Goal: Task Accomplishment & Management: Complete application form

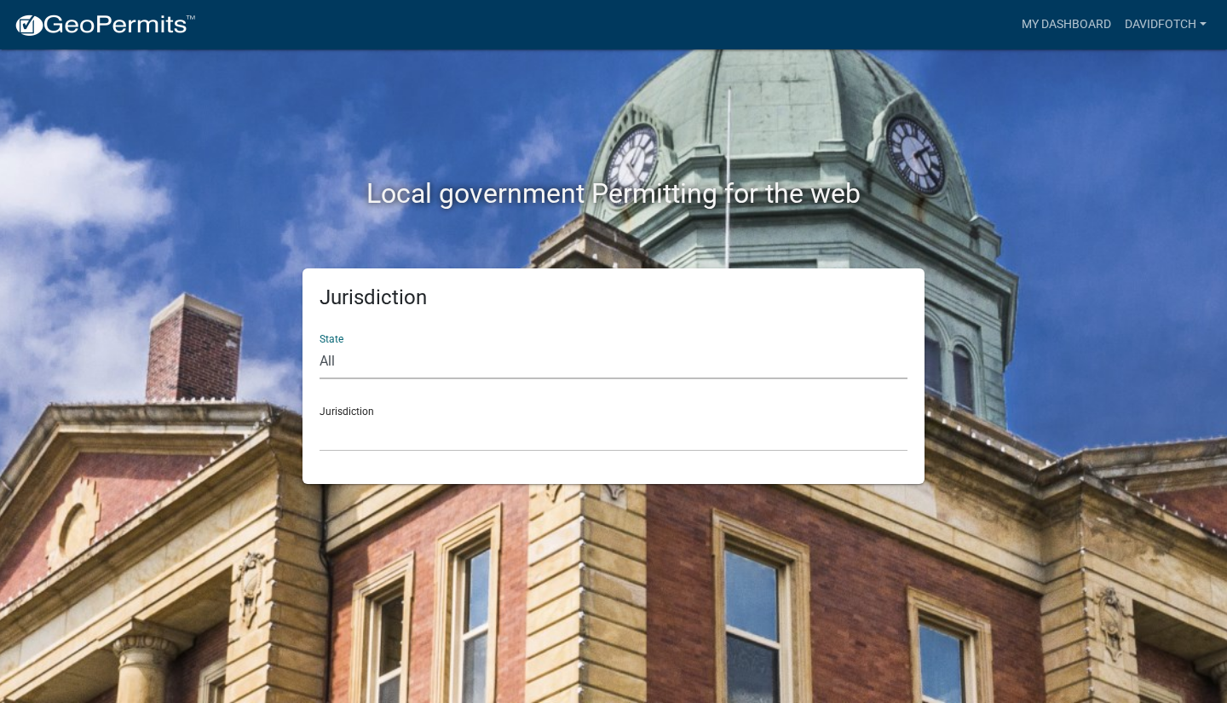
select select "[US_STATE]"
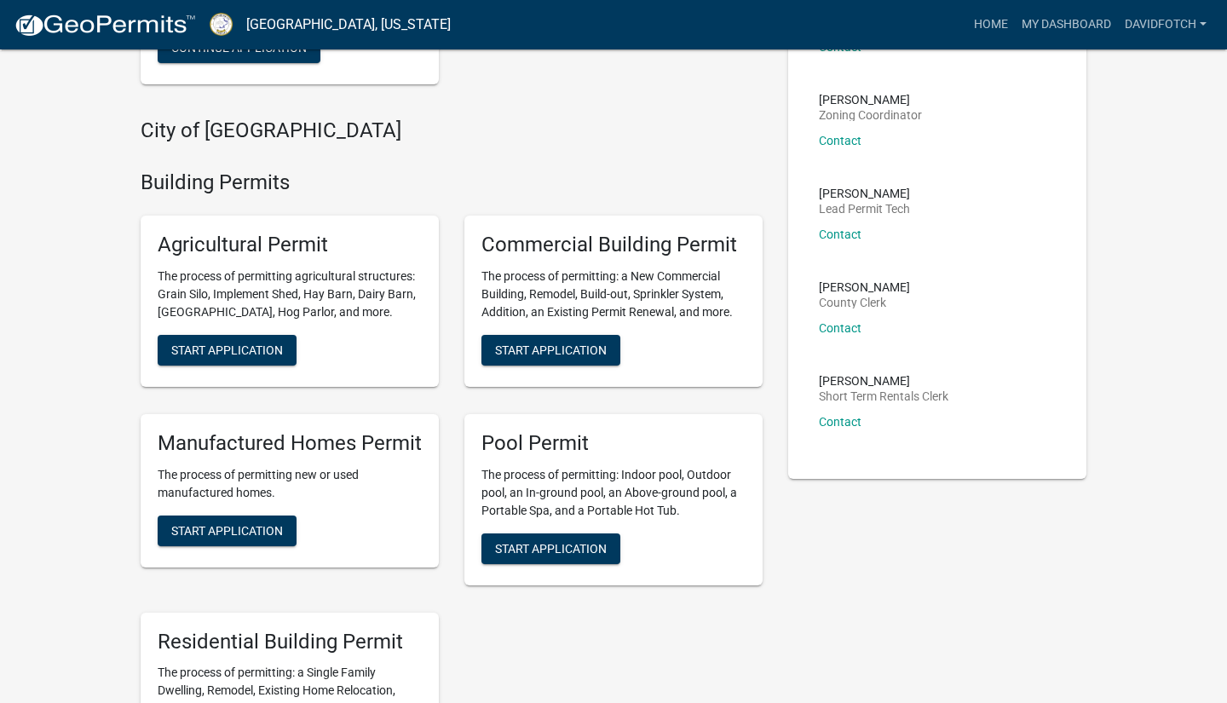
scroll to position [293, 0]
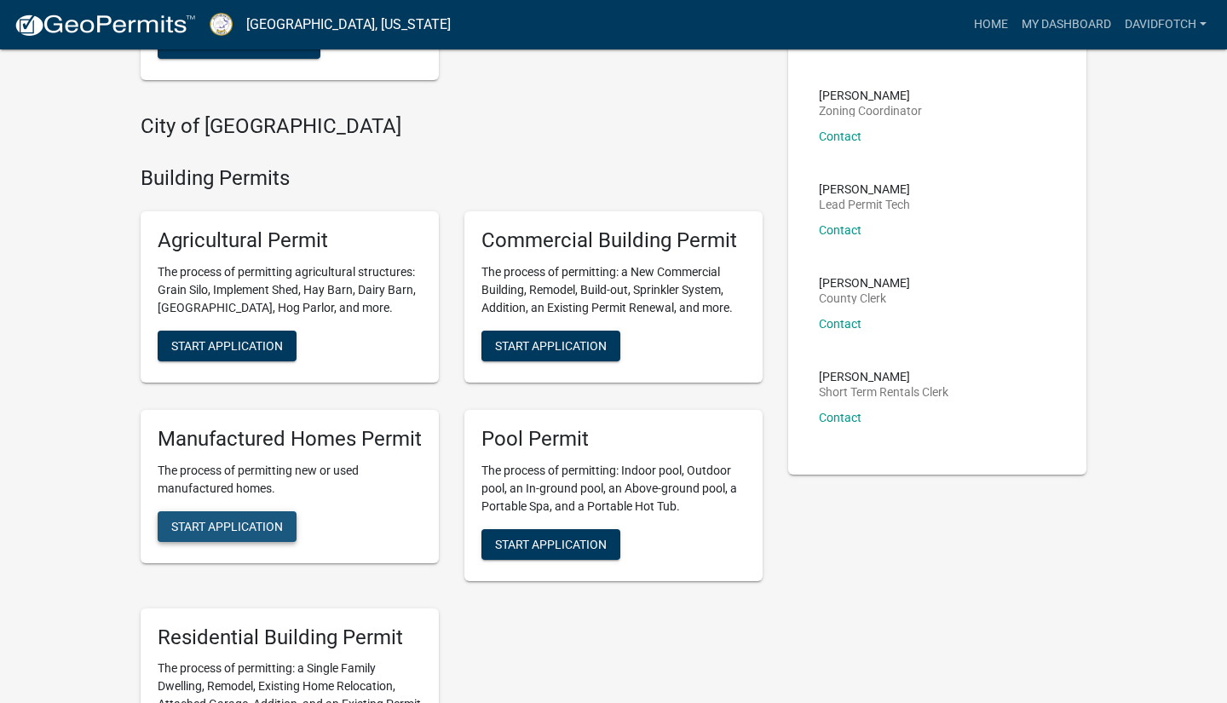
click at [241, 522] on span "Start Application" at bounding box center [227, 526] width 112 height 14
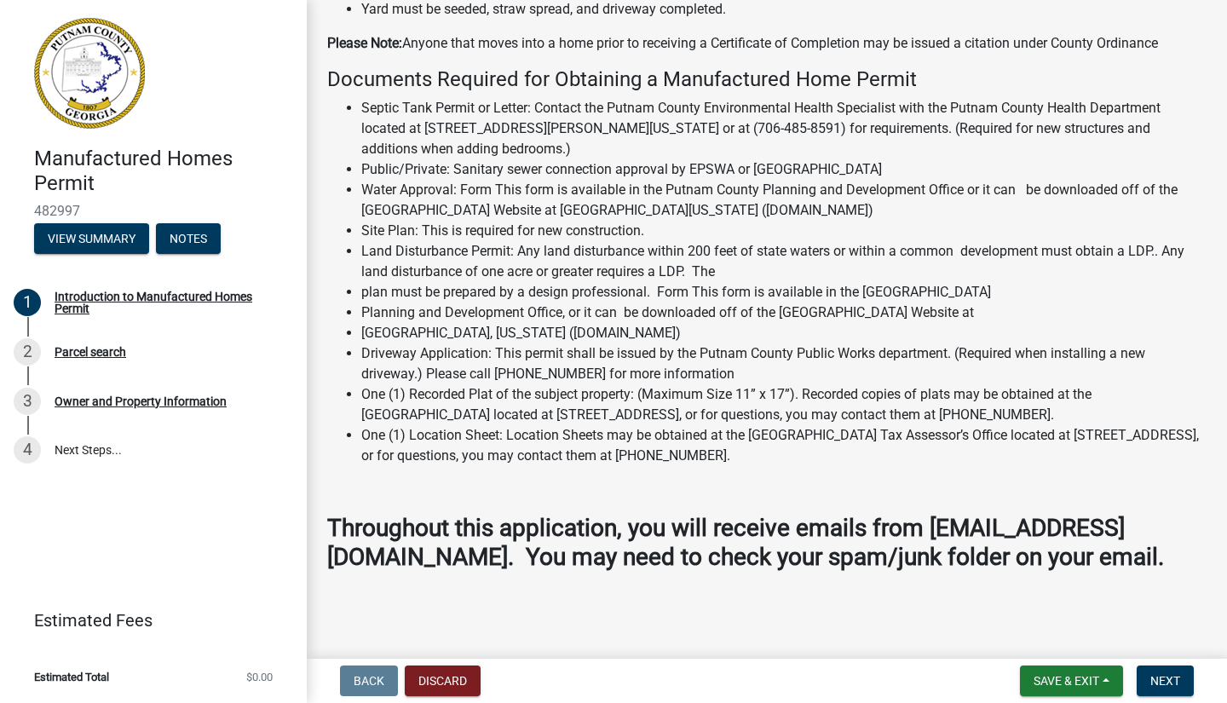
scroll to position [1694, 0]
click at [1174, 676] on span "Next" at bounding box center [1165, 681] width 30 height 14
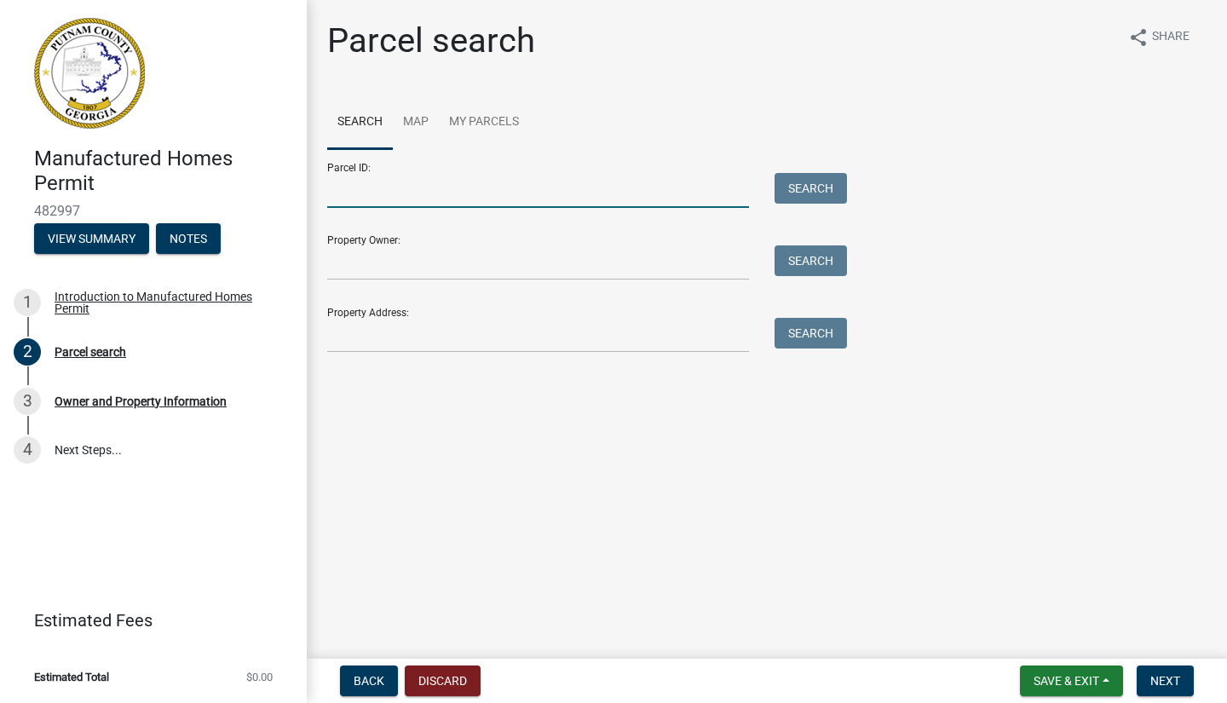
click at [340, 193] on input "Parcel ID:" at bounding box center [538, 190] width 422 height 35
type input "056B005002"
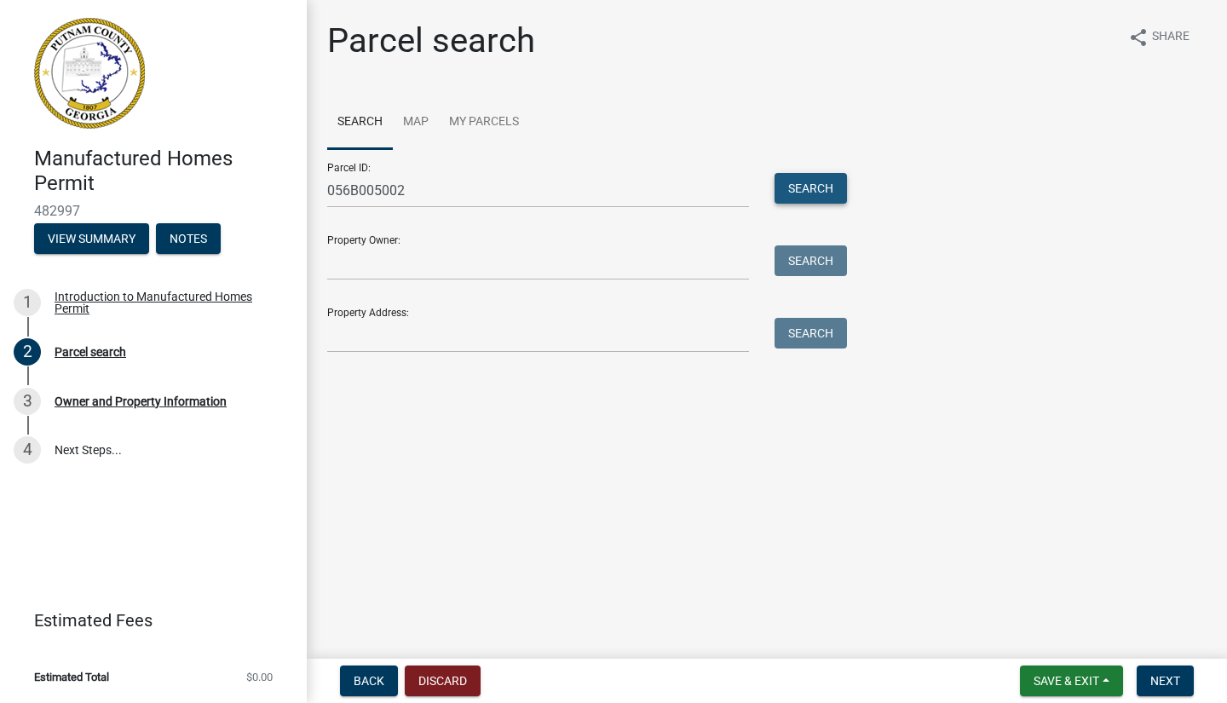
click at [805, 183] on button "Search" at bounding box center [810, 188] width 72 height 31
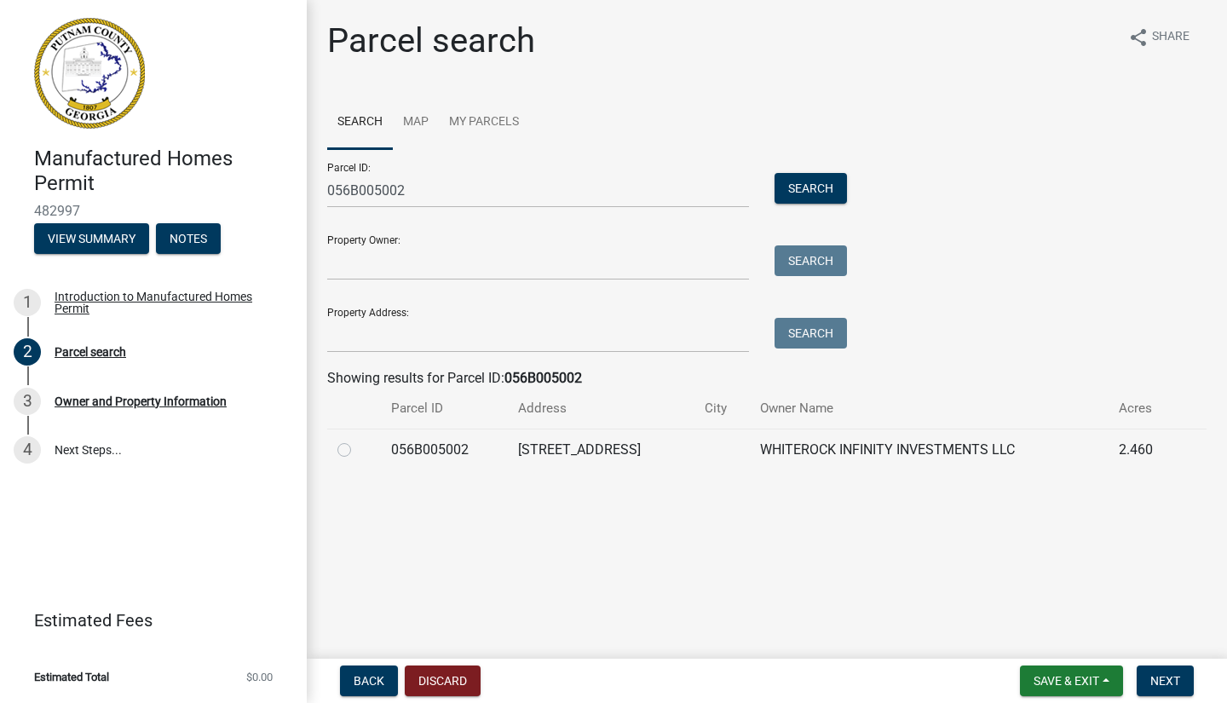
click at [358, 440] on label at bounding box center [358, 440] width 0 height 0
click at [358, 449] on input "radio" at bounding box center [363, 445] width 11 height 11
radio input "true"
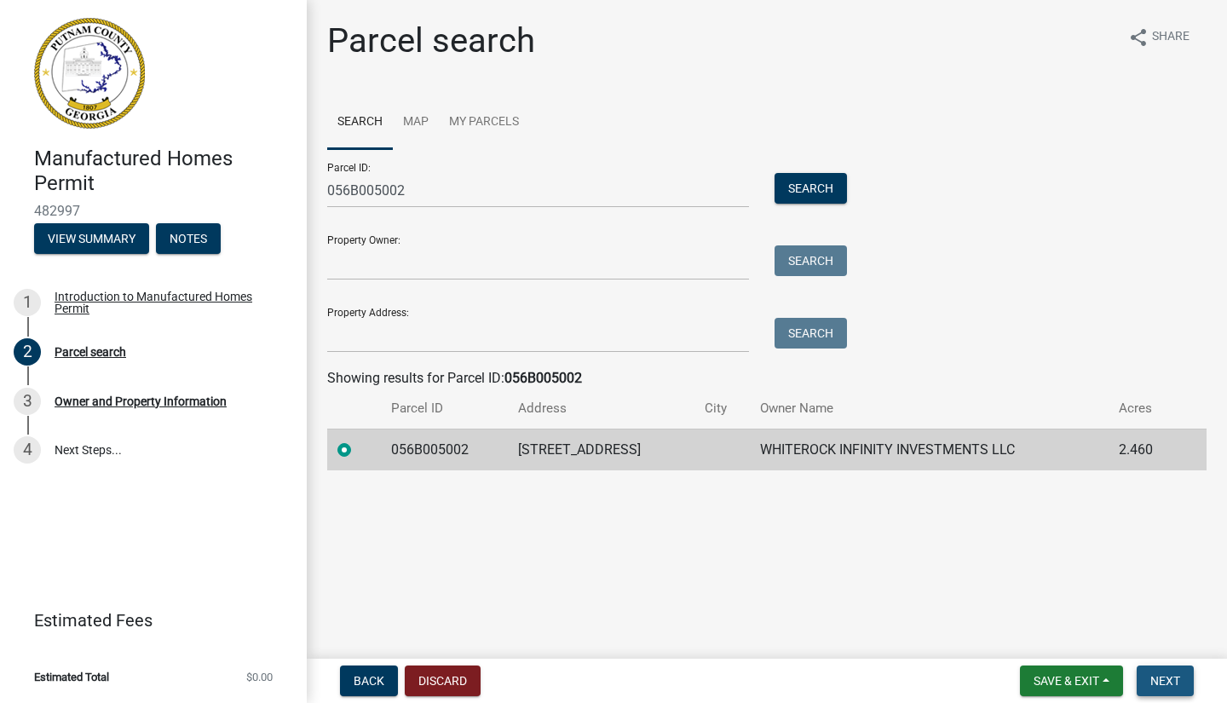
click at [1166, 676] on span "Next" at bounding box center [1165, 681] width 30 height 14
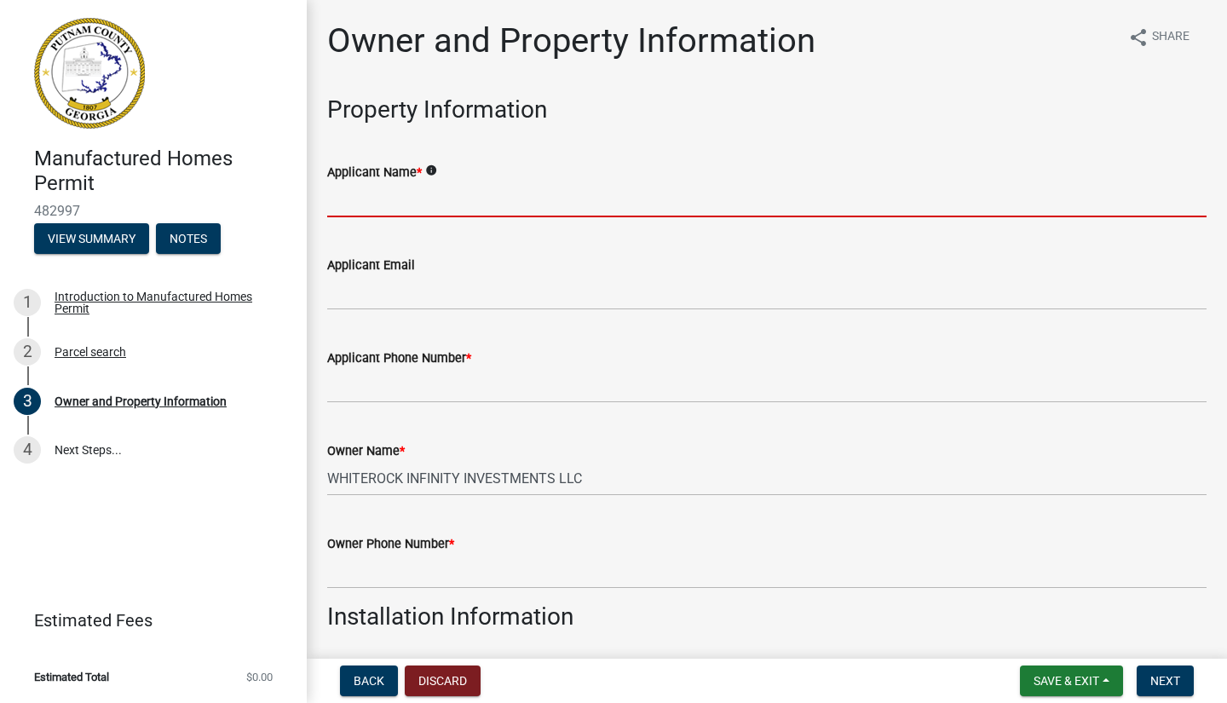
click at [365, 203] on input "Applicant Name *" at bounding box center [766, 199] width 879 height 35
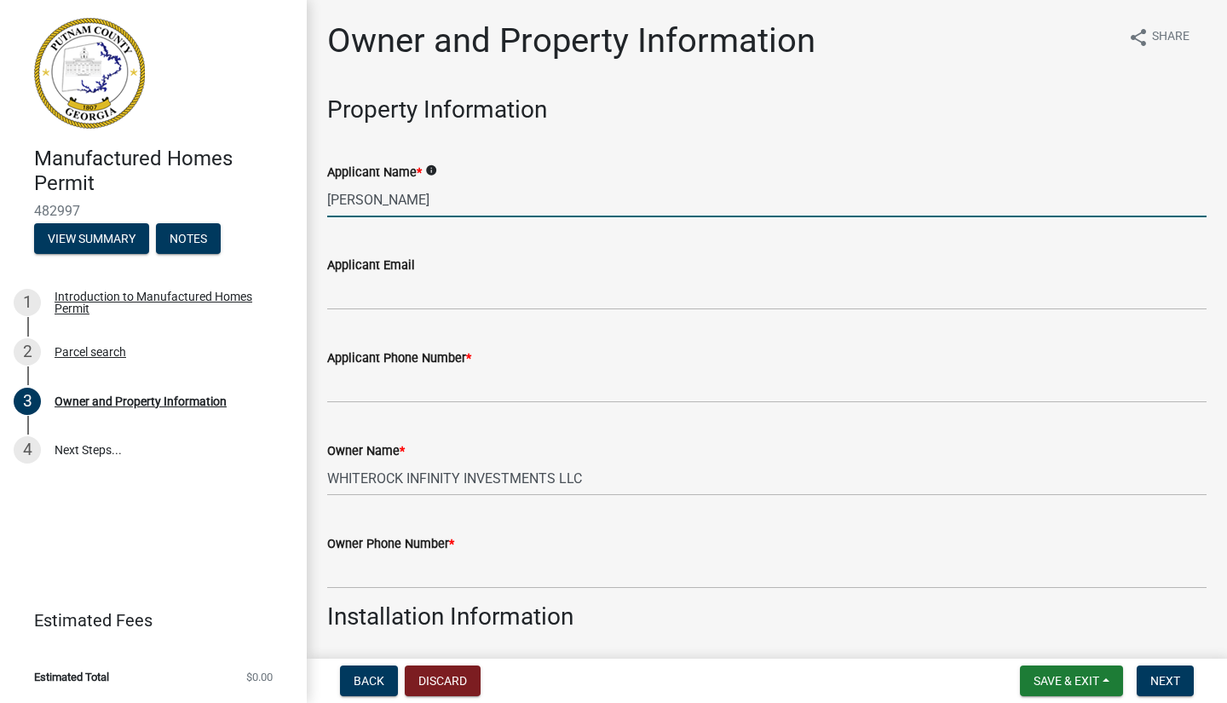
type input "[PERSON_NAME]"
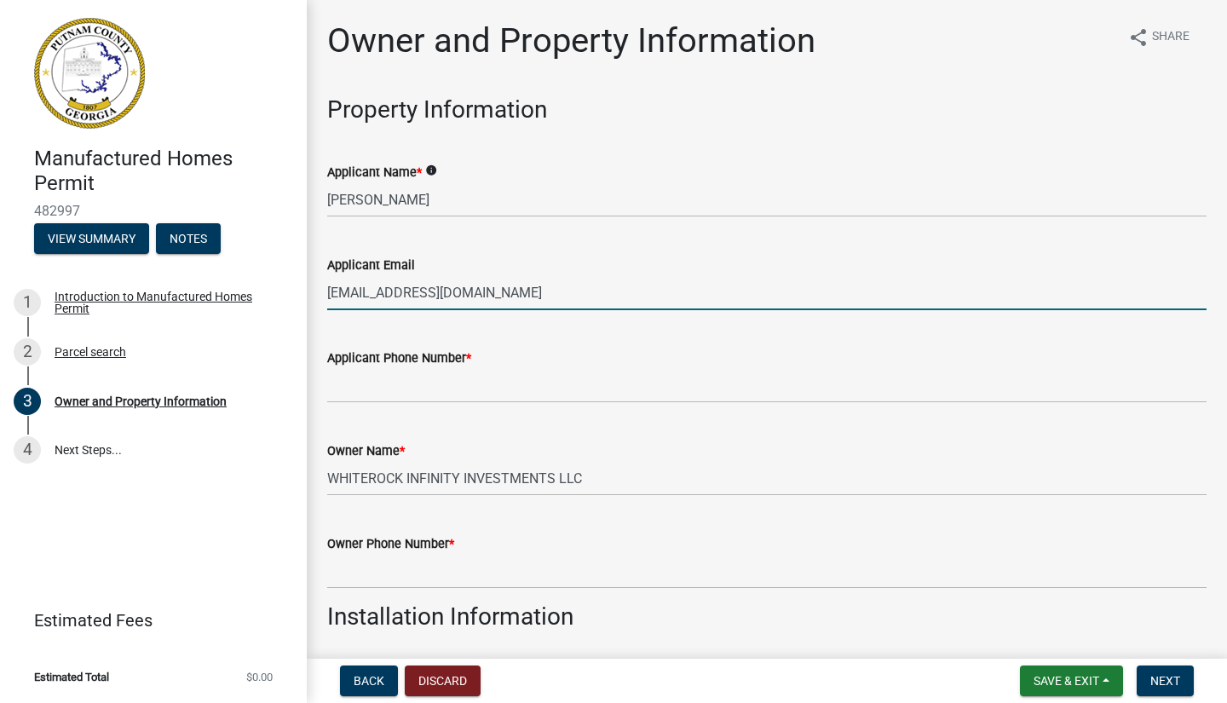
type input "[EMAIL_ADDRESS][DOMAIN_NAME]"
click at [384, 385] on input "Applicant Phone Number *" at bounding box center [766, 385] width 879 height 35
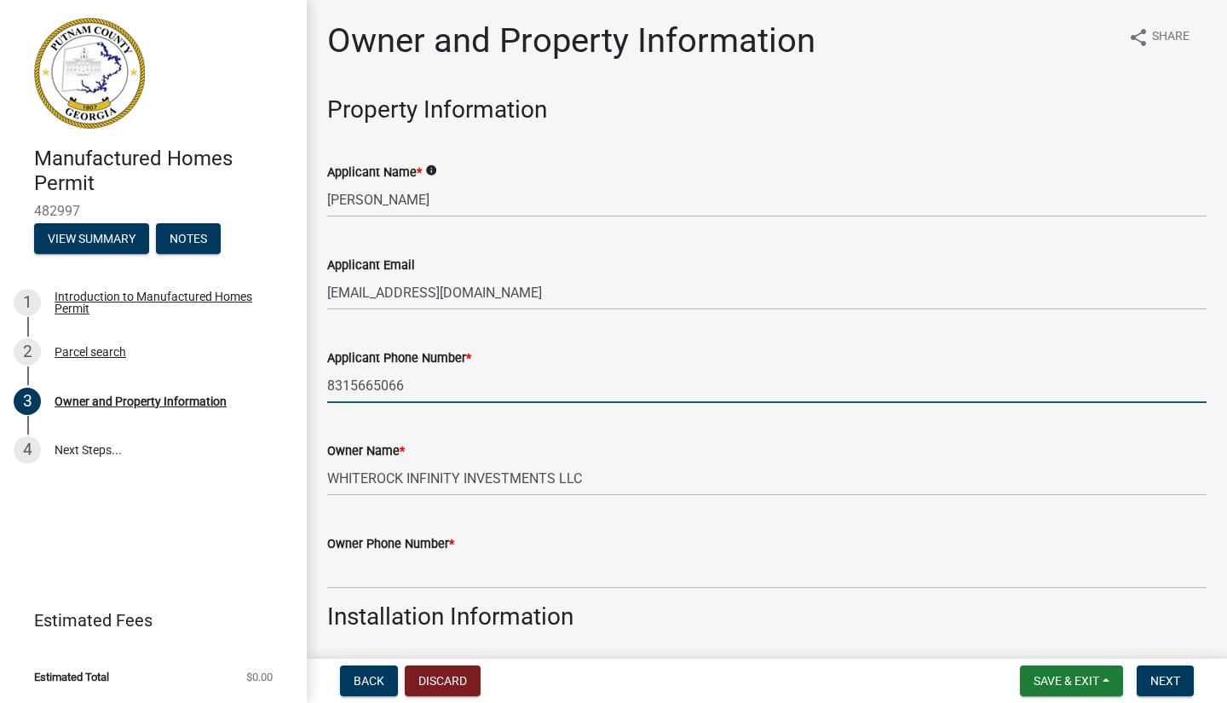
type input "8315665066"
click at [789, 492] on input "WHITEROCK INFINITY INVESTMENTS LLC" at bounding box center [766, 478] width 879 height 35
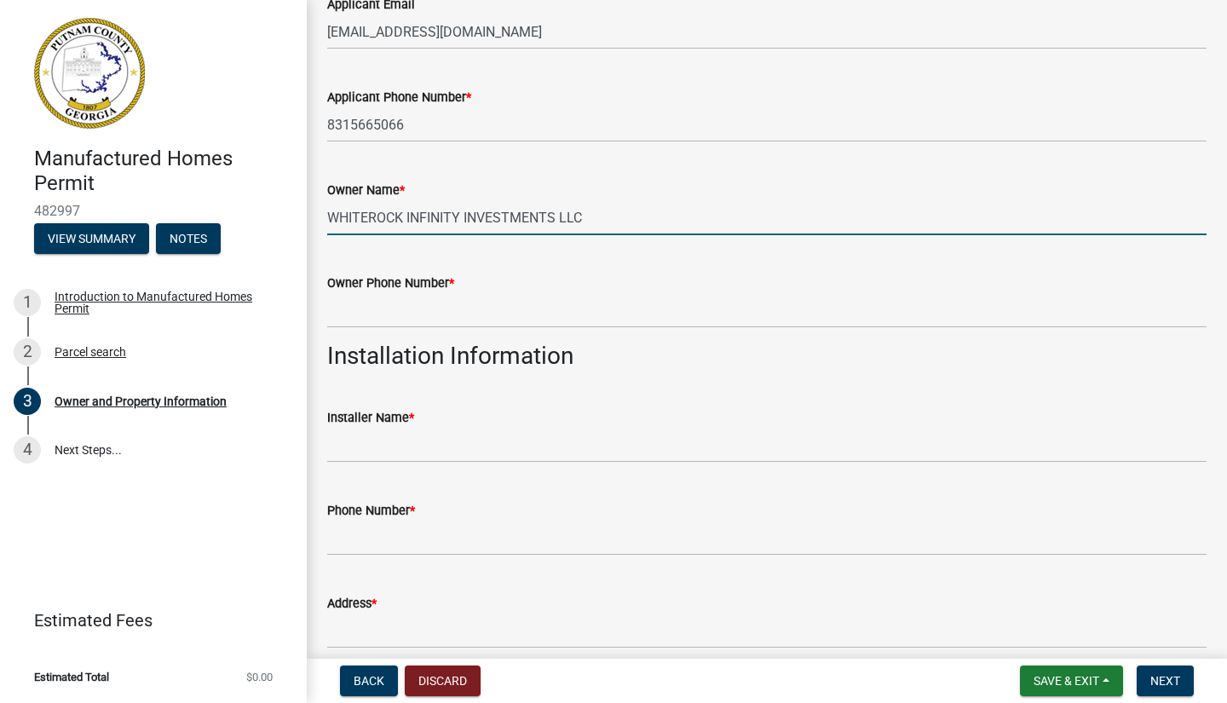
scroll to position [289, 0]
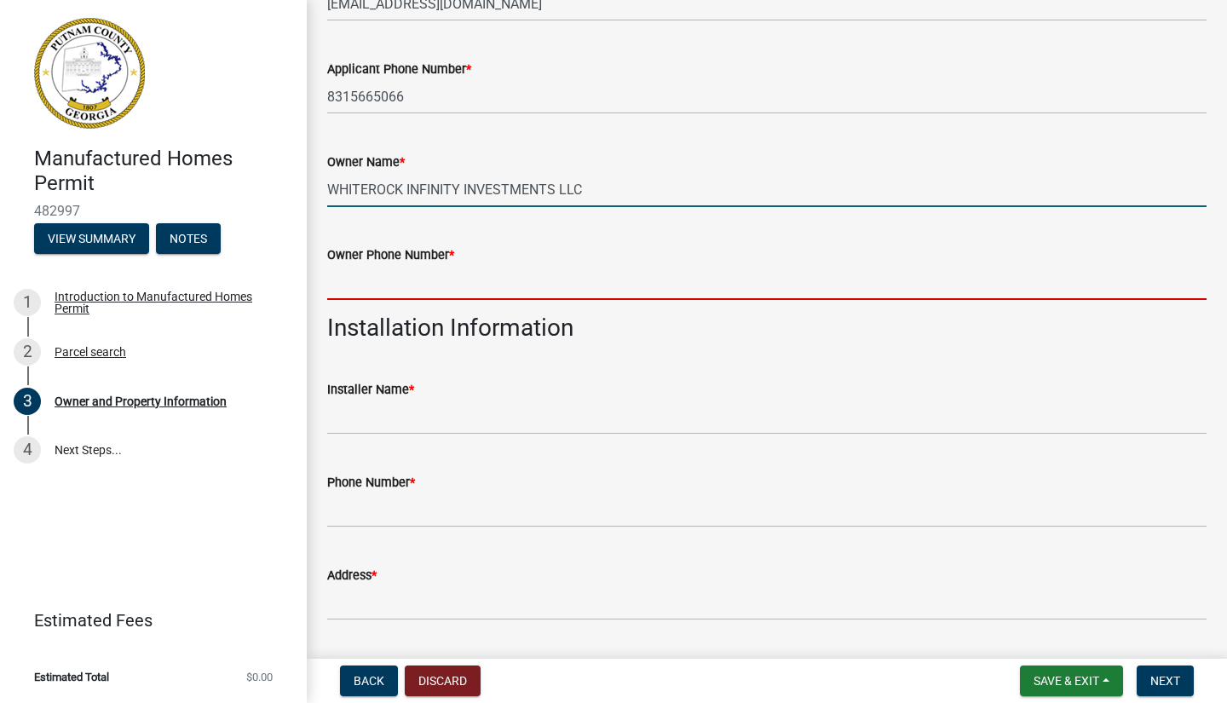
click at [403, 286] on input "Owner Phone Number *" at bounding box center [766, 282] width 879 height 35
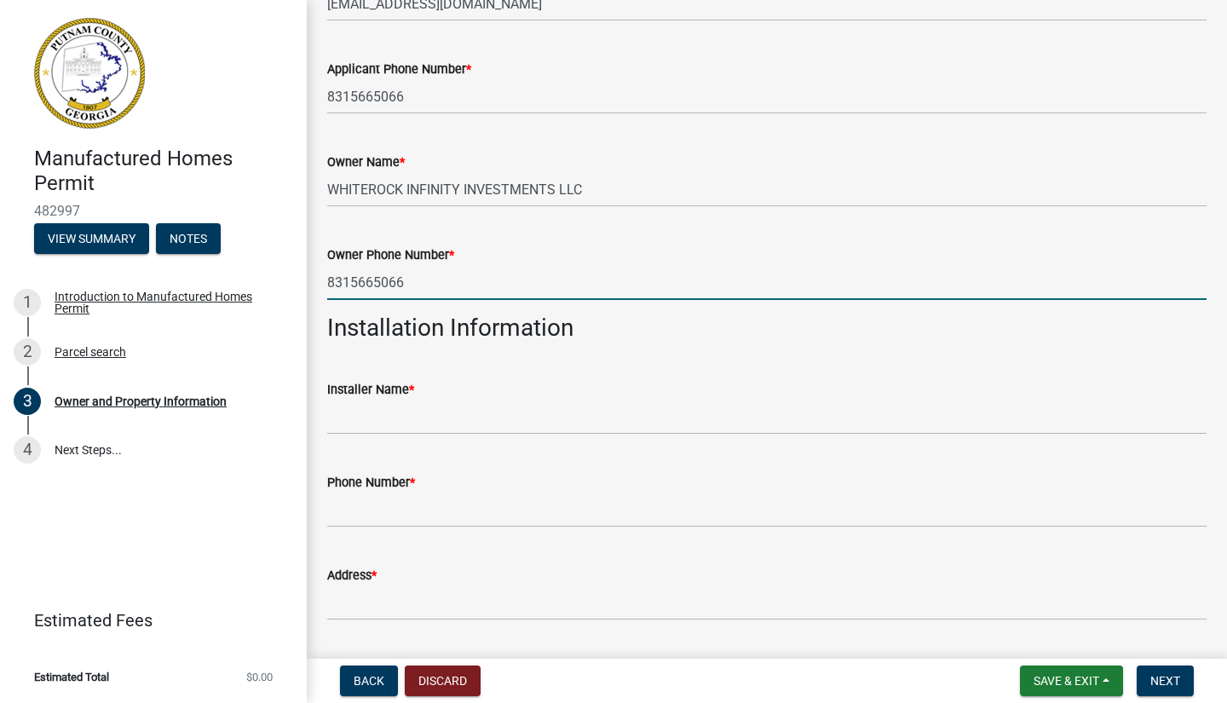
type input "8315665066"
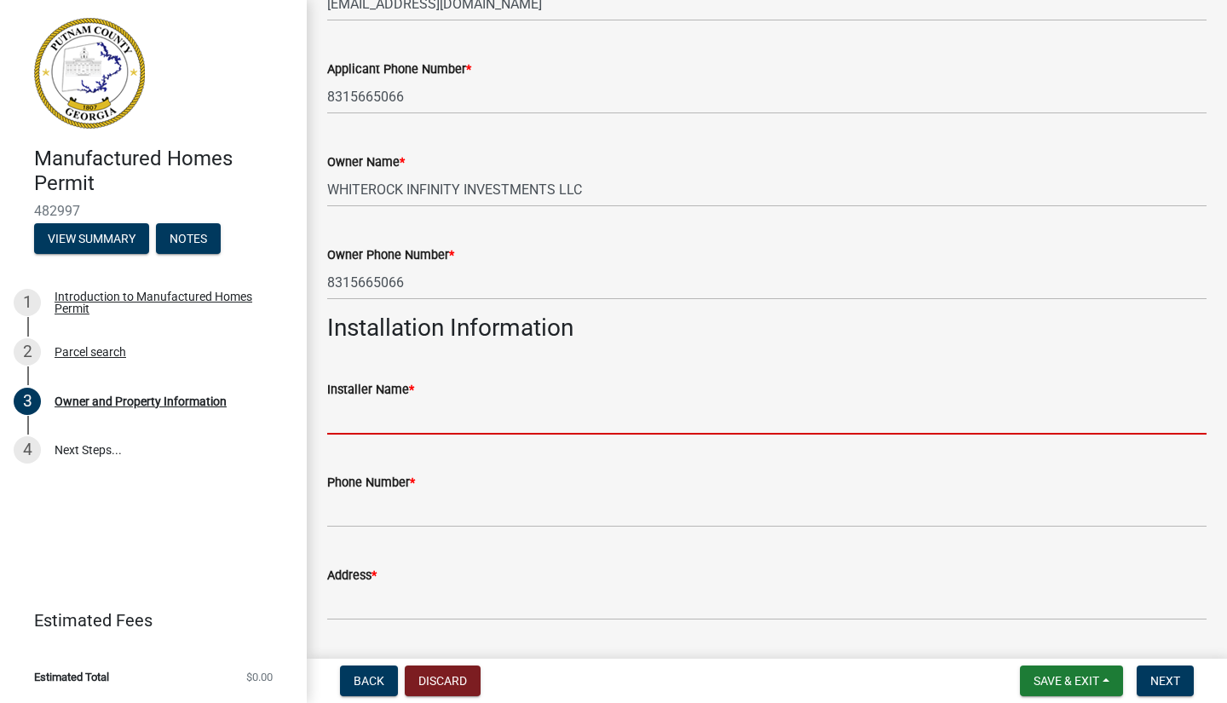
click at [443, 421] on input "Installer Name *" at bounding box center [766, 417] width 879 height 35
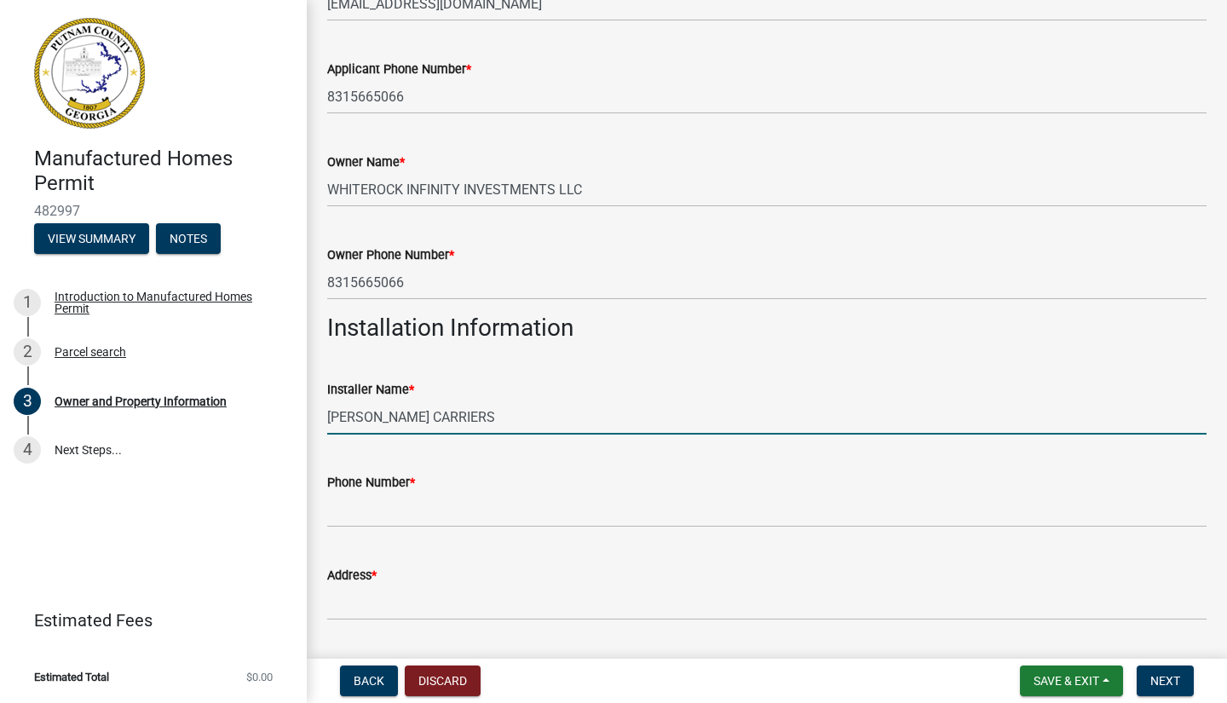
type input "[PERSON_NAME] CARRIERS"
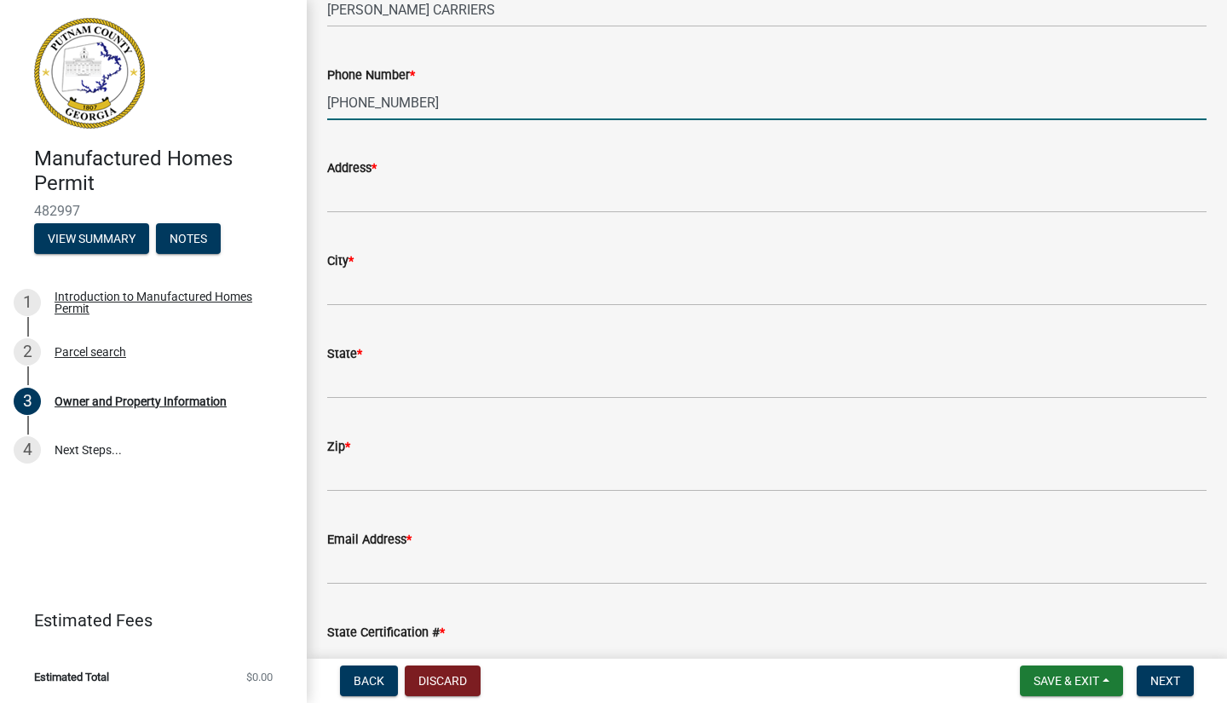
scroll to position [697, 0]
type input "[PHONE_NUMBER]"
click at [357, 198] on input "Address *" at bounding box center [766, 194] width 879 height 35
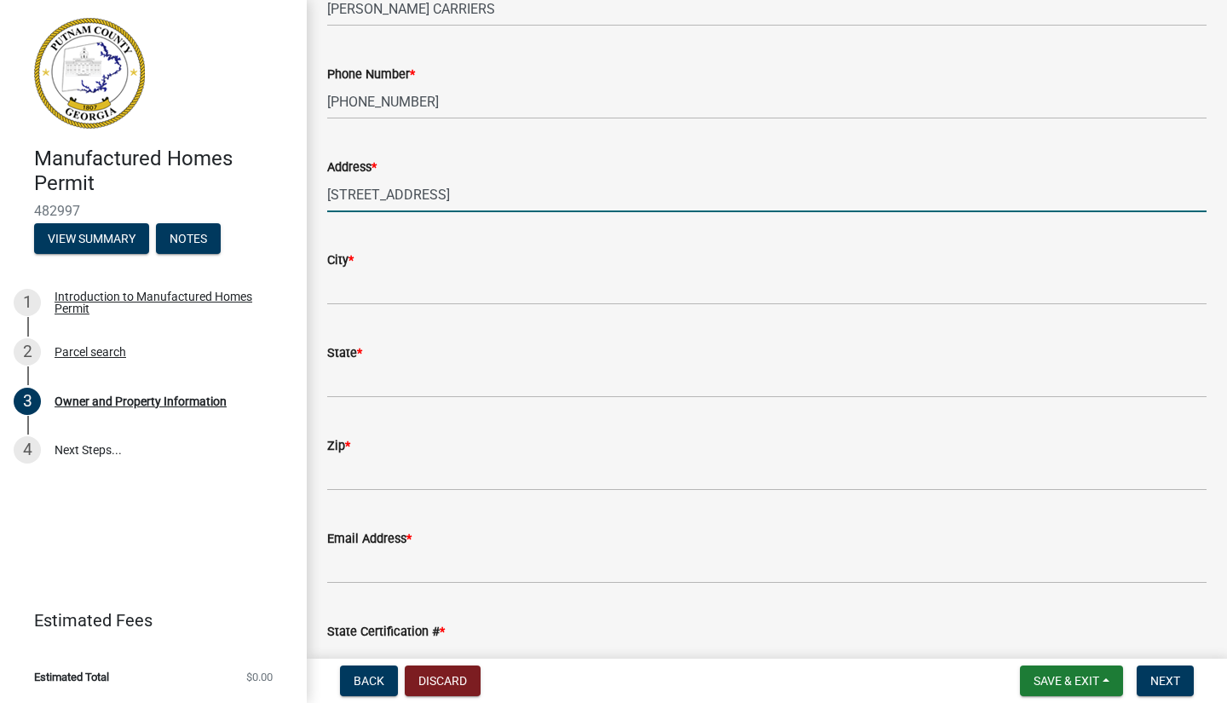
type input "[STREET_ADDRESS]"
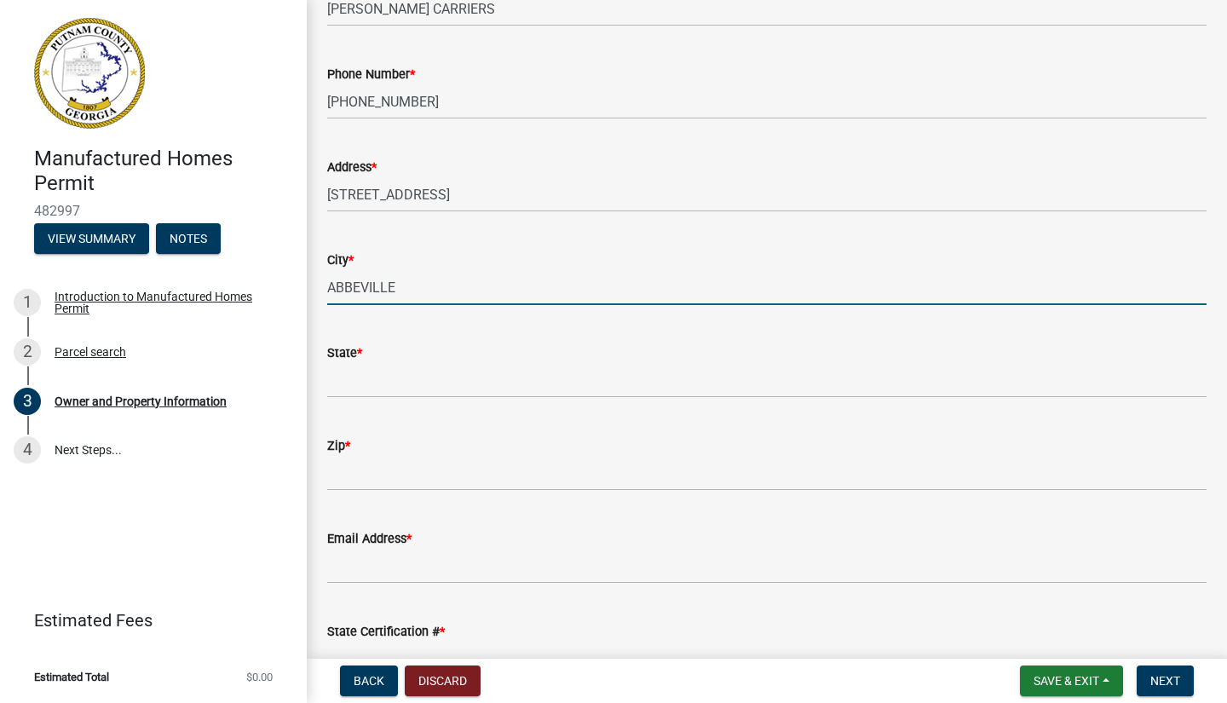
type input "ABBEVILLE"
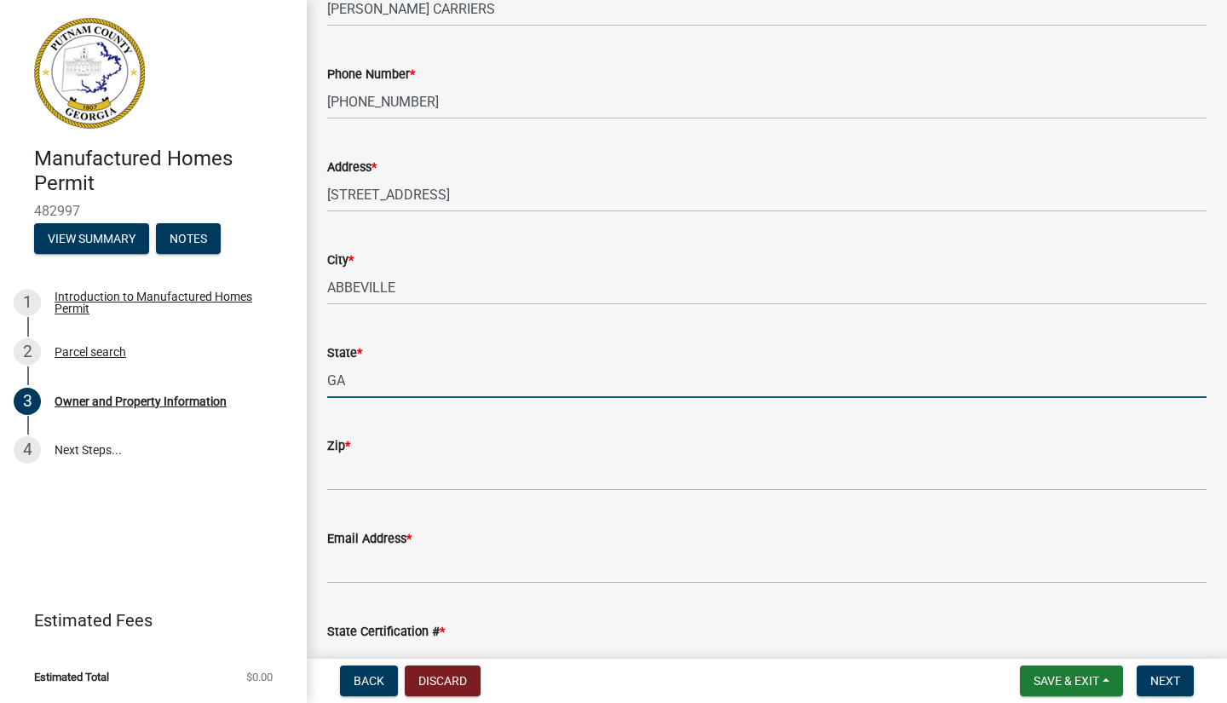
type input "GA"
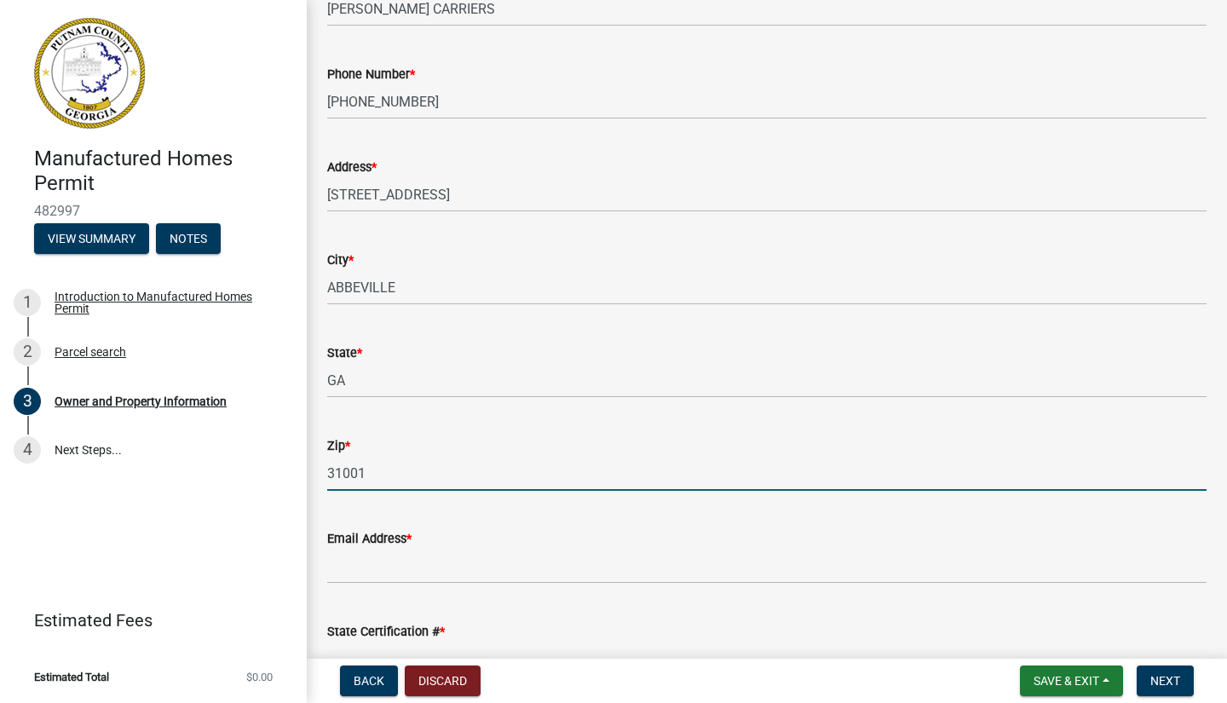
type input "31001"
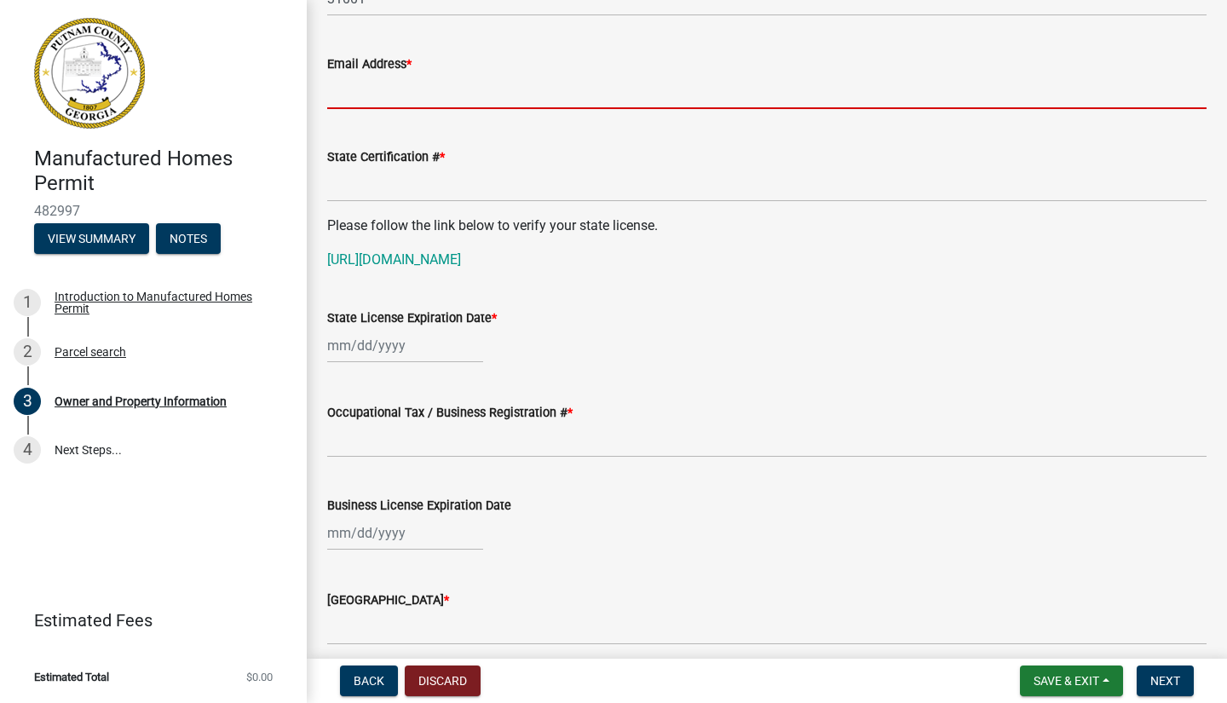
scroll to position [1179, 0]
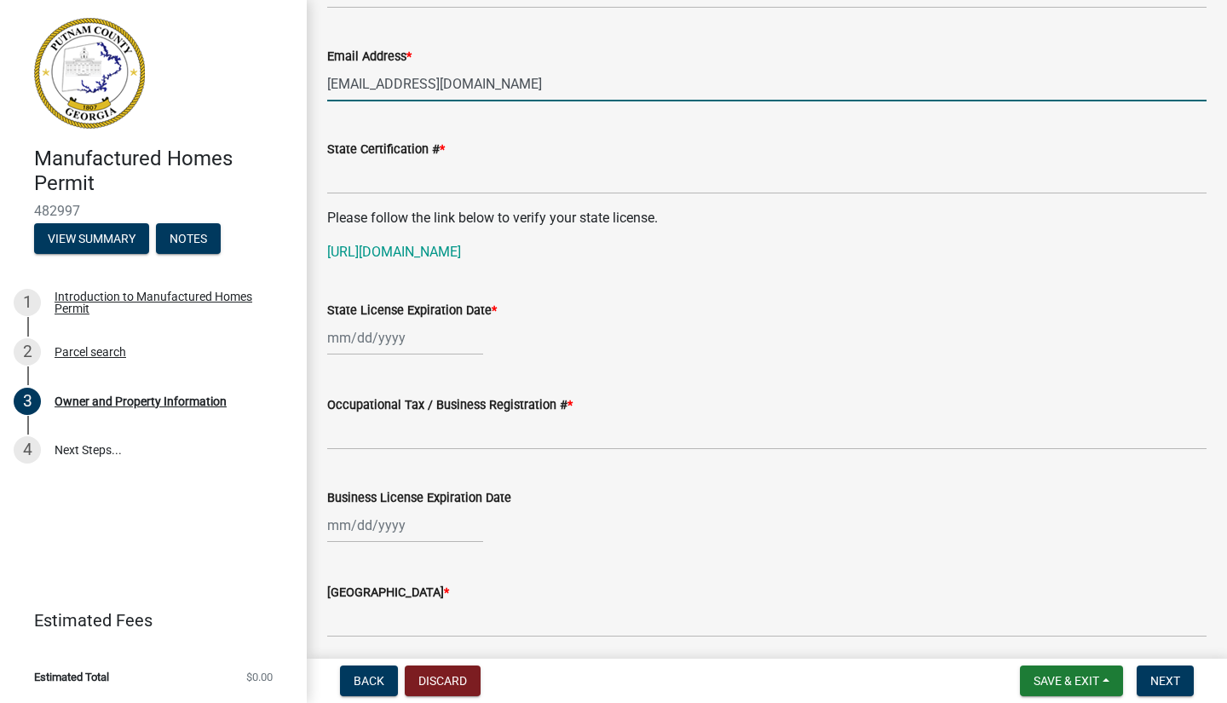
type input "[EMAIL_ADDRESS][DOMAIN_NAME]"
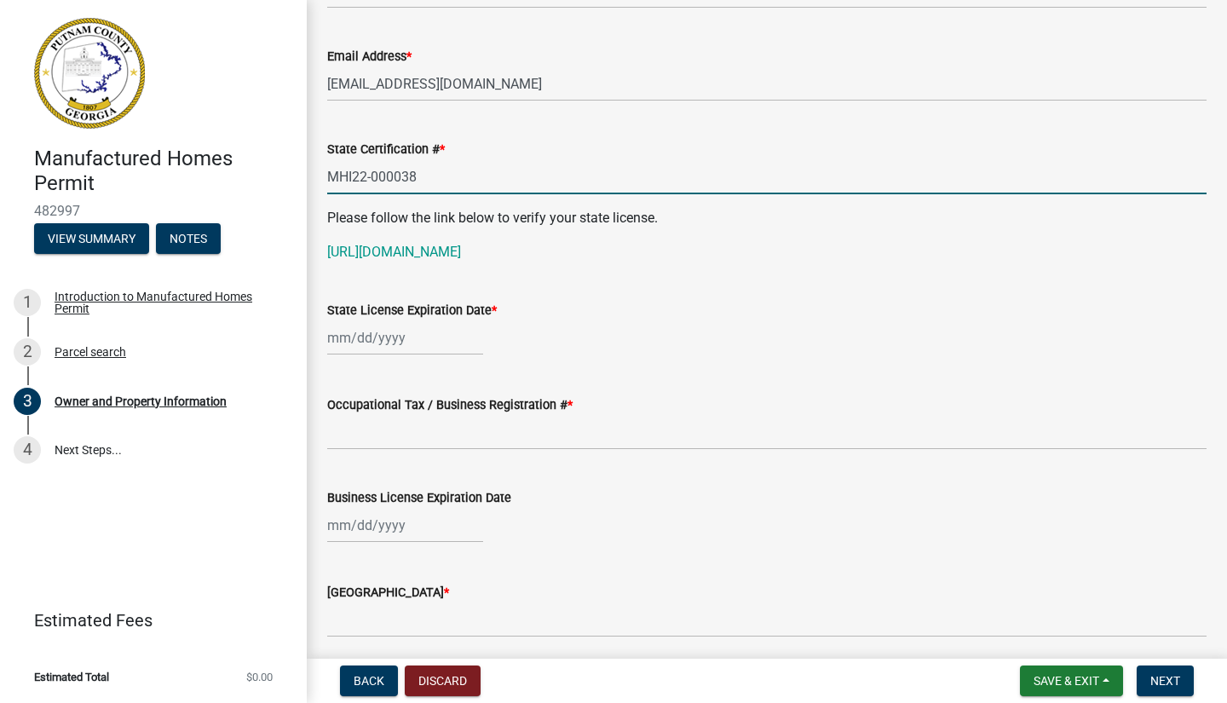
type input "MHI22-000038"
click at [814, 371] on wm-data-entity-input "State License Expiration Date *" at bounding box center [766, 323] width 879 height 95
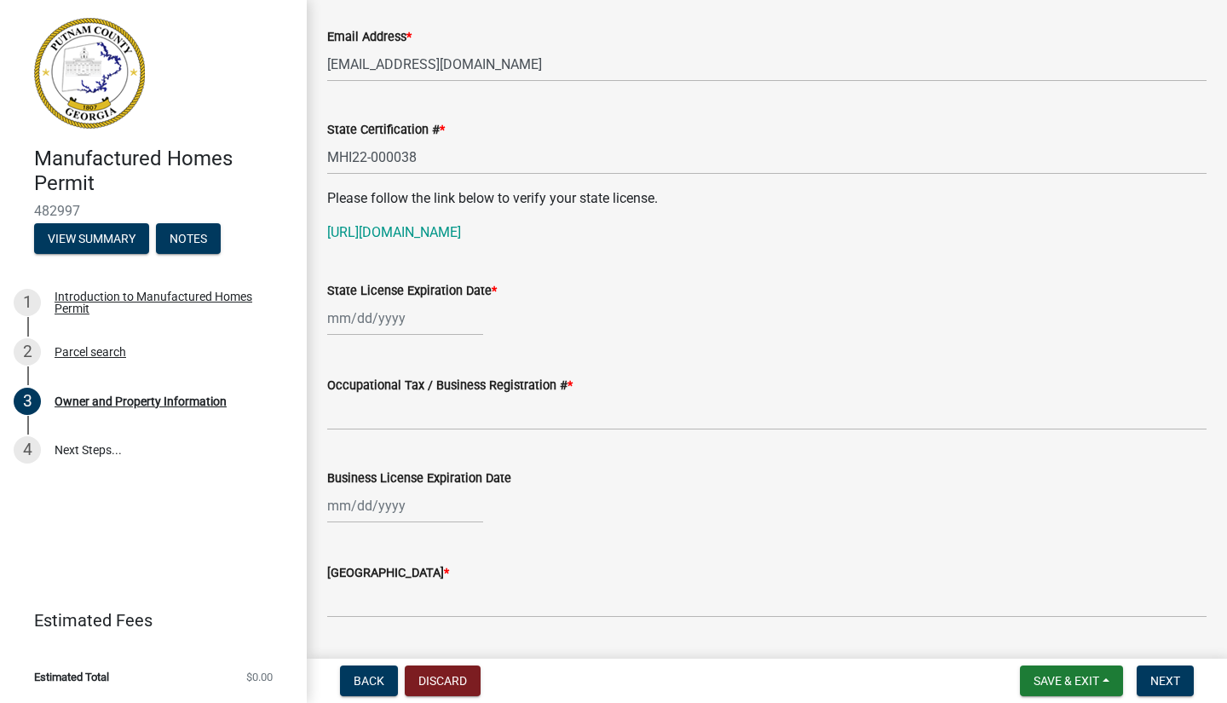
scroll to position [1202, 0]
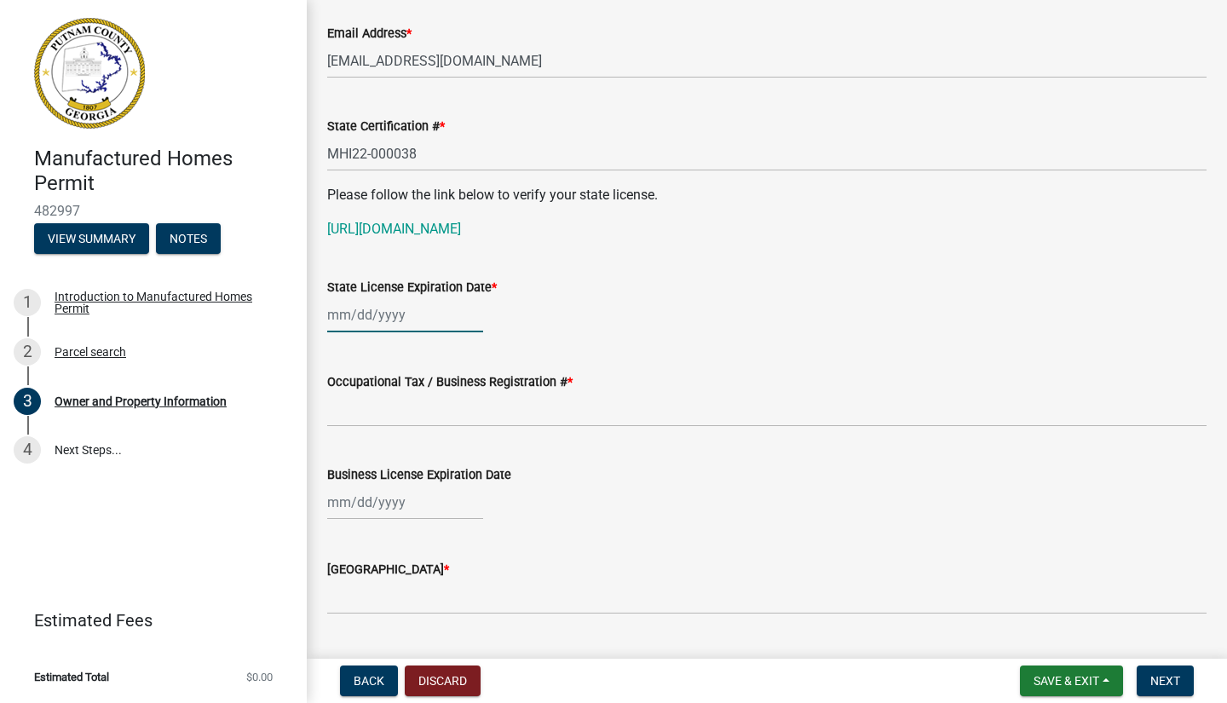
click at [370, 332] on div at bounding box center [405, 314] width 156 height 35
select select "9"
select select "2025"
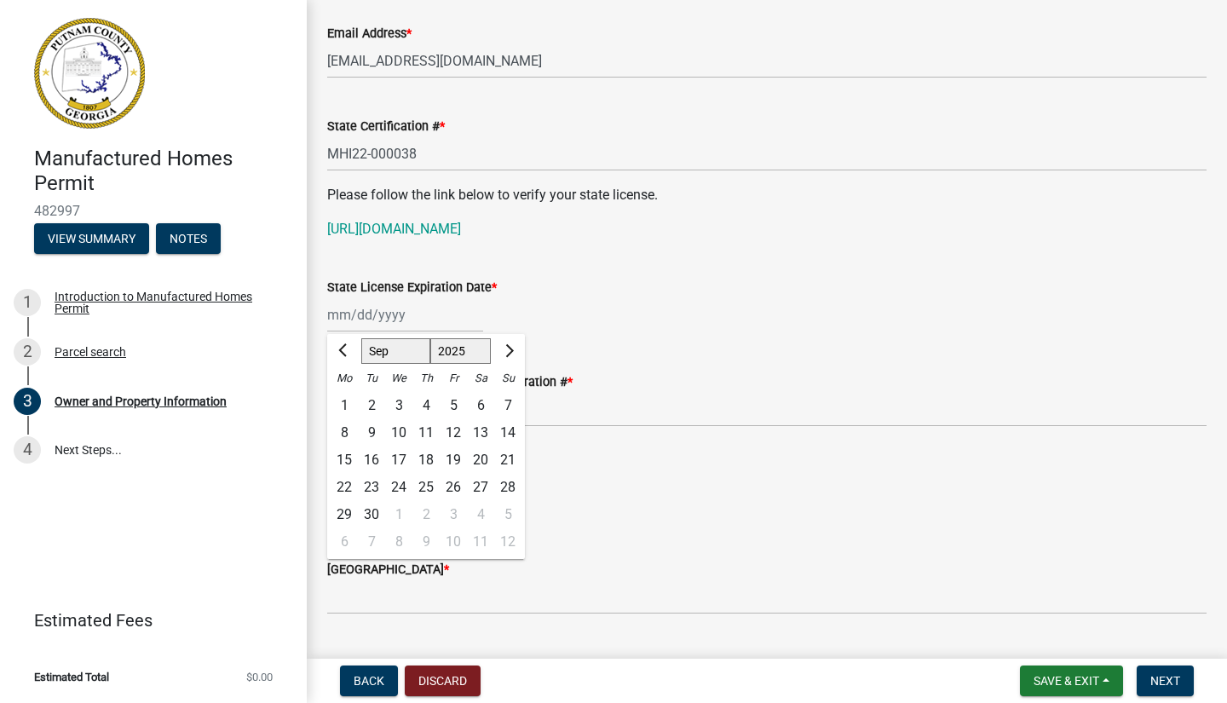
click at [510, 365] on button "Next month" at bounding box center [507, 350] width 20 height 27
select select "12"
click at [400, 528] on div "31" at bounding box center [398, 514] width 27 height 27
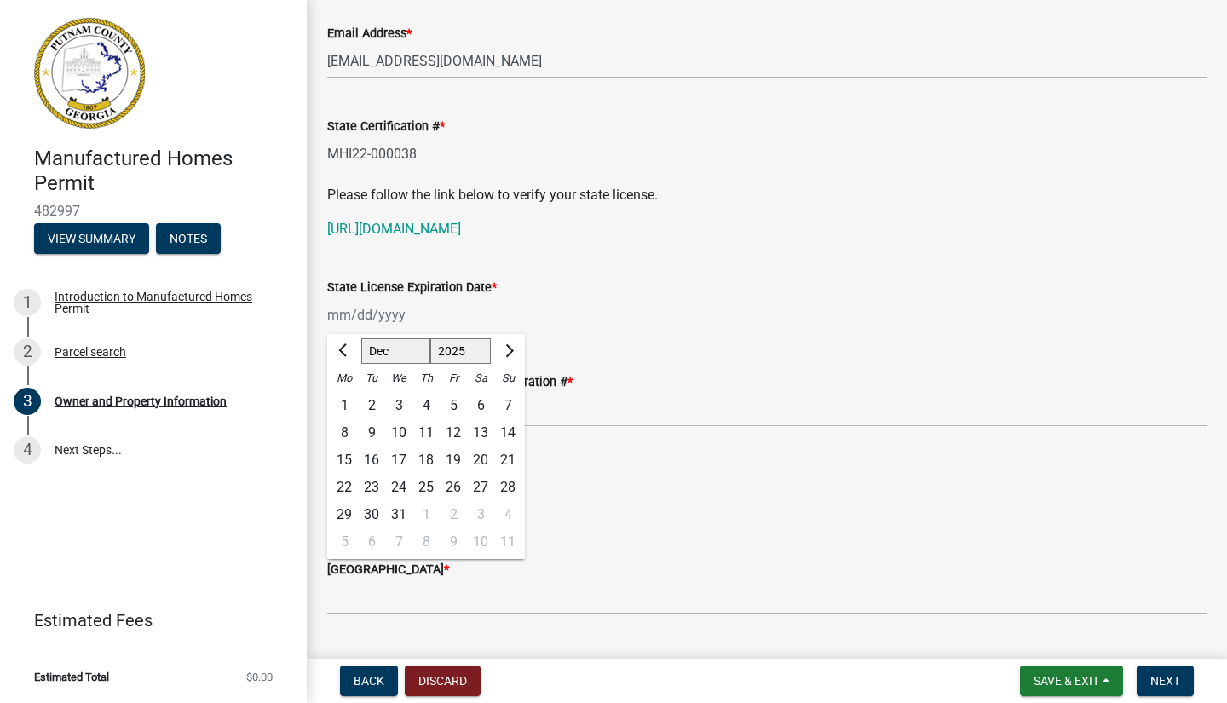
type input "[DATE]"
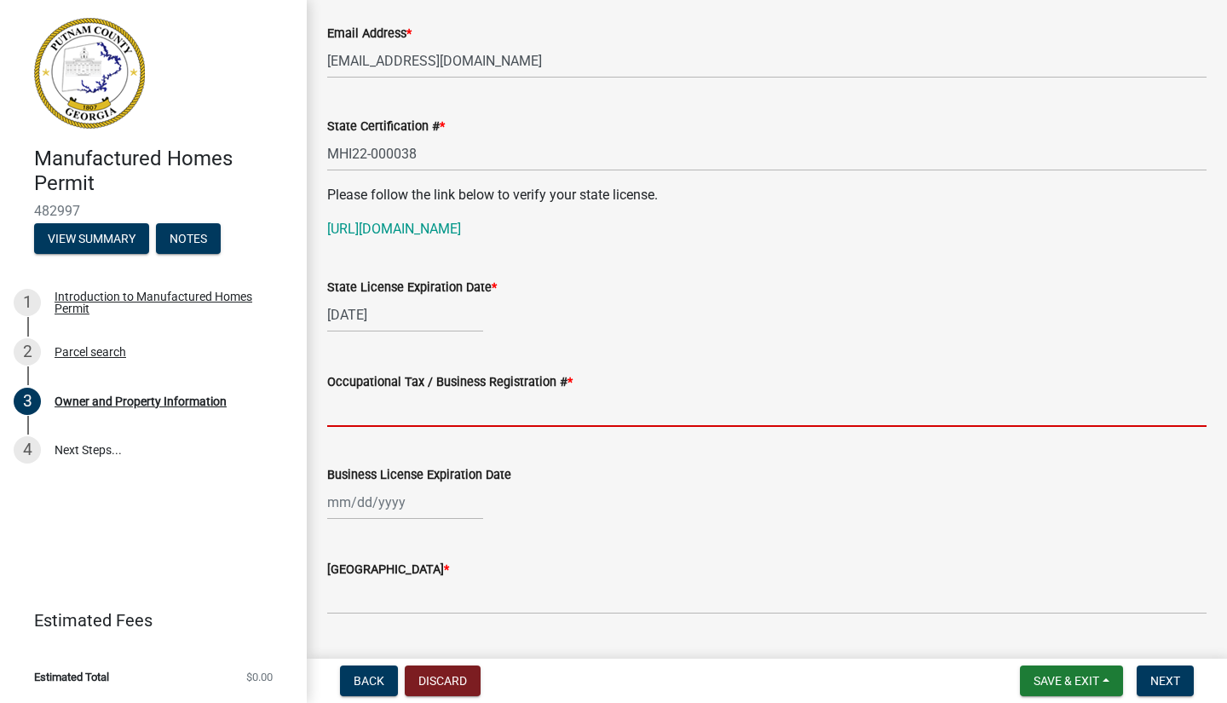
click at [392, 427] on input "Occupational Tax / Business Registration # *" at bounding box center [766, 409] width 879 height 35
type input "2025-04"
click at [628, 392] on div "Occupational Tax / Business Registration # *" at bounding box center [766, 381] width 879 height 20
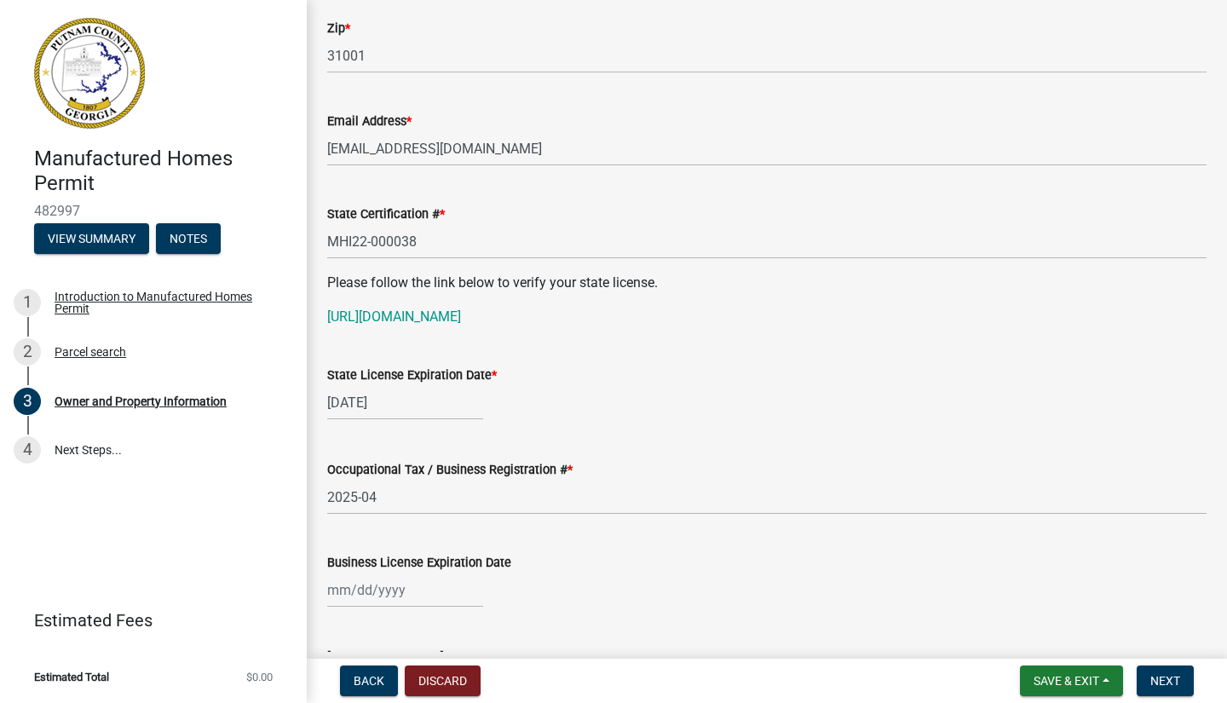
scroll to position [1107, 0]
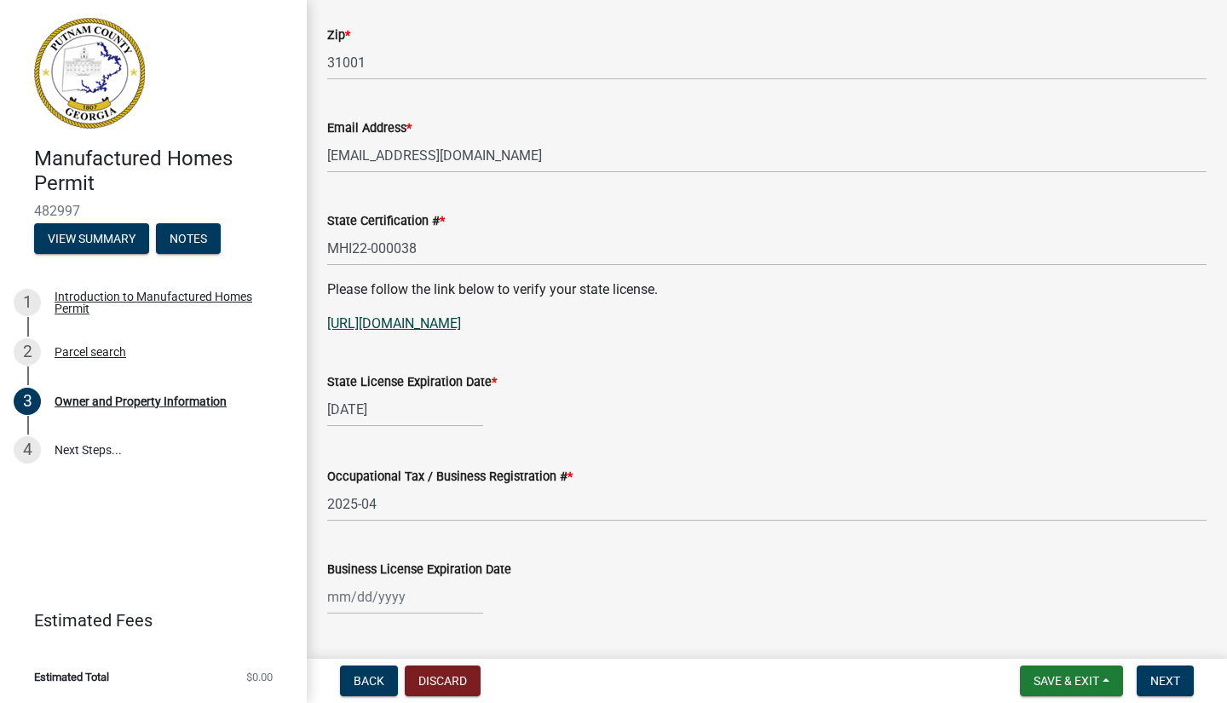
click at [461, 321] on link "[URL][DOMAIN_NAME]" at bounding box center [394, 323] width 134 height 16
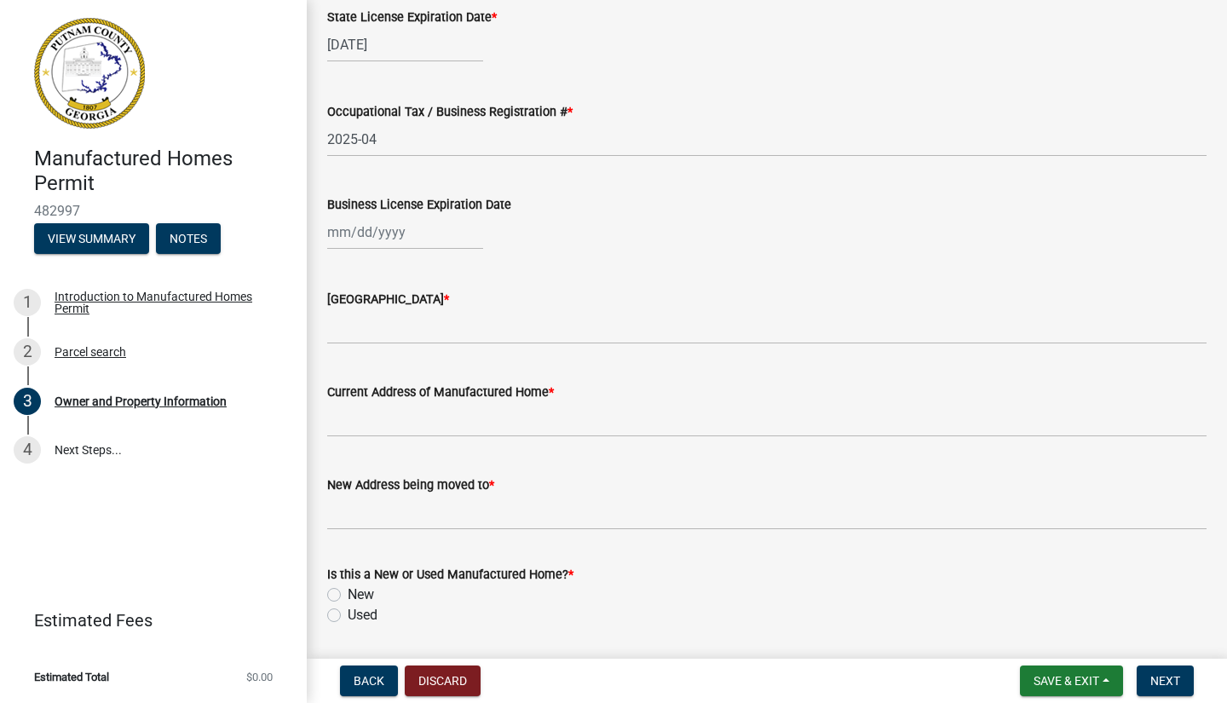
scroll to position [1471, 0]
select select "9"
select select "2025"
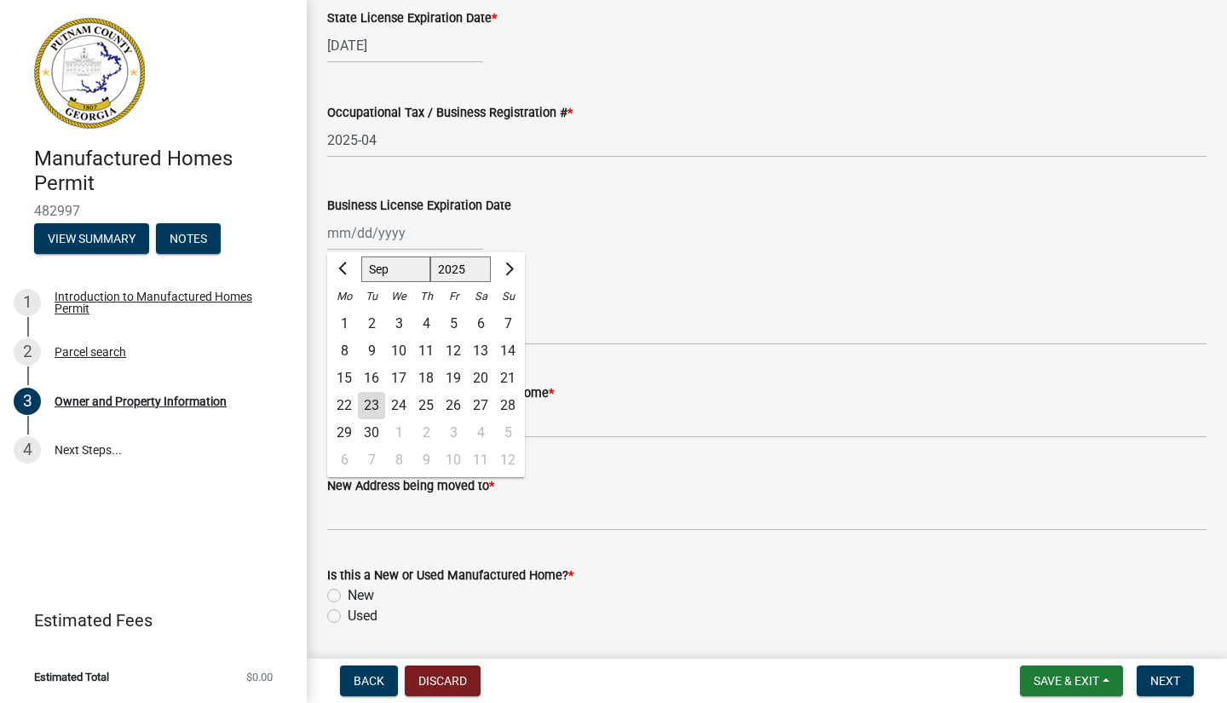
click at [399, 250] on div "[PERSON_NAME] Feb Mar Apr [PERSON_NAME][DATE] Oct Nov [DATE] 1526 1527 1528 152…" at bounding box center [405, 233] width 156 height 35
click at [504, 275] on span "Next month" at bounding box center [507, 268] width 13 height 13
select select "12"
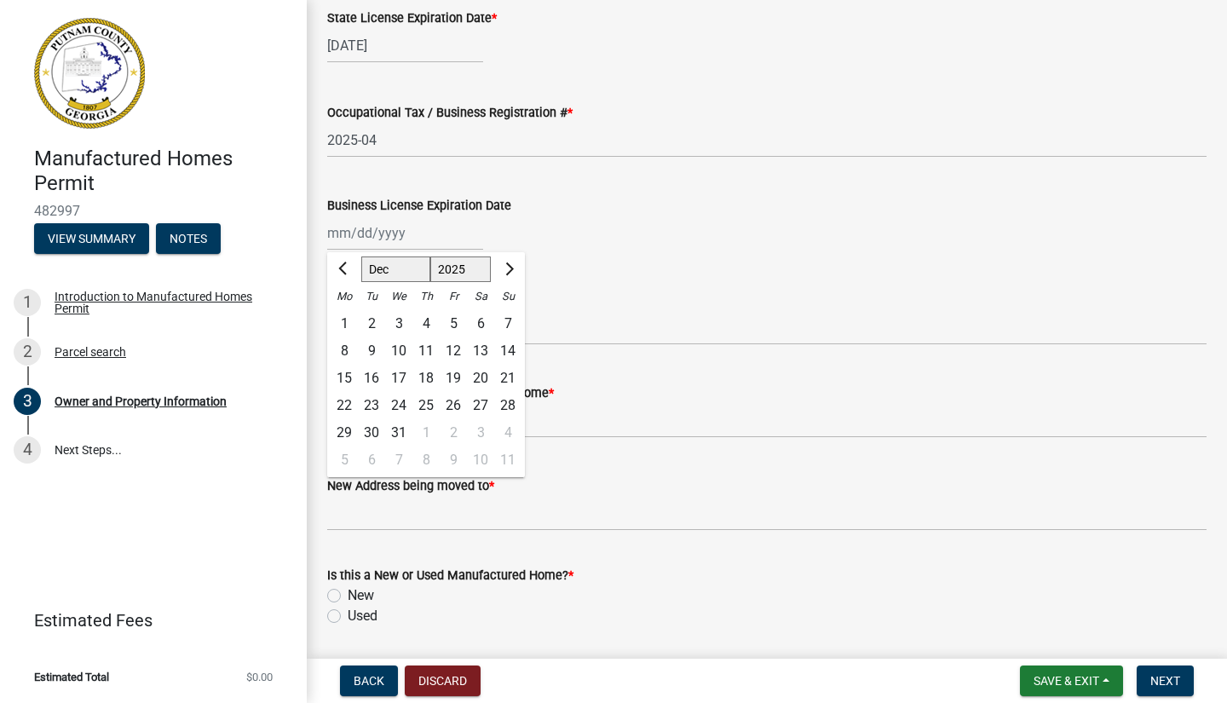
click at [400, 446] on div "31" at bounding box center [398, 432] width 27 height 27
type input "[DATE]"
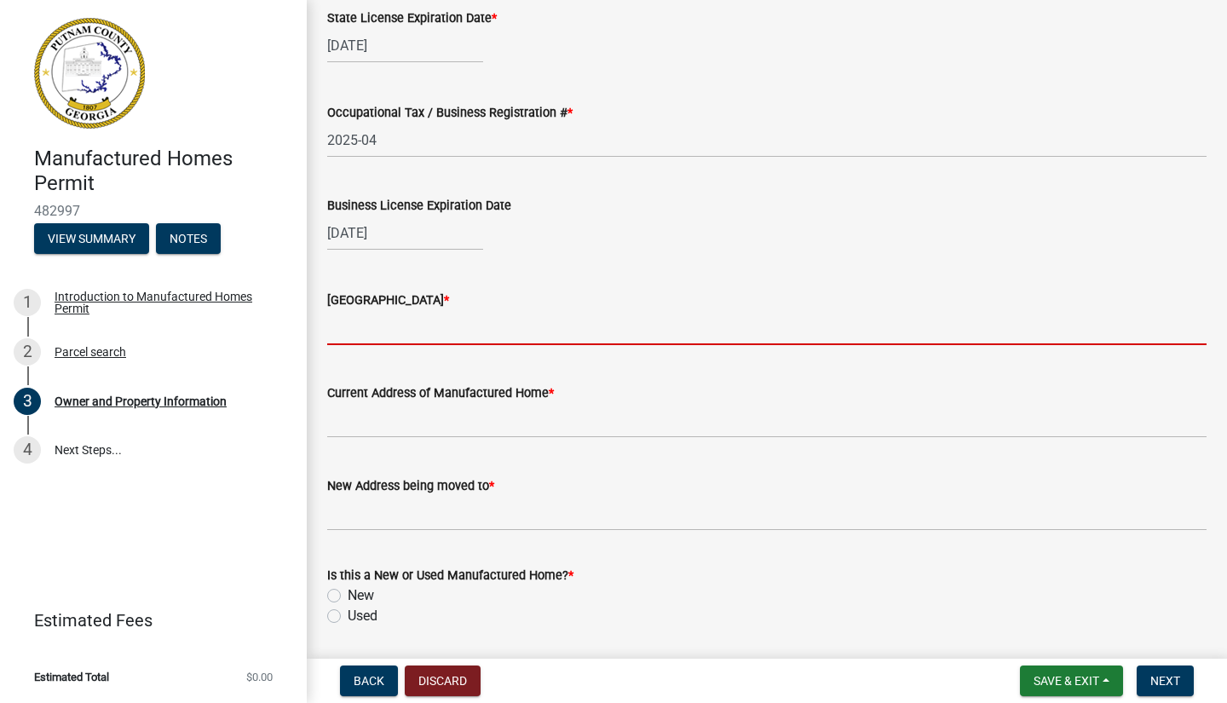
click at [389, 342] on input "Issuing County *" at bounding box center [766, 327] width 879 height 35
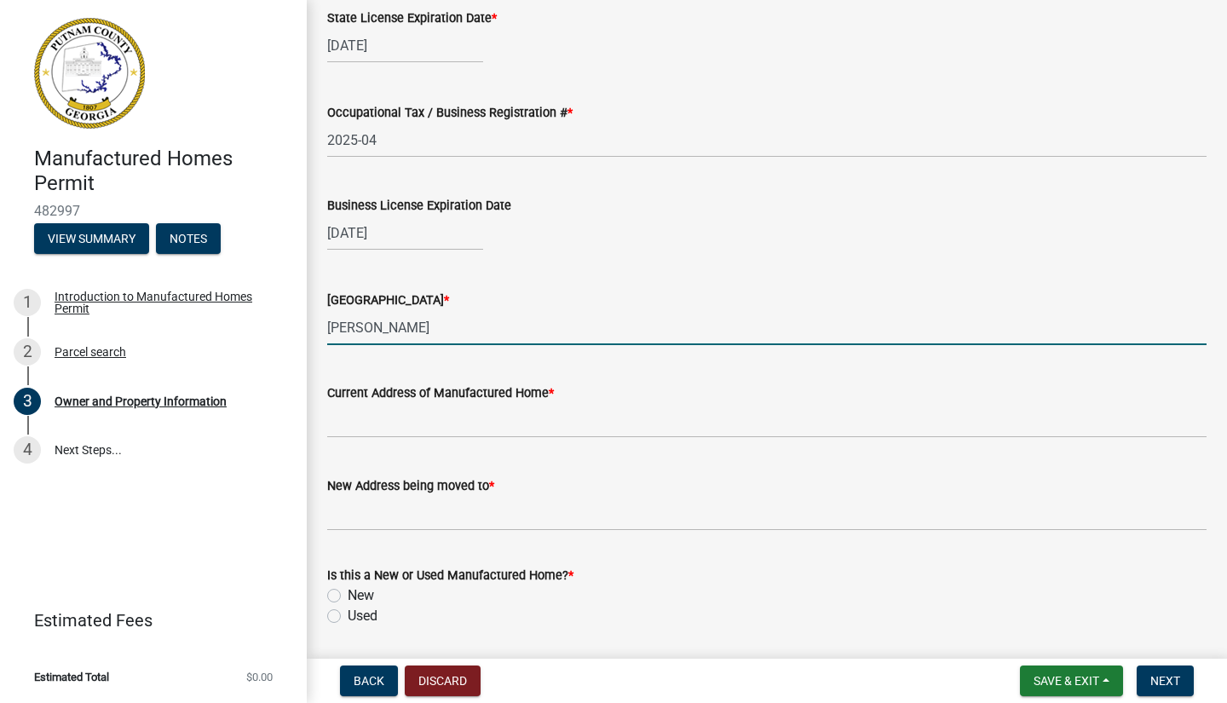
type input "[PERSON_NAME]"
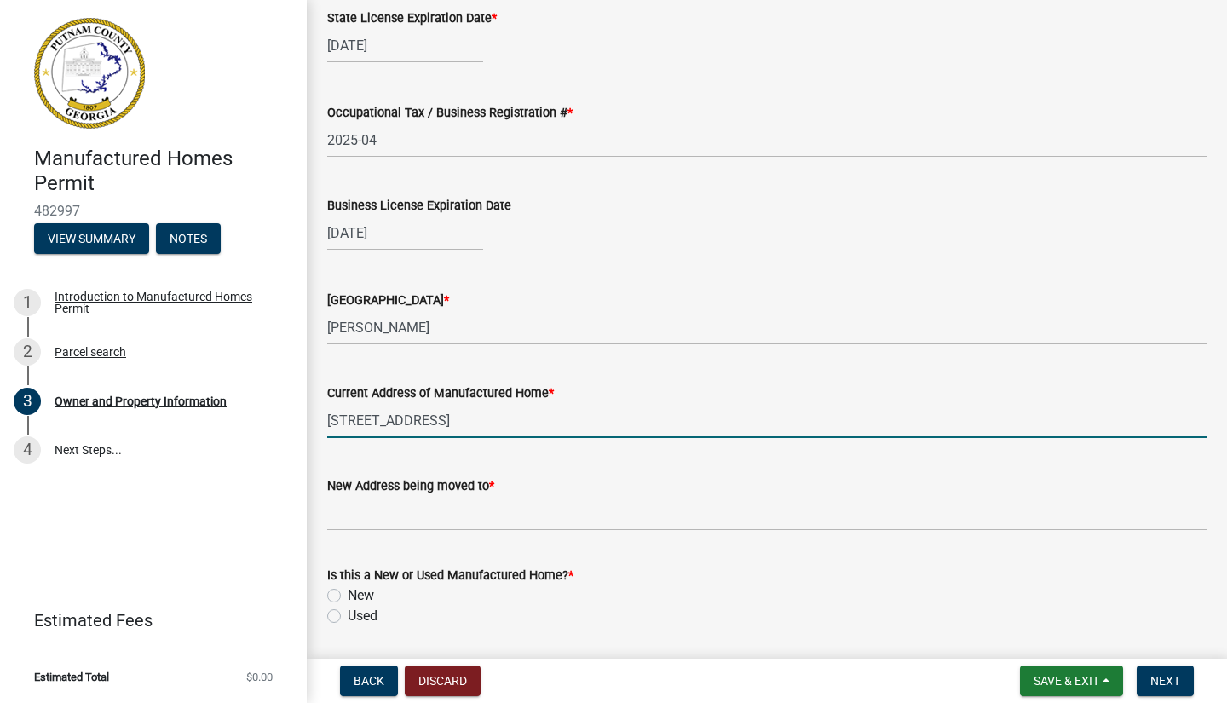
type input "[STREET_ADDRESS]"
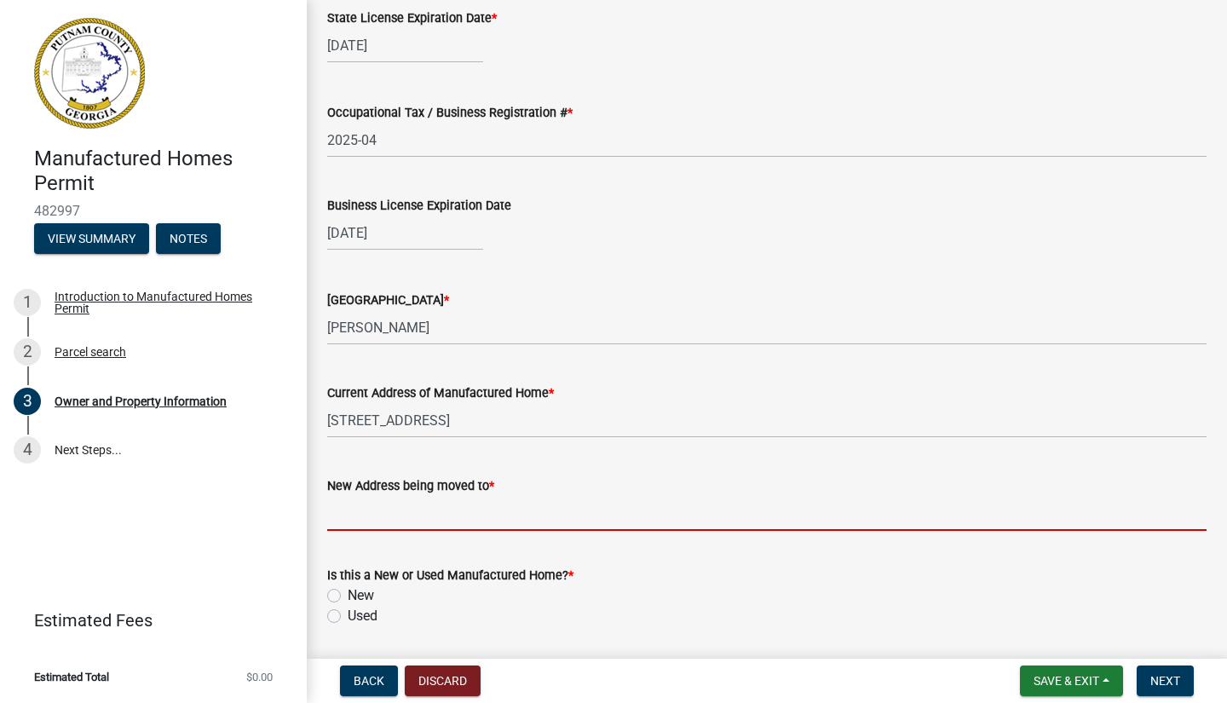
click at [353, 531] on input "New Address being moved to *" at bounding box center [766, 513] width 879 height 35
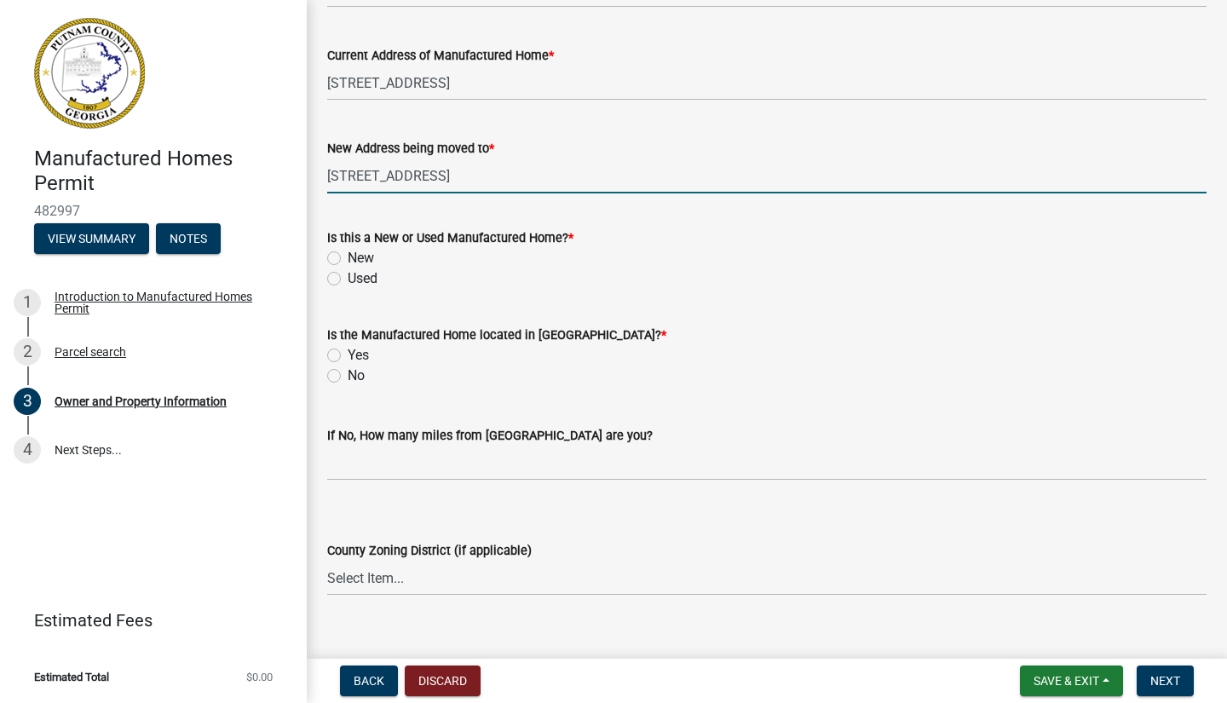
scroll to position [1810, 0]
type input "[STREET_ADDRESS]"
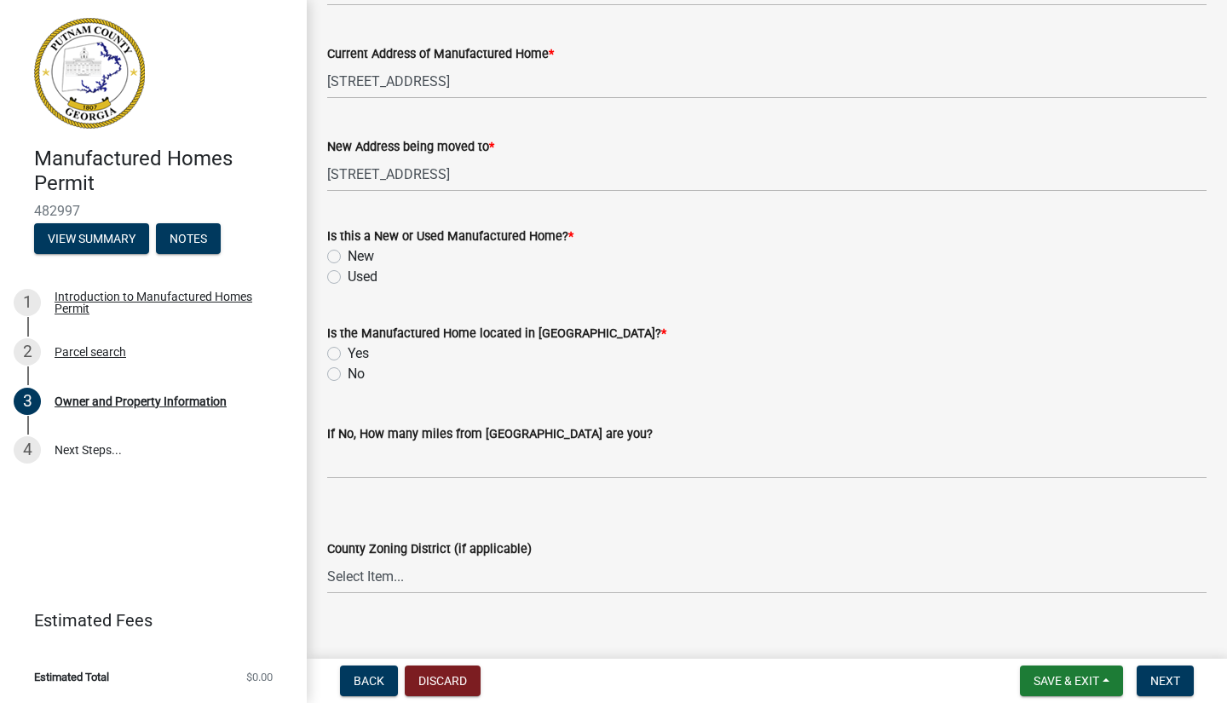
click at [348, 267] on label "New" at bounding box center [361, 256] width 26 height 20
click at [348, 257] on input "New" at bounding box center [353, 251] width 11 height 11
radio input "true"
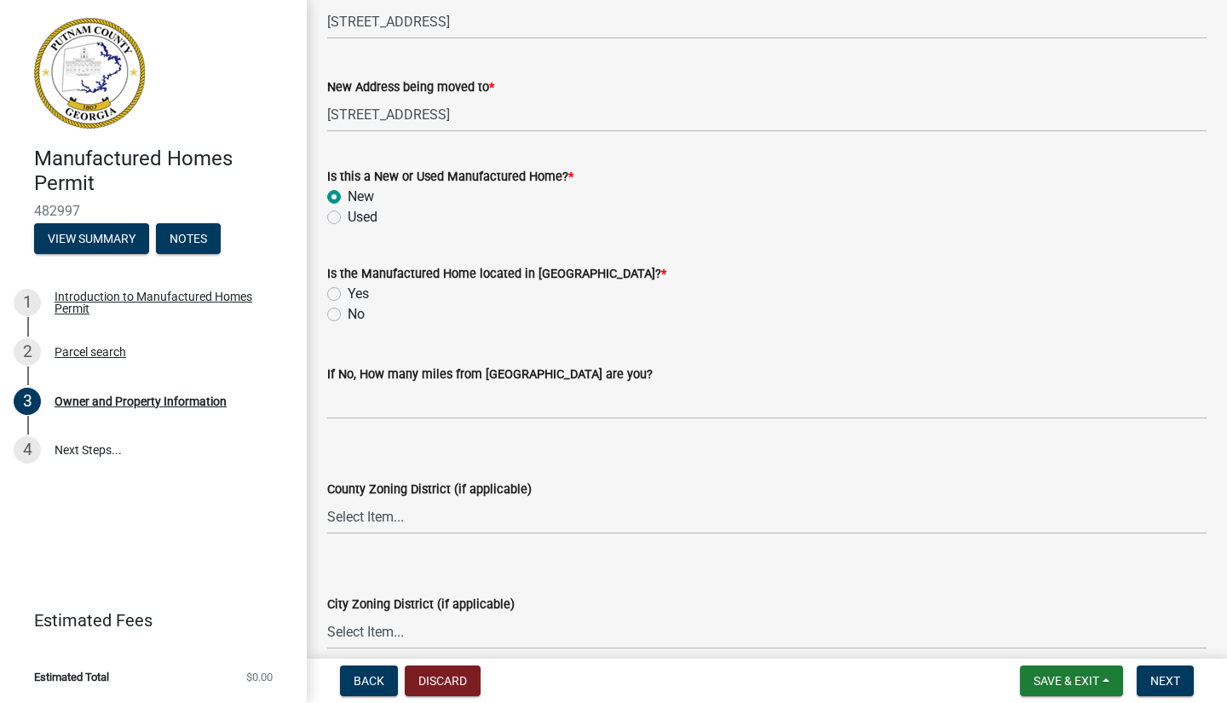
scroll to position [1875, 0]
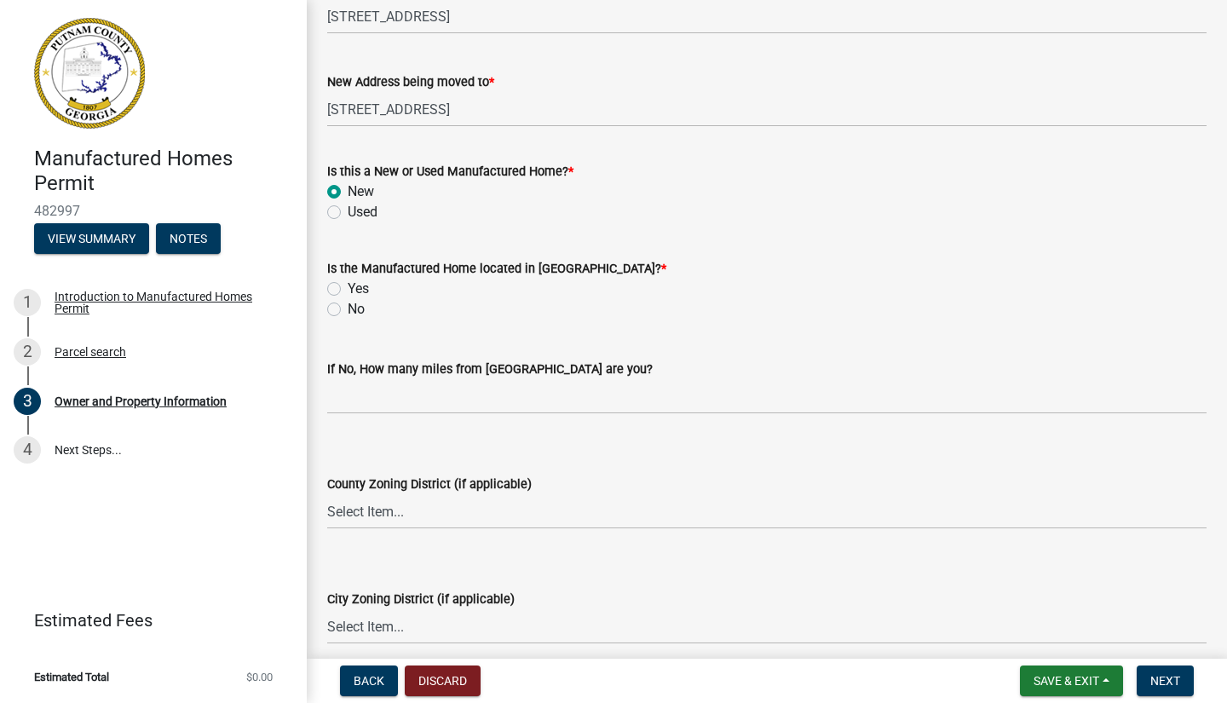
click at [348, 319] on label "No" at bounding box center [356, 309] width 17 height 20
click at [348, 310] on input "No" at bounding box center [353, 304] width 11 height 11
radio input "true"
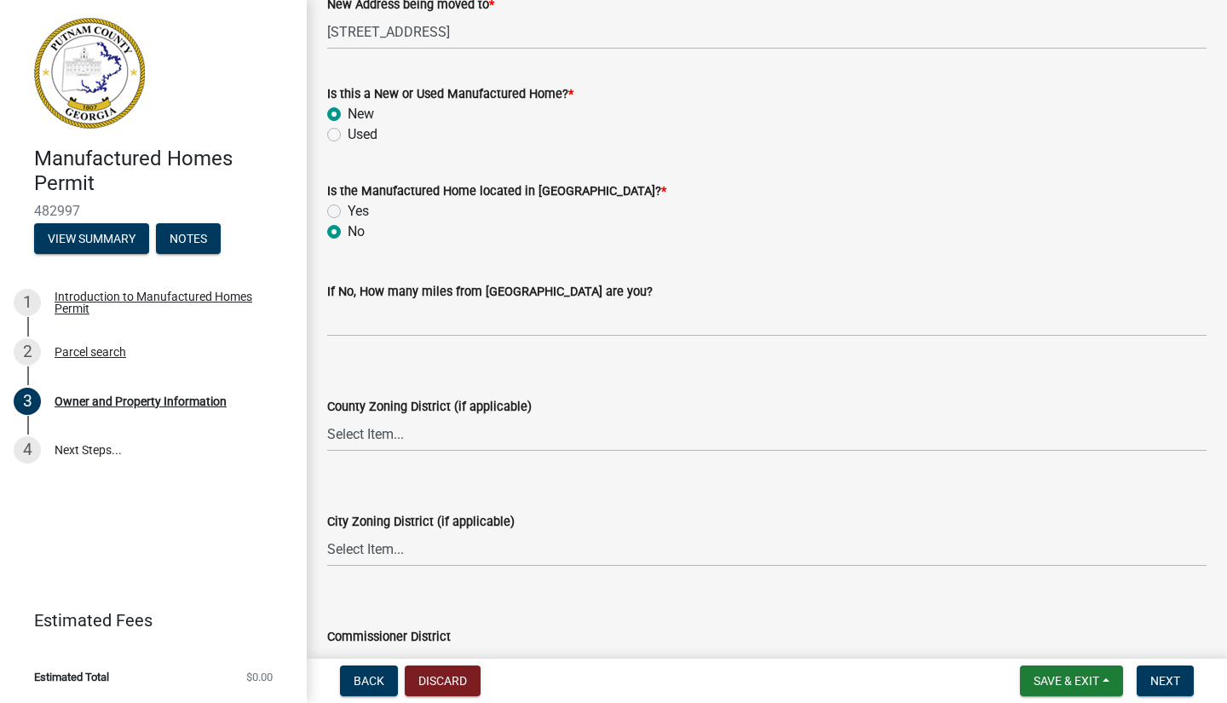
scroll to position [2003, 0]
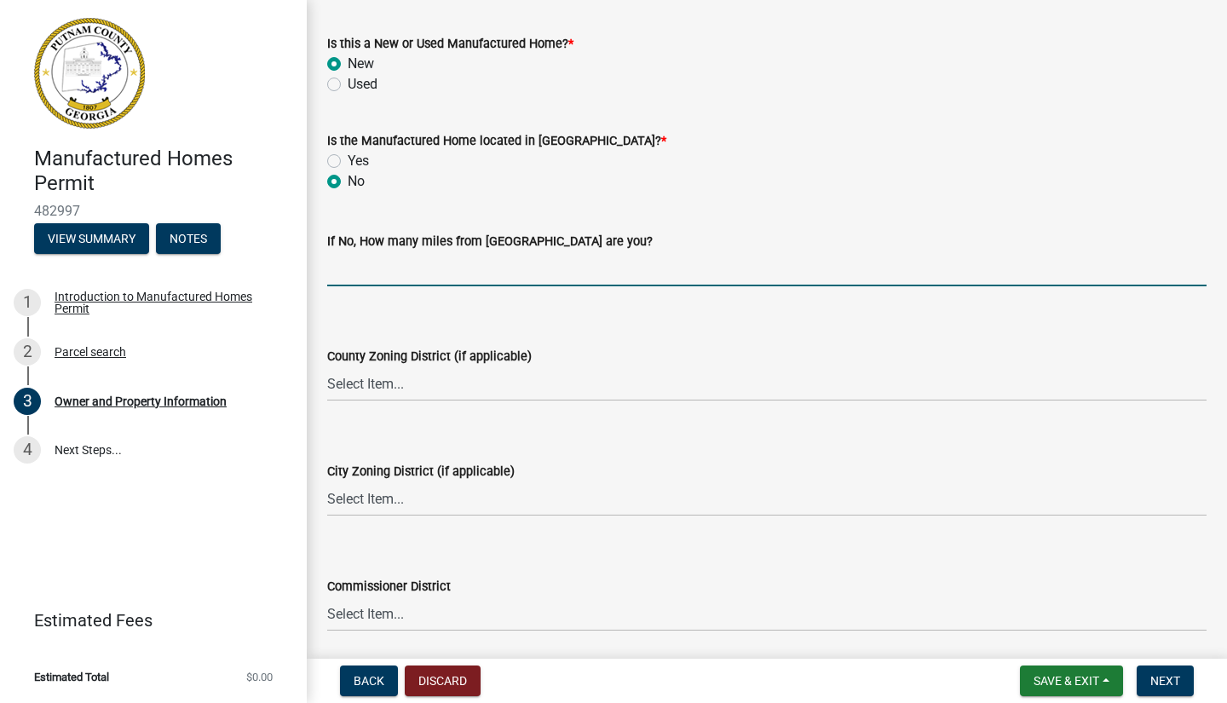
click at [481, 286] on input "text" at bounding box center [766, 268] width 879 height 35
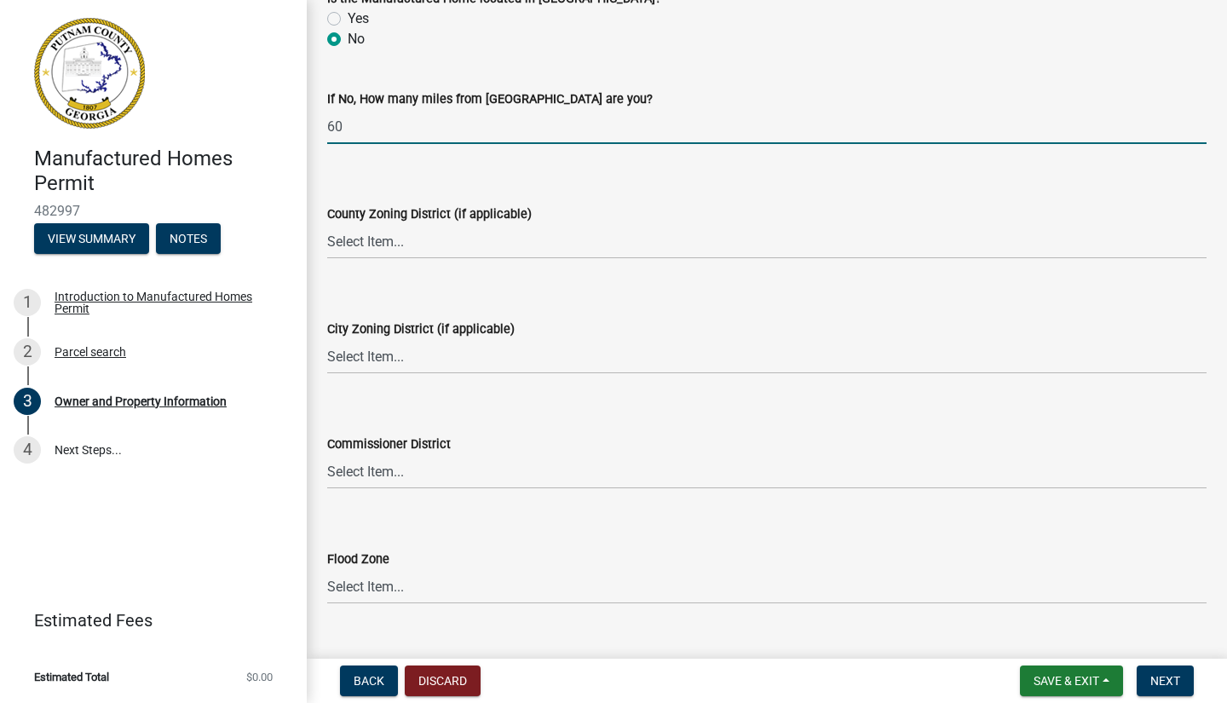
scroll to position [2147, 0]
type input "60"
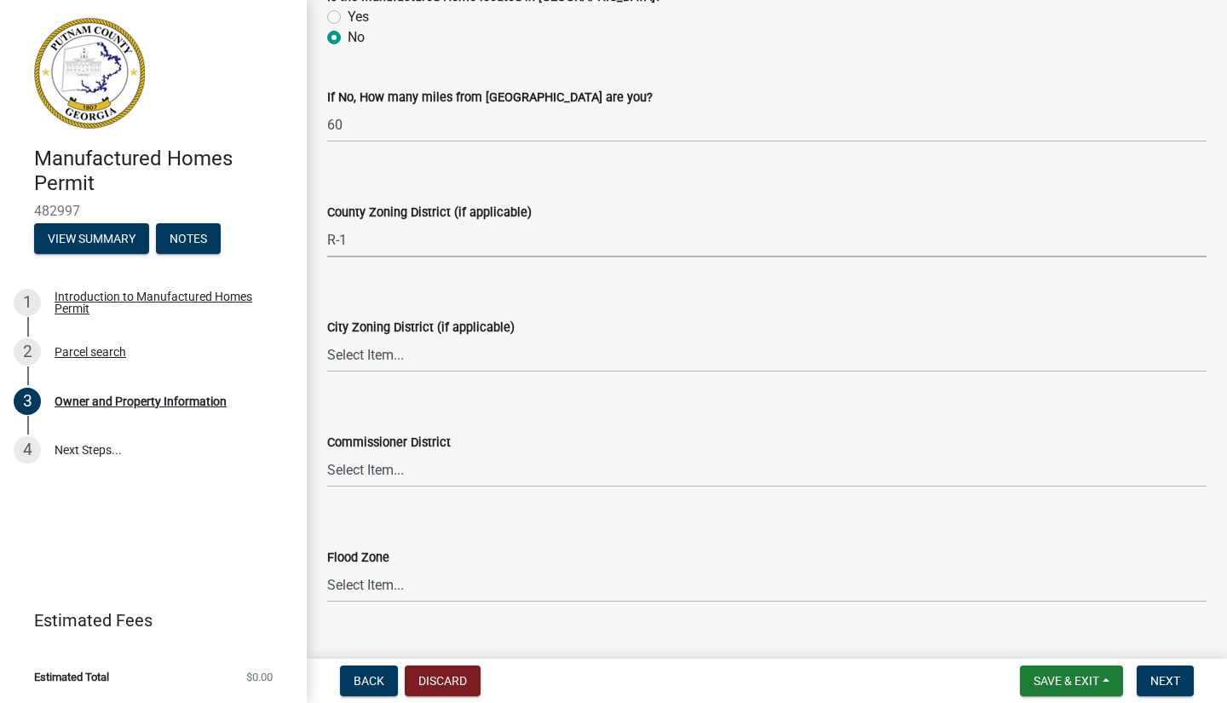
select select "34fe85c2-5f76-4343-b6bb-8ca387e0bed7"
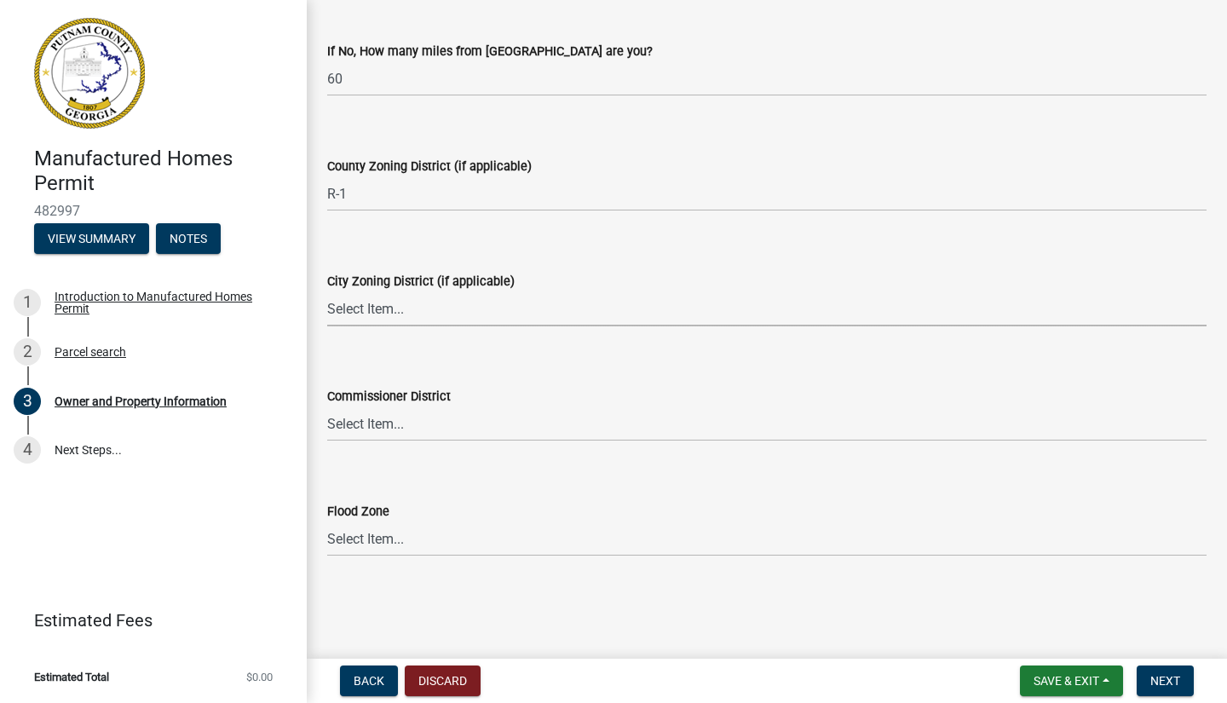
scroll to position [2212, 0]
select select "ece5c1a9-df30-4702-9587-5deee23533b7"
select select "6f1acead-4b1a-4680-ba5d-beeb03d30465"
click at [1166, 683] on span "Next" at bounding box center [1165, 681] width 30 height 14
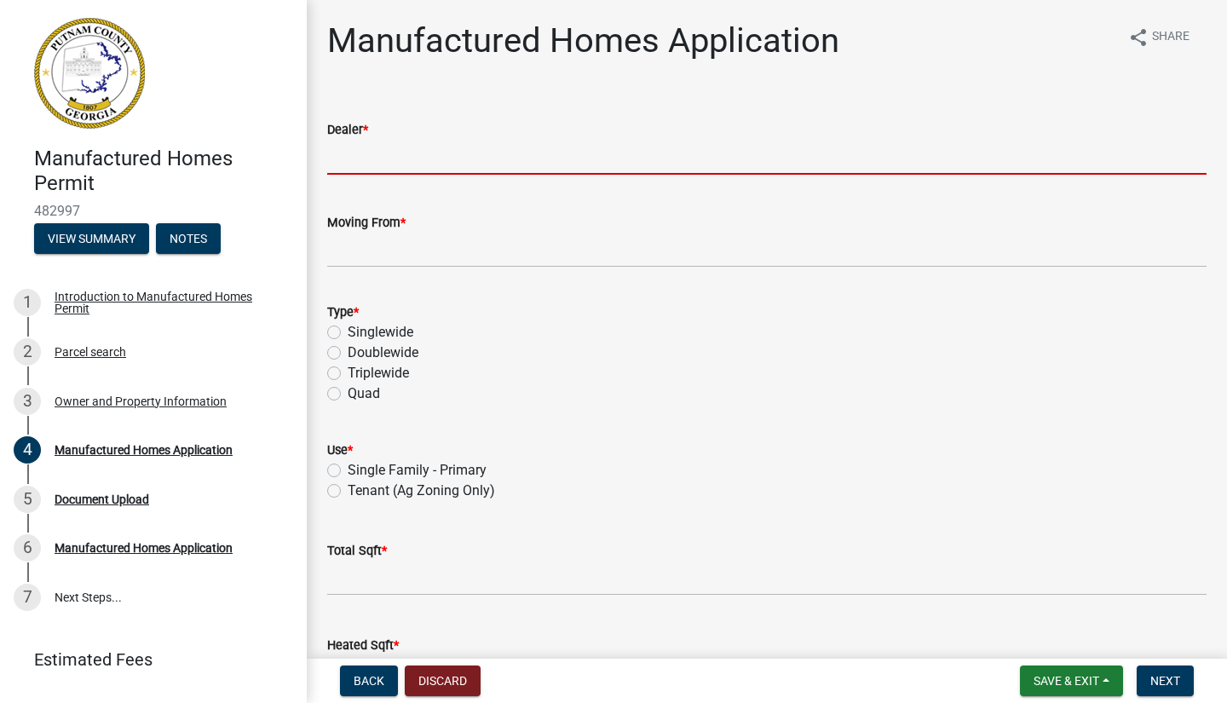
click at [389, 158] on input "Dealer *" at bounding box center [766, 157] width 879 height 35
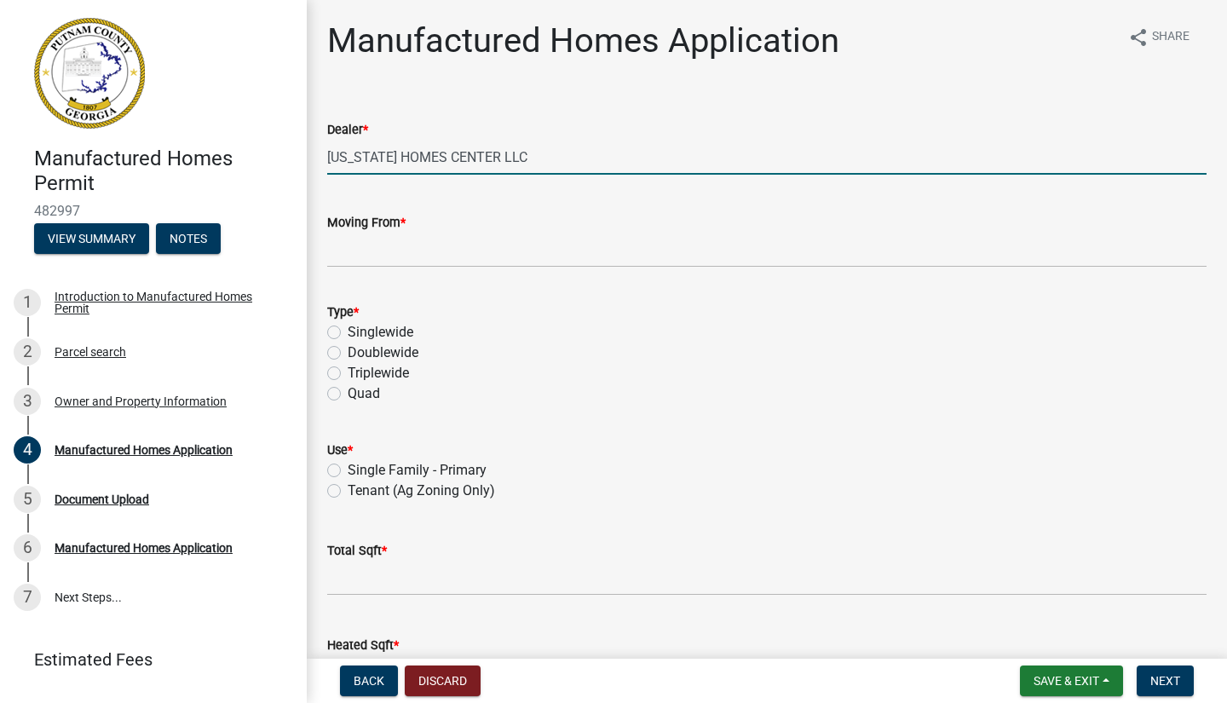
type input "[US_STATE] HOMES CENTER LLC"
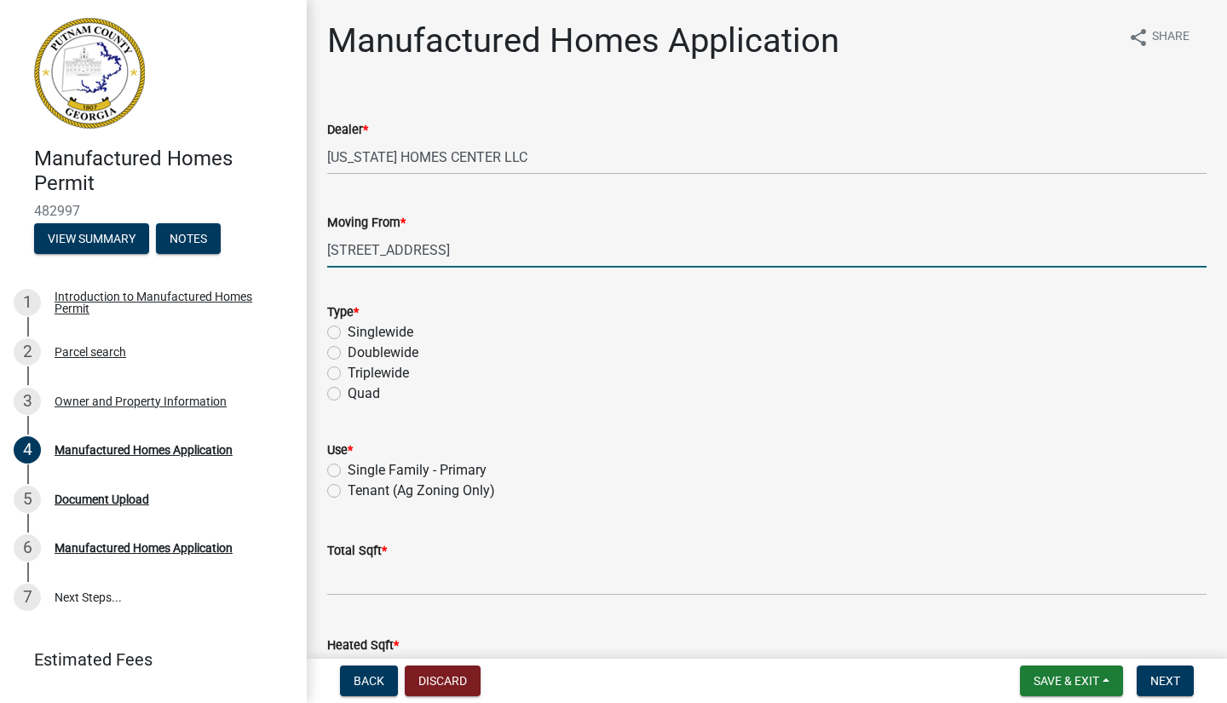
type input "[STREET_ADDRESS]"
click at [342, 352] on div "Doublewide" at bounding box center [766, 352] width 879 height 20
click at [348, 350] on label "Doublewide" at bounding box center [383, 352] width 71 height 20
click at [348, 350] on input "Doublewide" at bounding box center [353, 347] width 11 height 11
radio input "true"
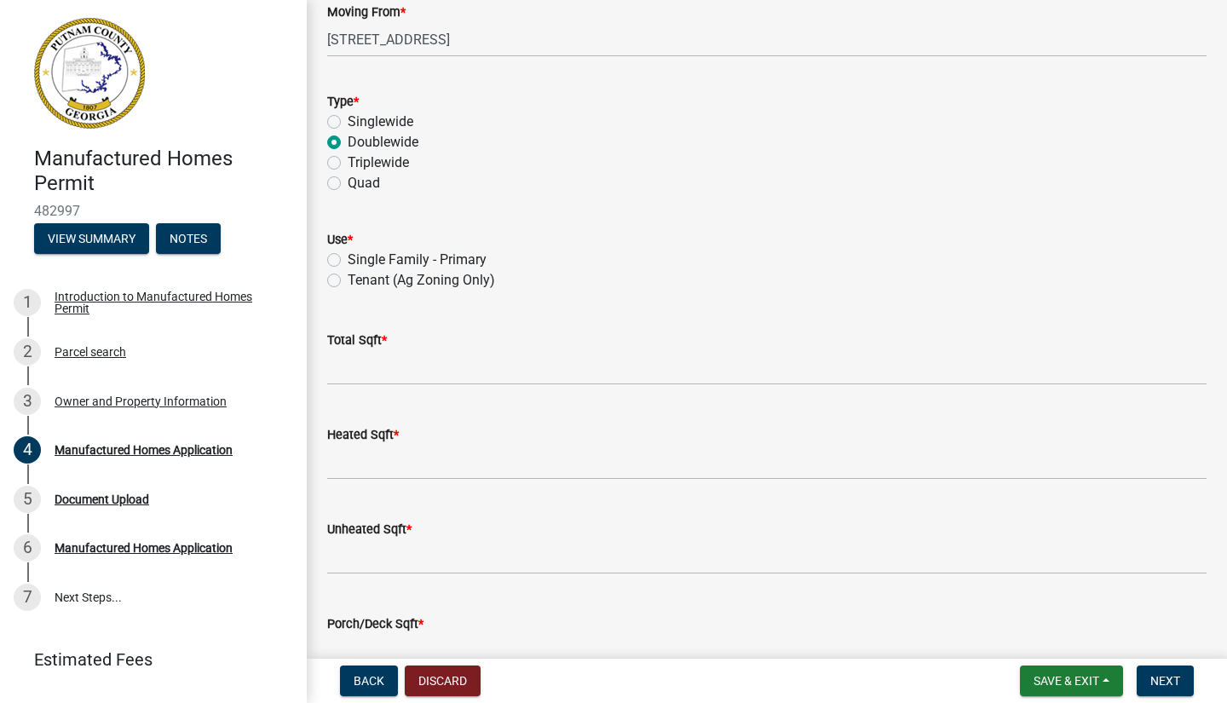
scroll to position [217, 0]
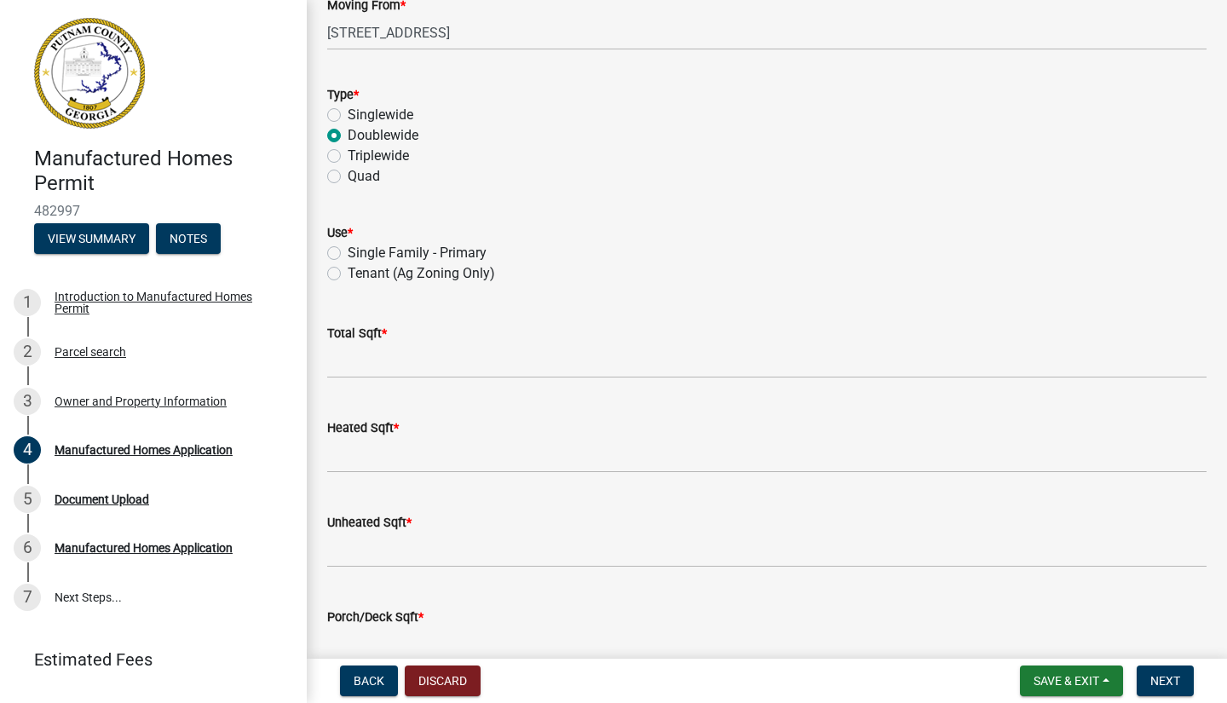
click at [348, 250] on label "Single Family - Primary" at bounding box center [417, 253] width 139 height 20
click at [348, 250] on input "Single Family - Primary" at bounding box center [353, 248] width 11 height 11
radio input "true"
click at [346, 368] on input "text" at bounding box center [766, 360] width 879 height 35
type input "1568"
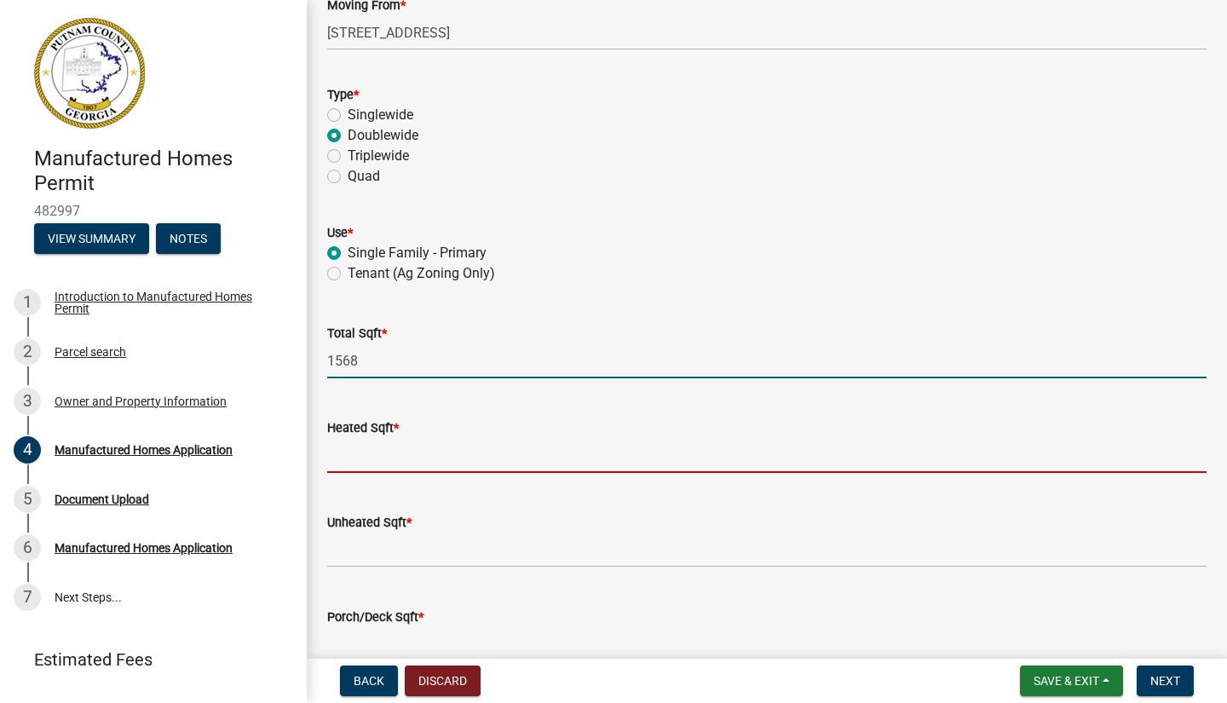
click at [355, 468] on input "text" at bounding box center [766, 455] width 879 height 35
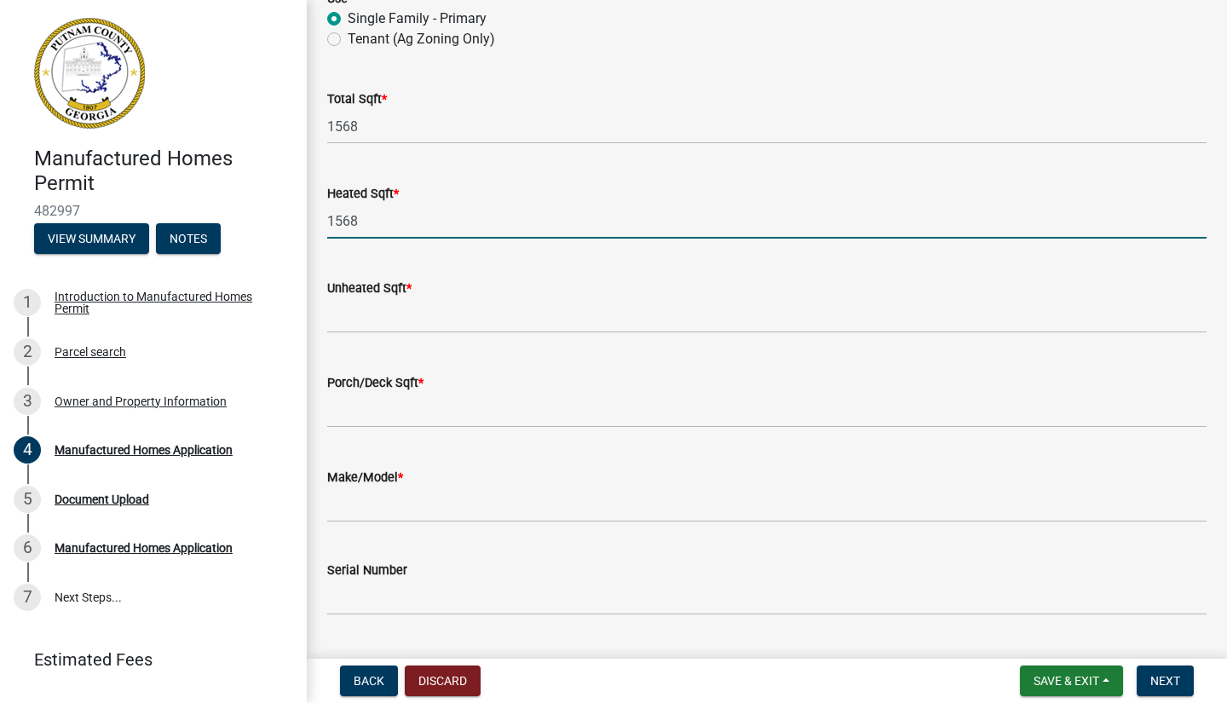
scroll to position [456, 0]
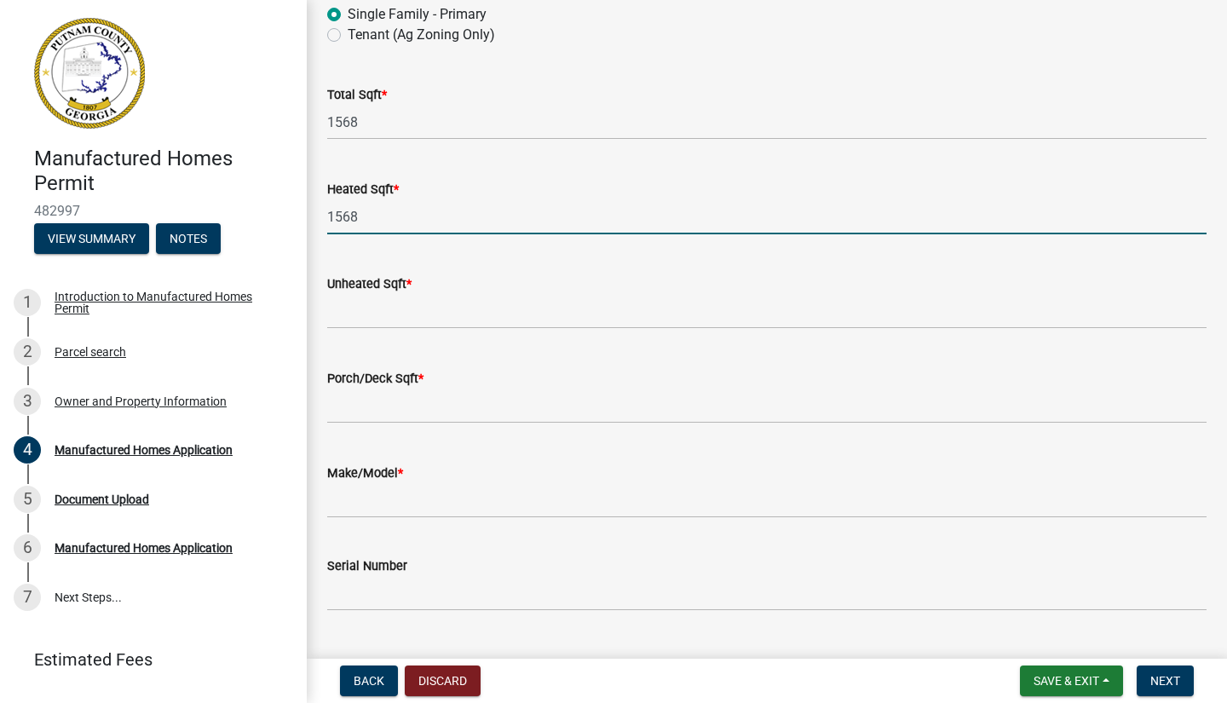
type input "1568"
click at [356, 312] on input "text" at bounding box center [766, 311] width 879 height 35
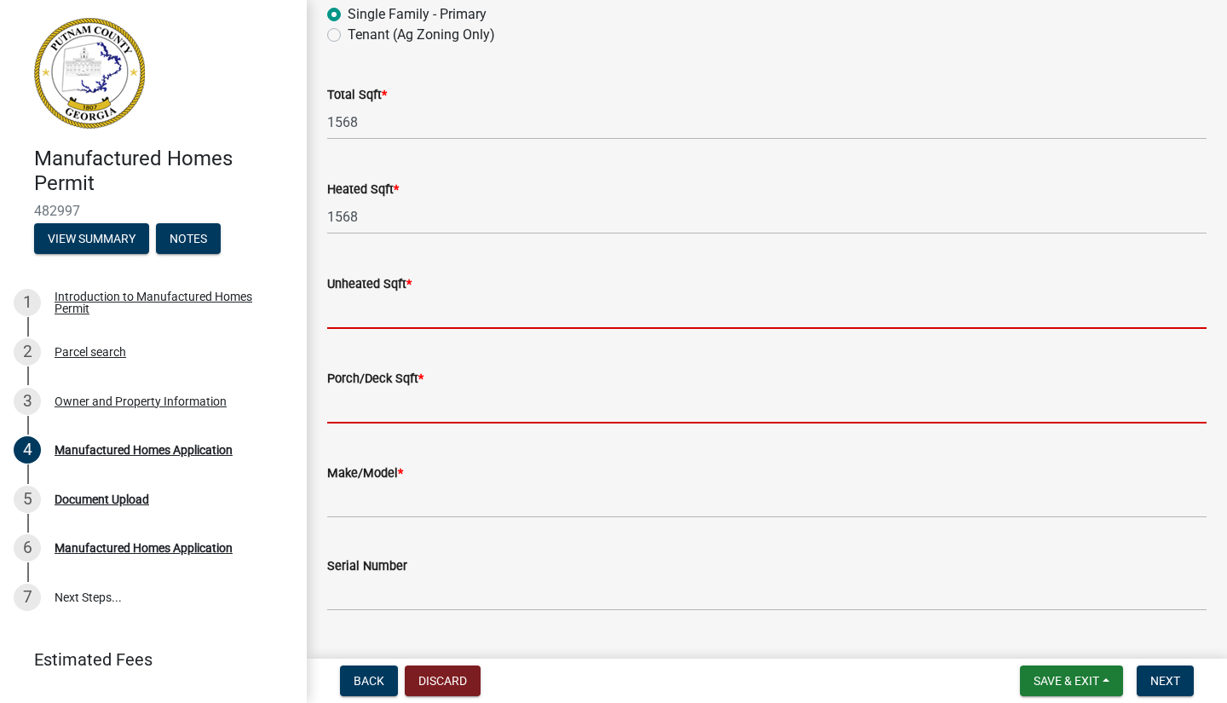
click at [352, 409] on form "Porch/Deck Sqft *" at bounding box center [766, 395] width 879 height 55
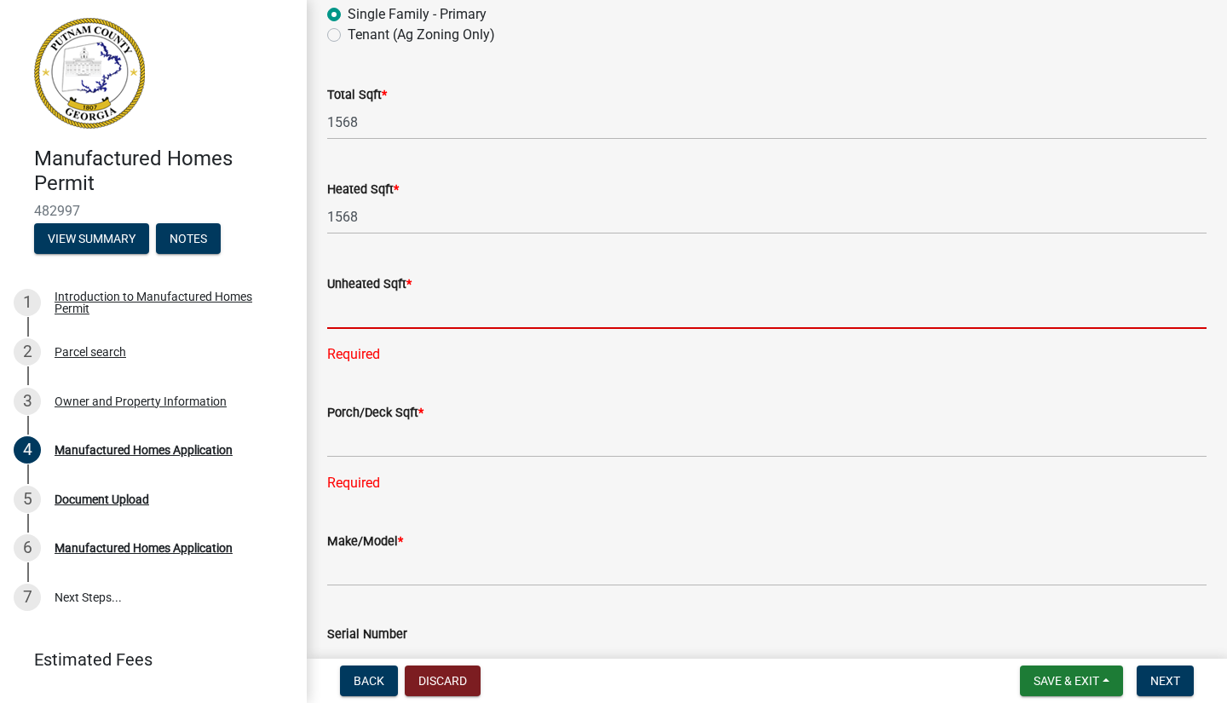
click at [358, 313] on input "text" at bounding box center [766, 311] width 879 height 35
type input "0"
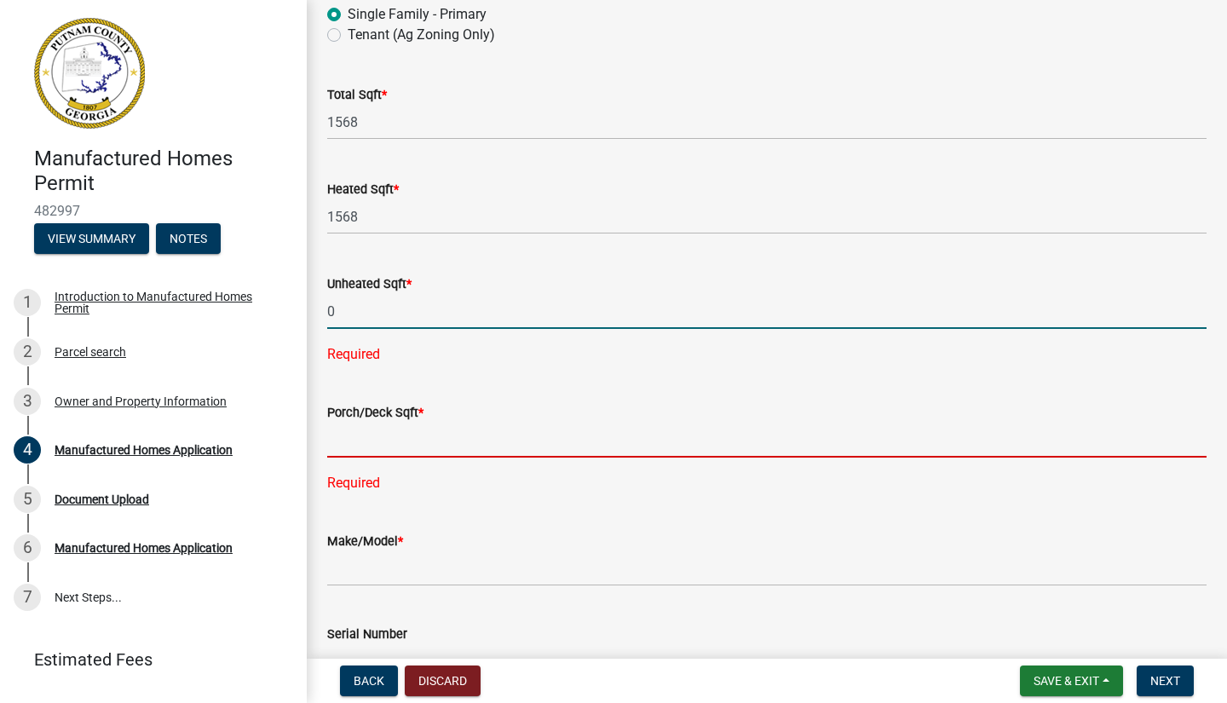
click at [351, 438] on div "Porch/Deck Sqft * Required" at bounding box center [766, 435] width 879 height 115
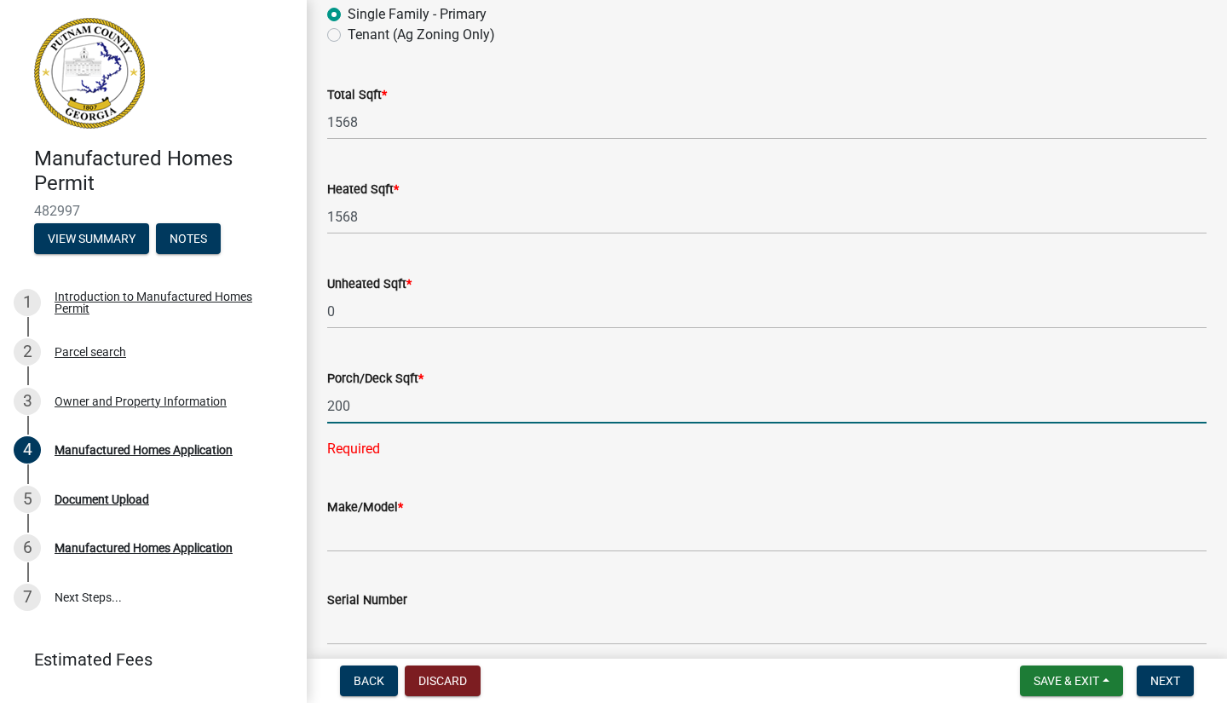
type input "200"
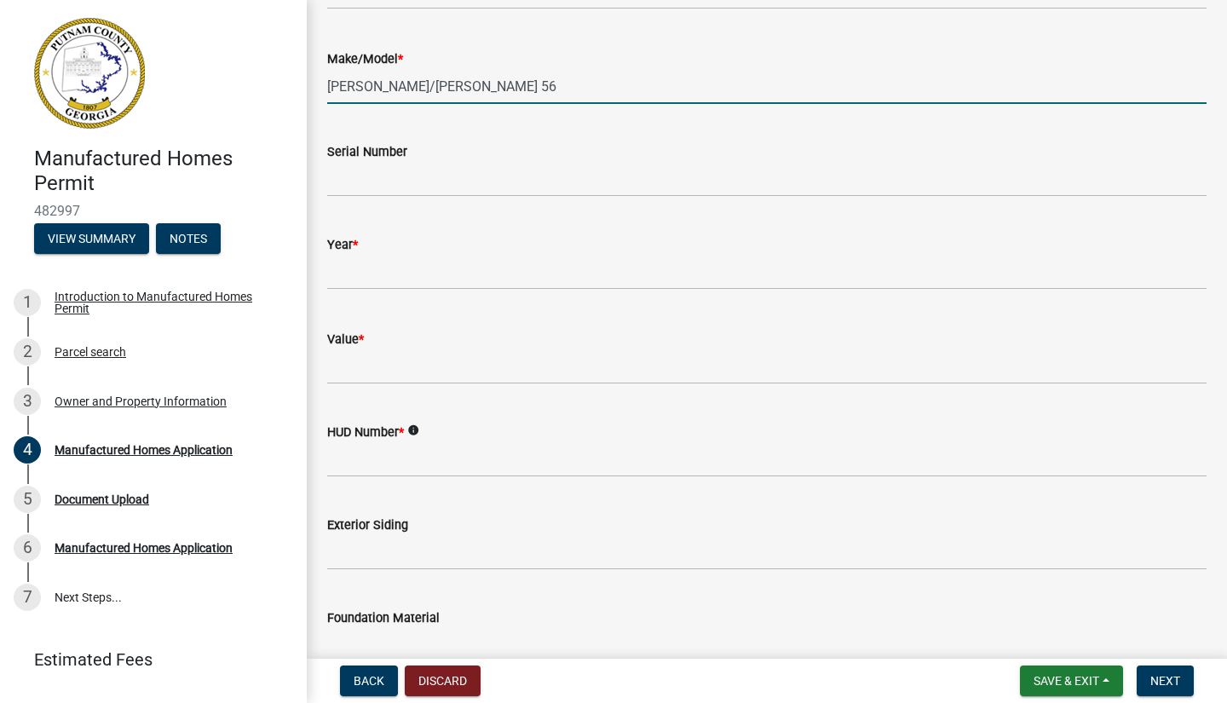
scroll to position [877, 0]
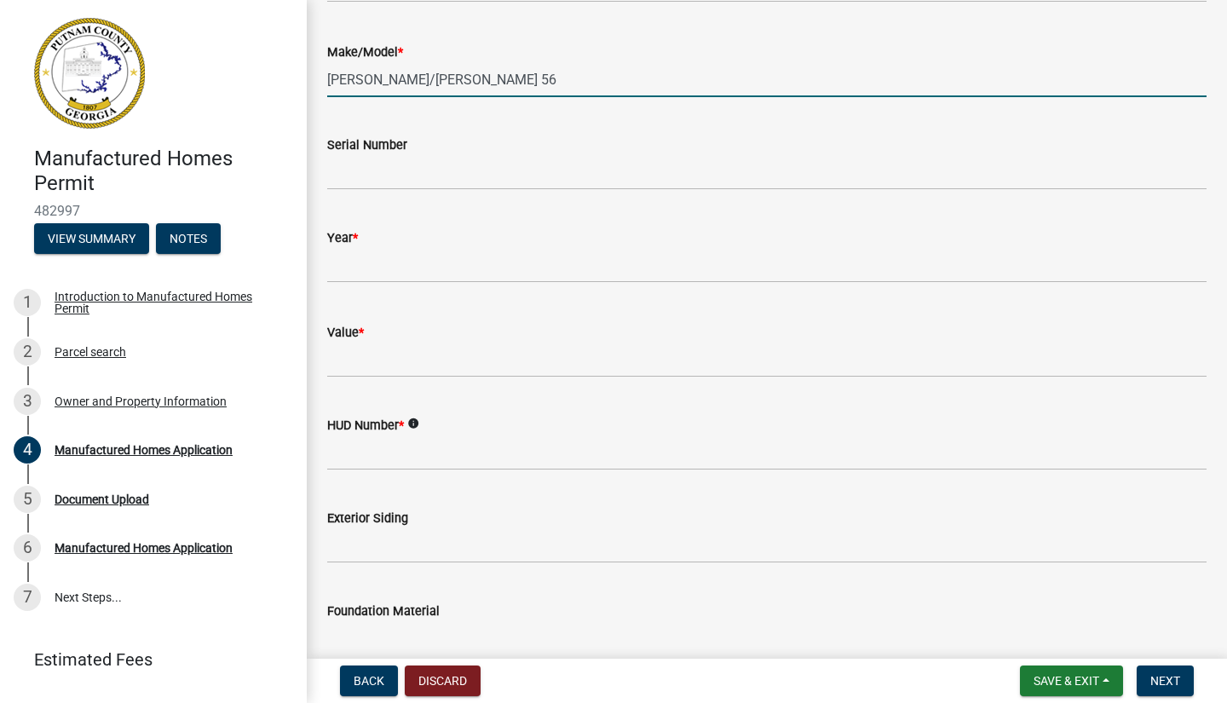
type input "[PERSON_NAME]/[PERSON_NAME] 56"
click at [372, 170] on input "Serial Number" at bounding box center [766, 172] width 879 height 35
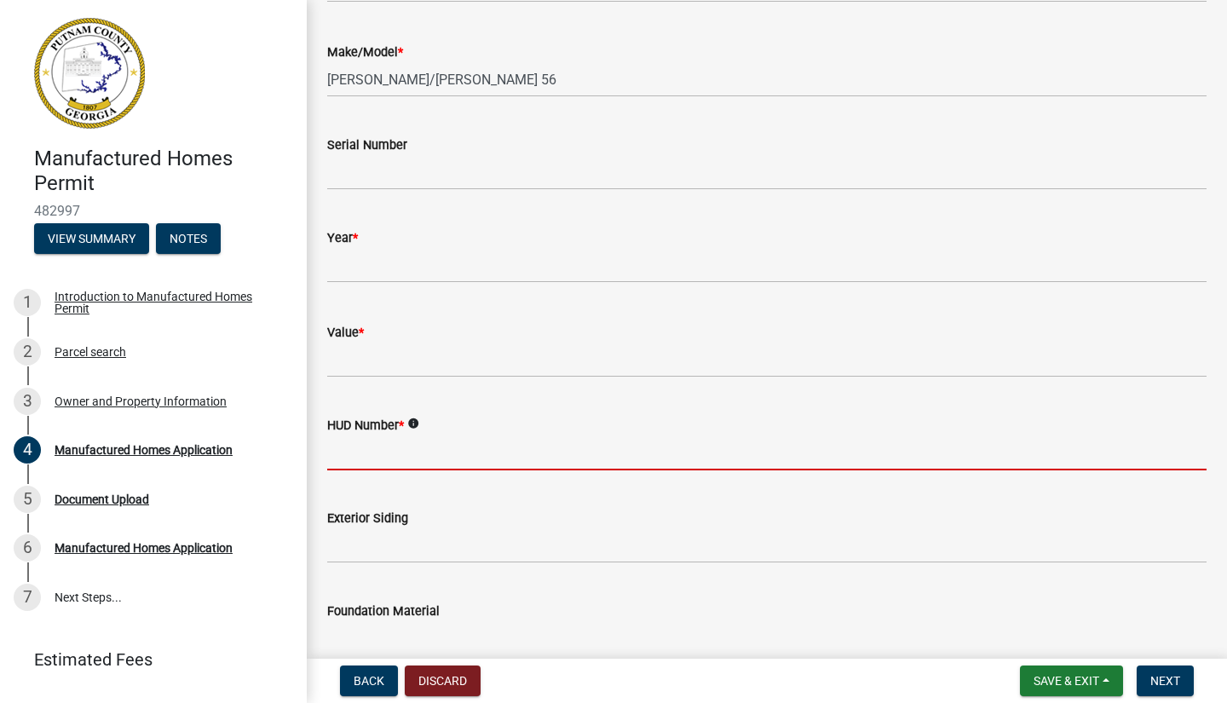
click at [386, 451] on input "HUD Number *" at bounding box center [766, 452] width 879 height 35
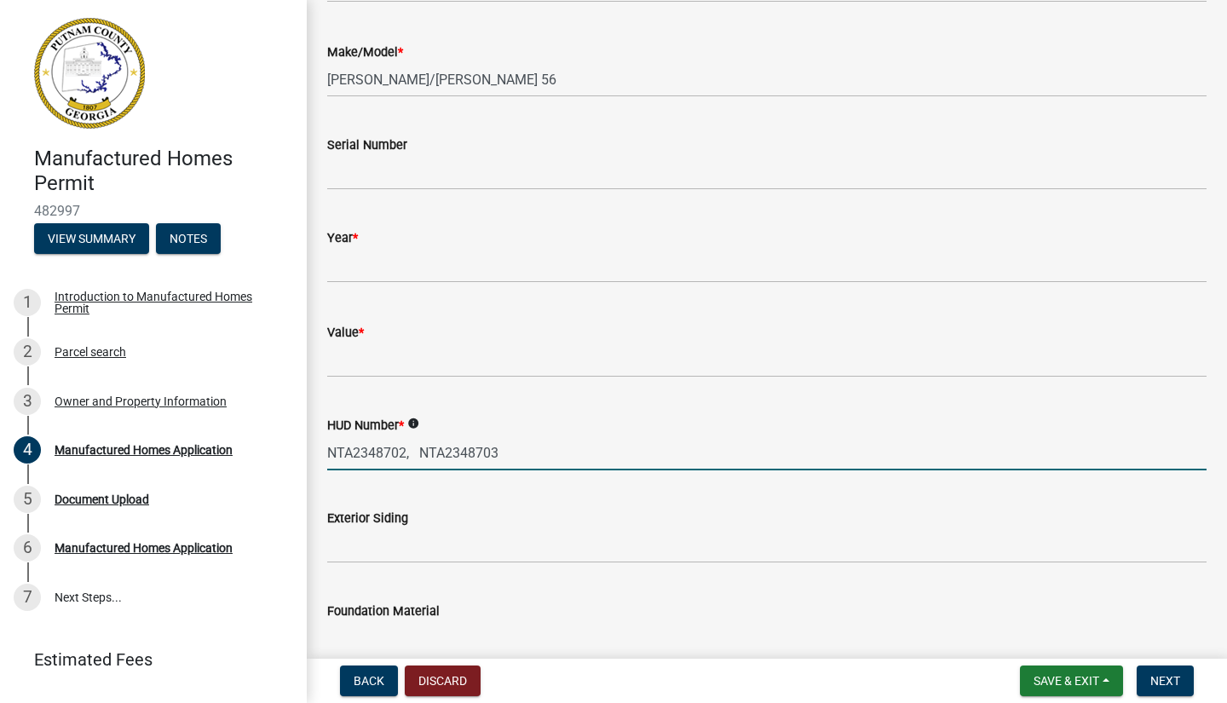
type input "NTA2348702, NTA2348703"
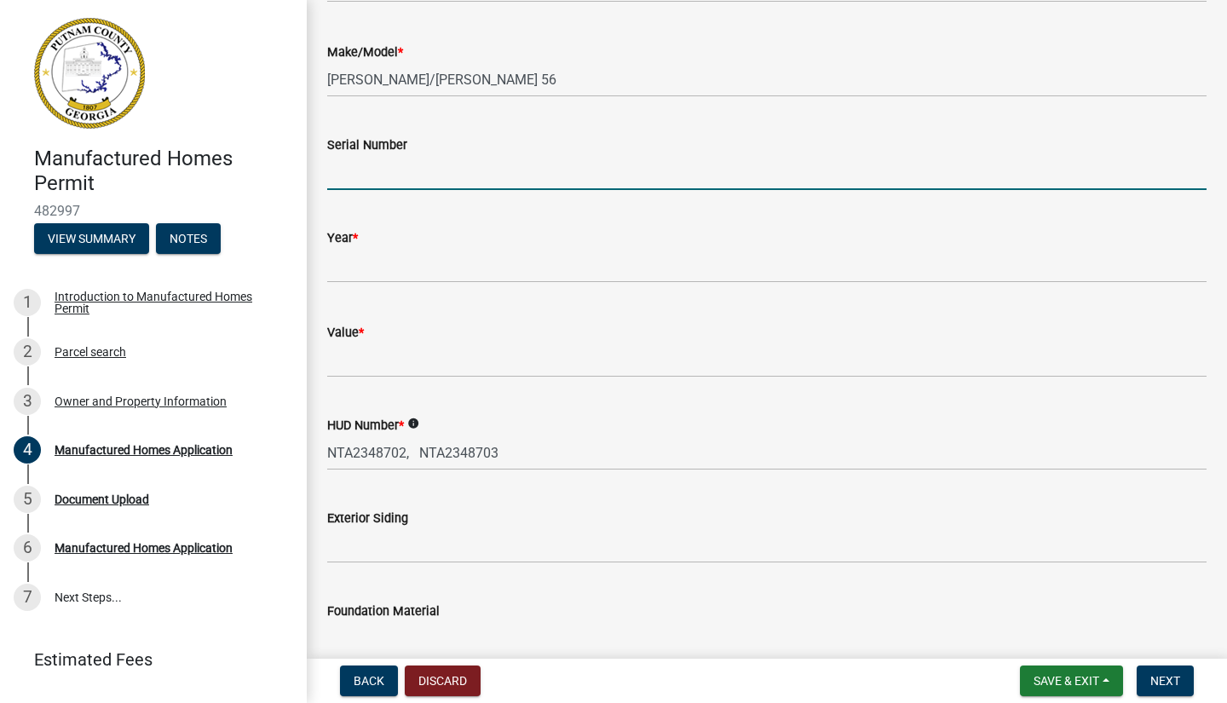
click at [385, 164] on input "Serial Number" at bounding box center [766, 172] width 879 height 35
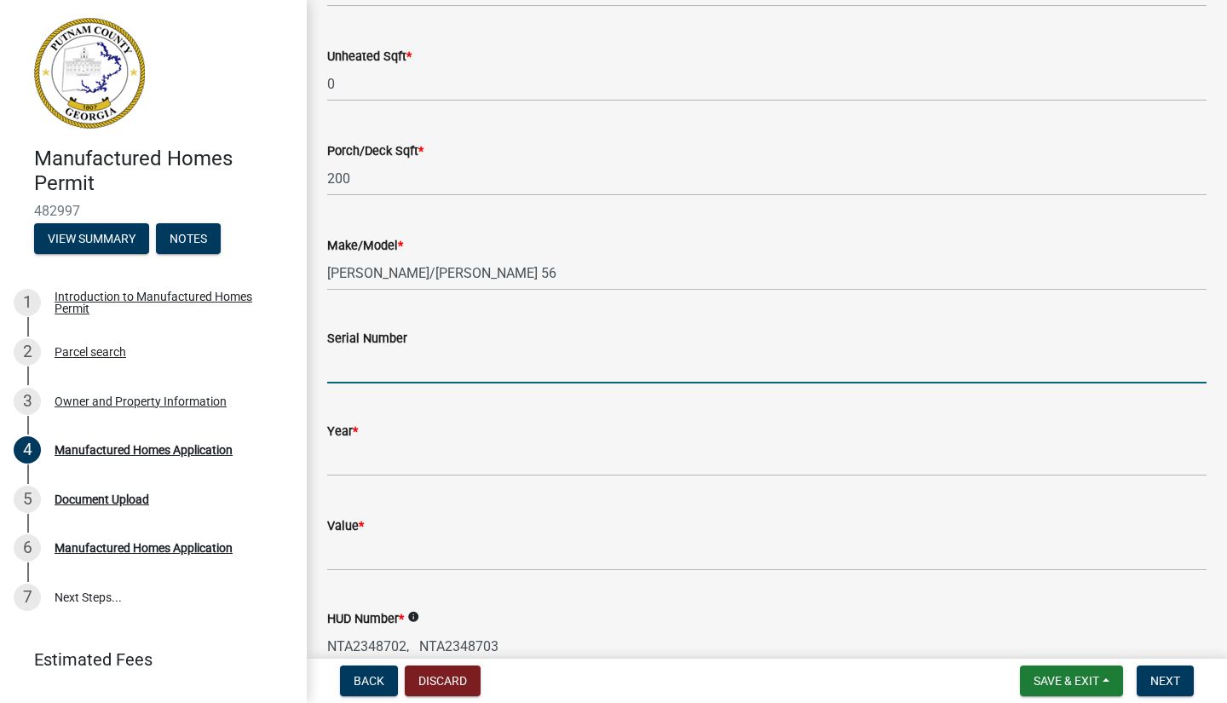
scroll to position [673, 0]
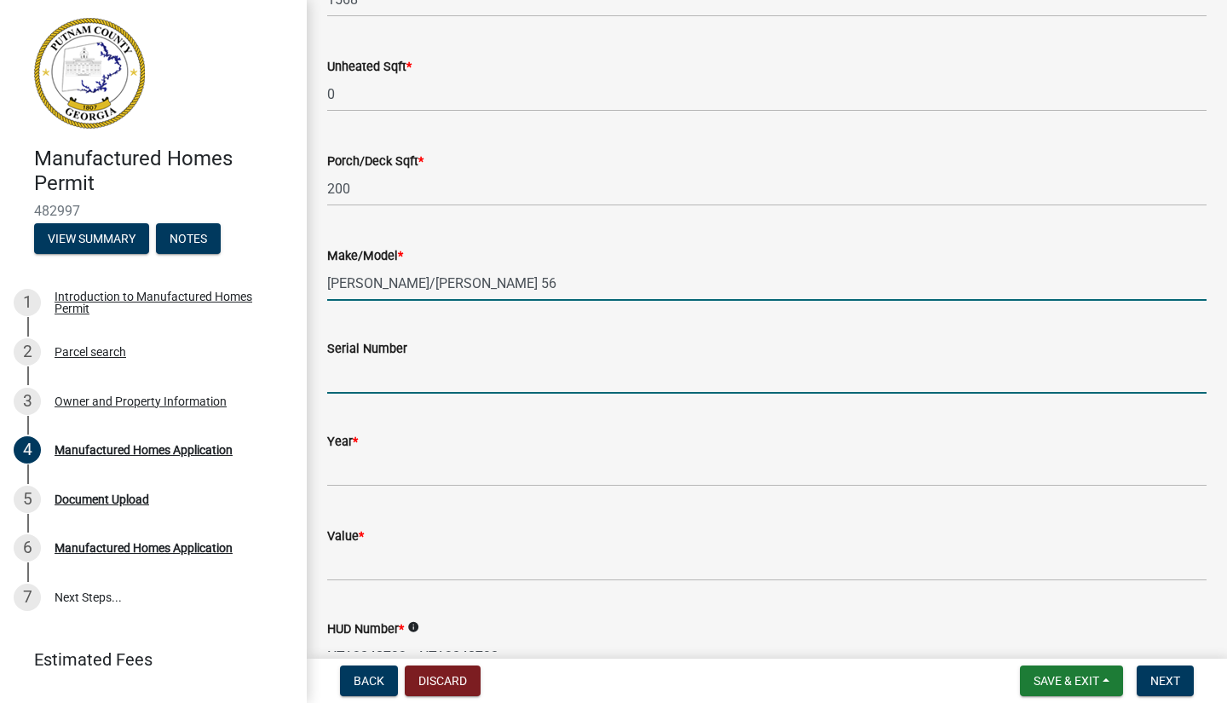
click at [465, 282] on input "[PERSON_NAME]/[PERSON_NAME] 56" at bounding box center [766, 283] width 879 height 35
type input "[PERSON_NAME]/44BOU28563AH25"
click at [428, 379] on input "Serial Number" at bounding box center [766, 376] width 879 height 35
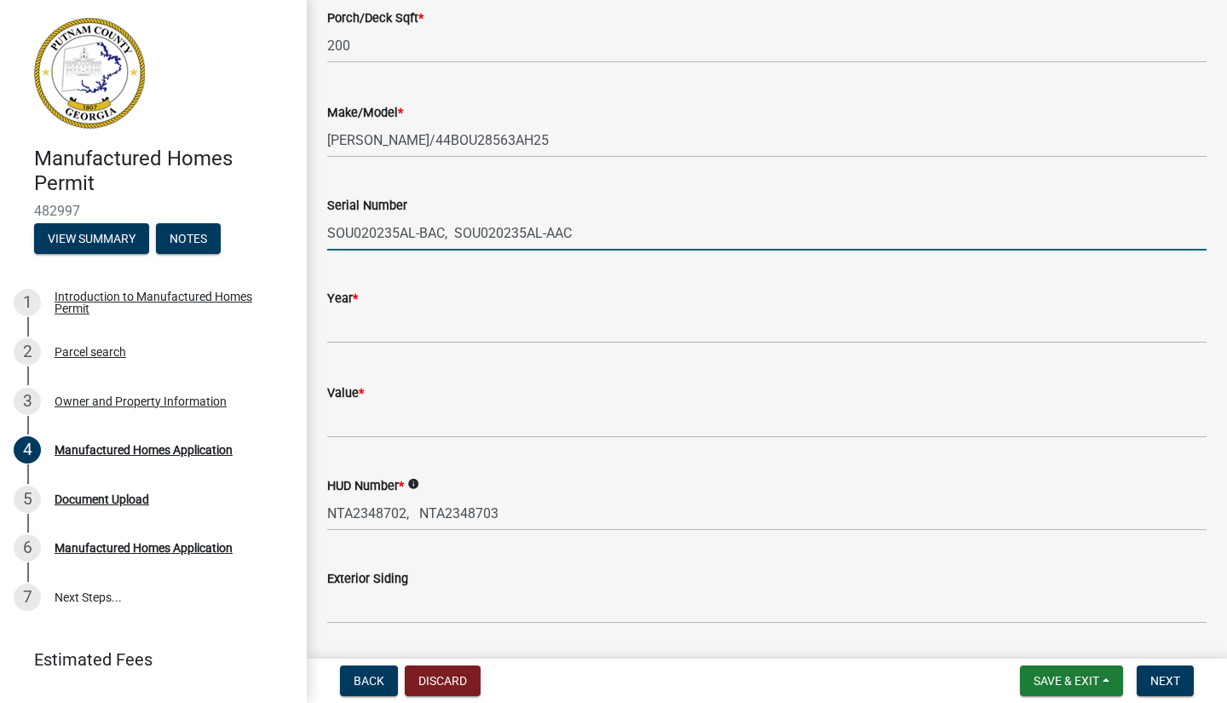
scroll to position [821, 0]
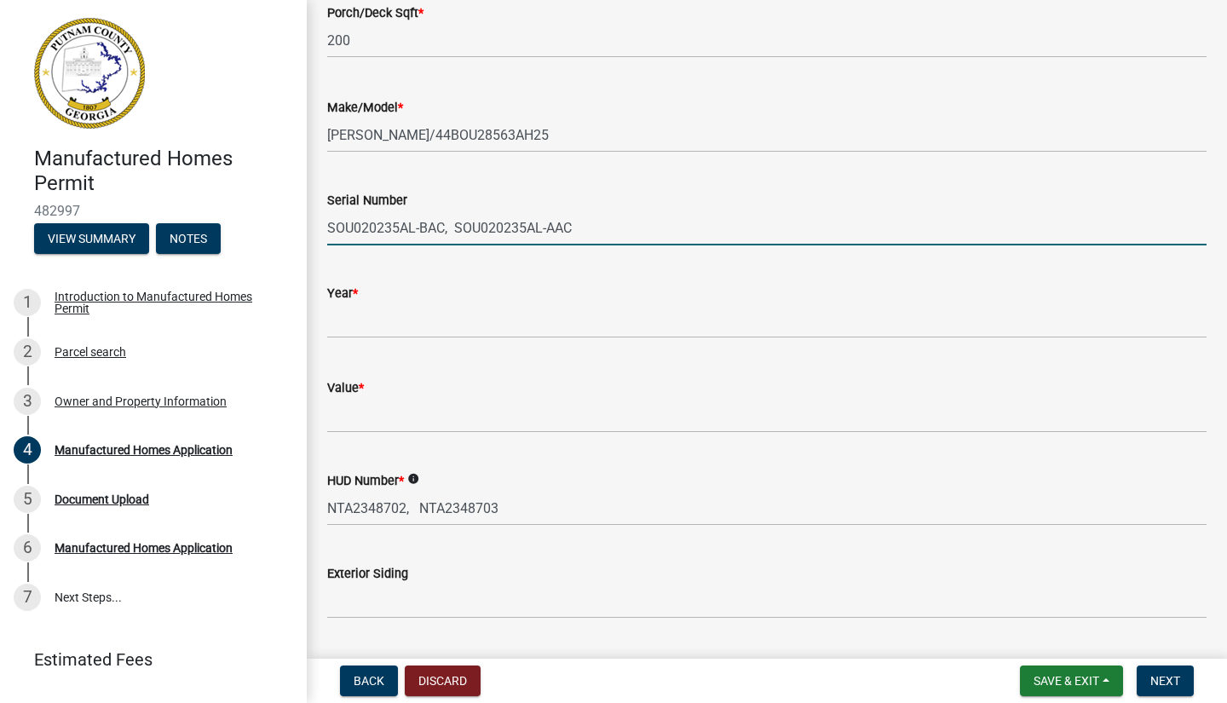
type input "SOU020235AL-BAC, SOU020235AL-AAC"
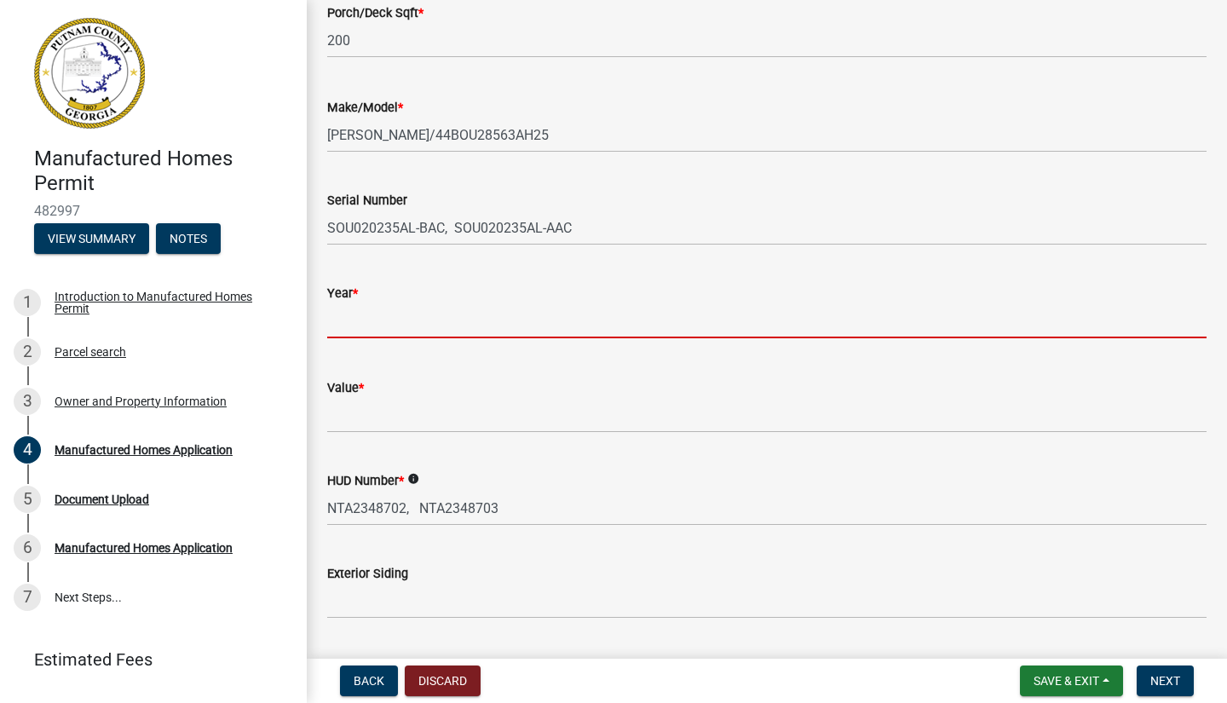
click at [378, 331] on input "text" at bounding box center [766, 320] width 879 height 35
type input "2025"
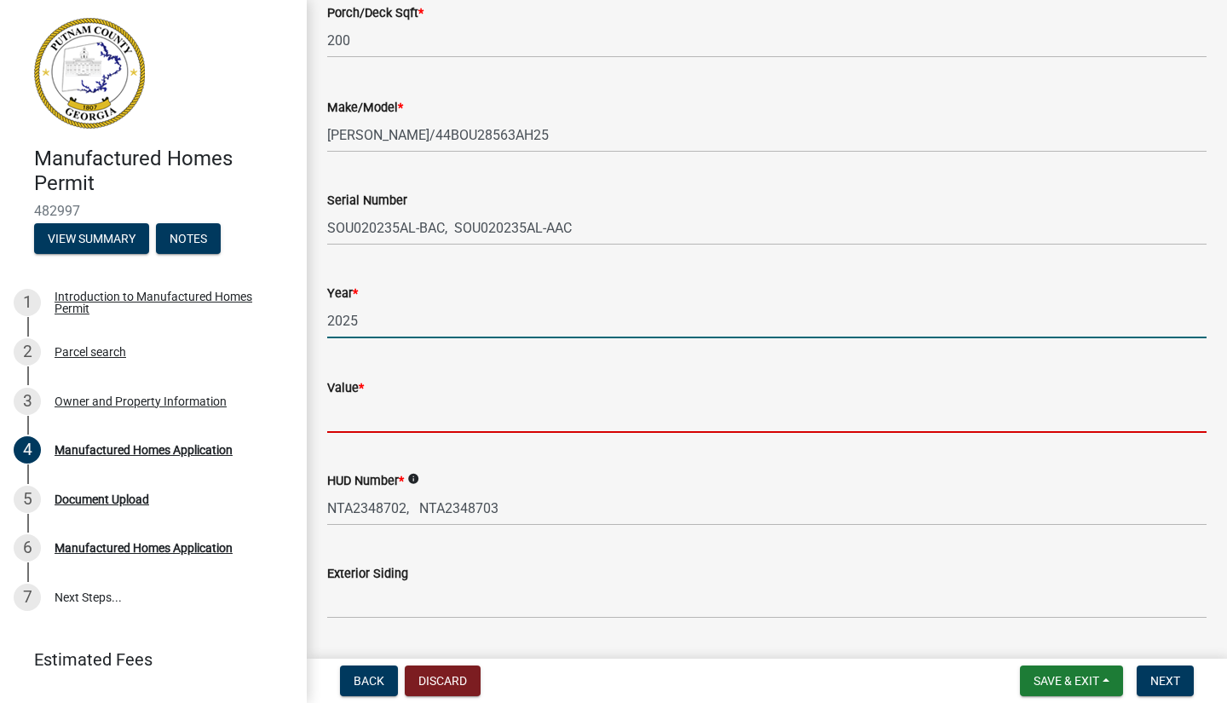
click at [372, 423] on input "Value *" at bounding box center [766, 415] width 879 height 35
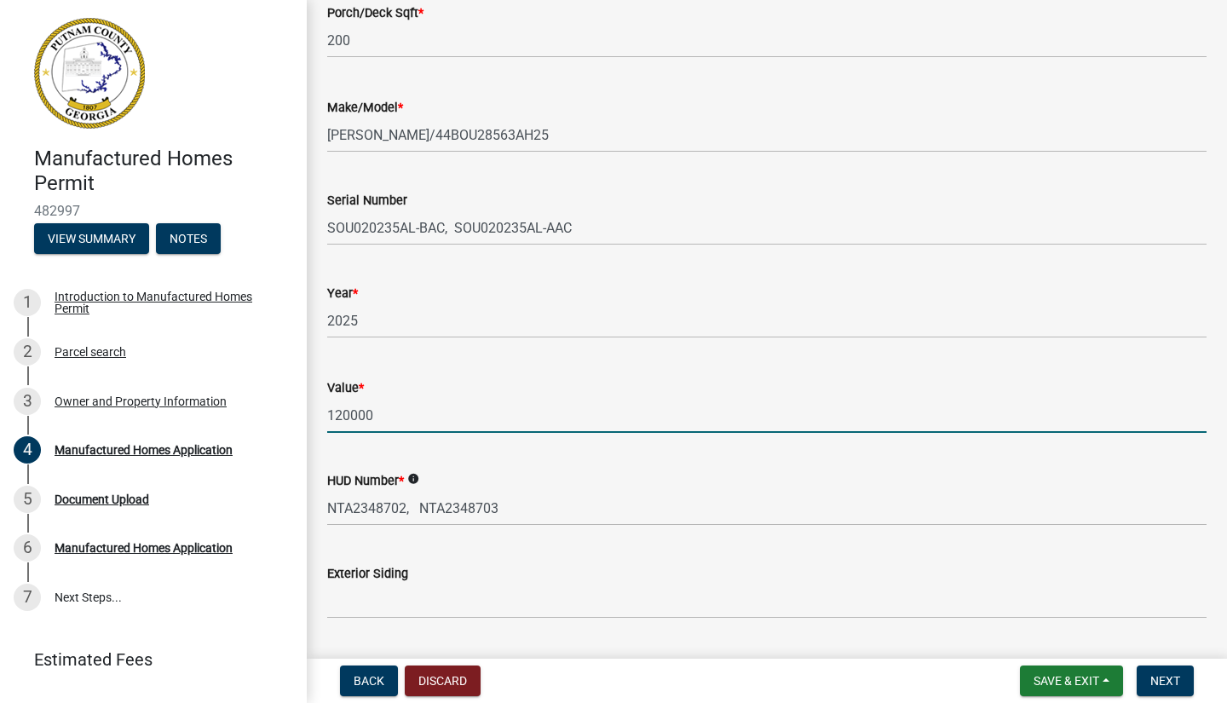
click at [350, 412] on input "120000" at bounding box center [766, 415] width 879 height 35
click at [329, 414] on input "120,000" at bounding box center [766, 415] width 879 height 35
type input "$120,000"
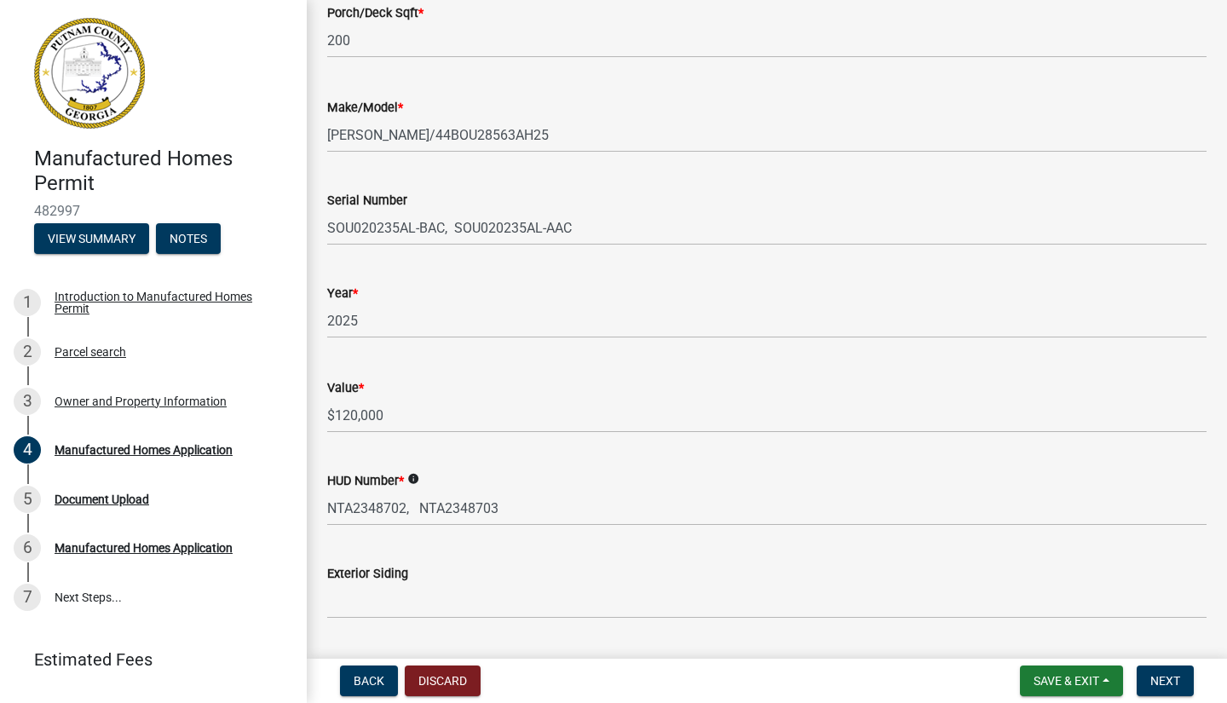
click at [639, 389] on div "Value *" at bounding box center [766, 387] width 879 height 20
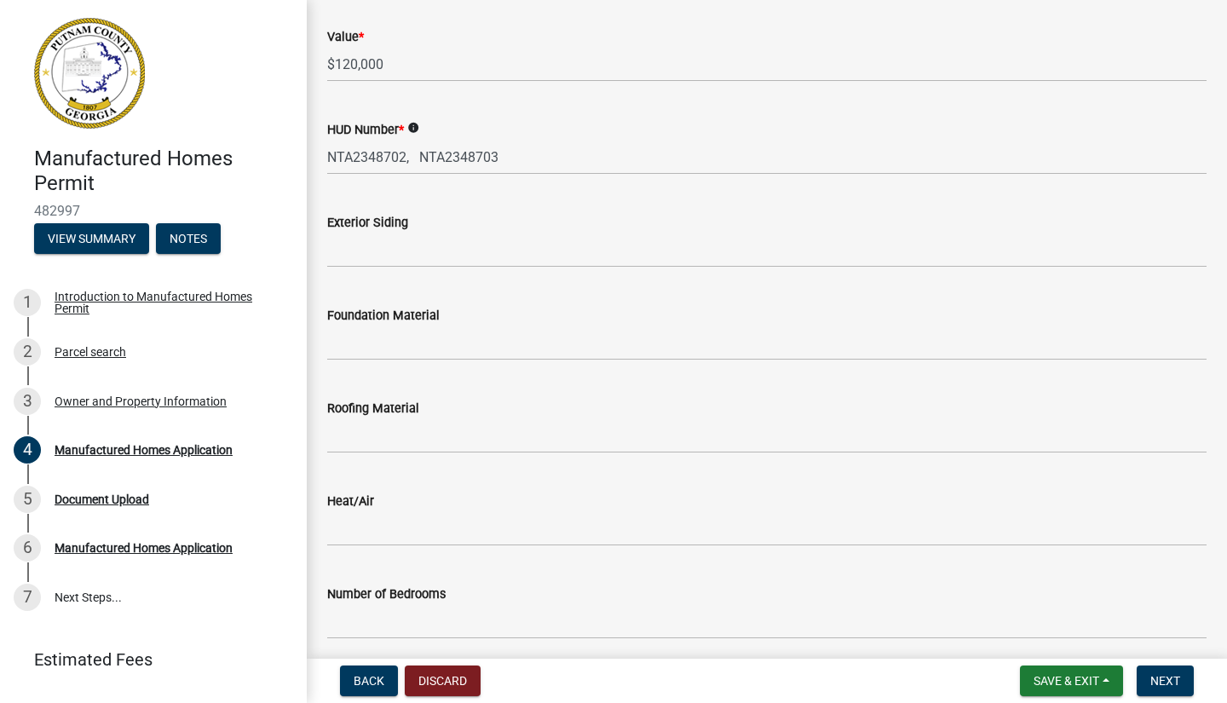
scroll to position [1177, 0]
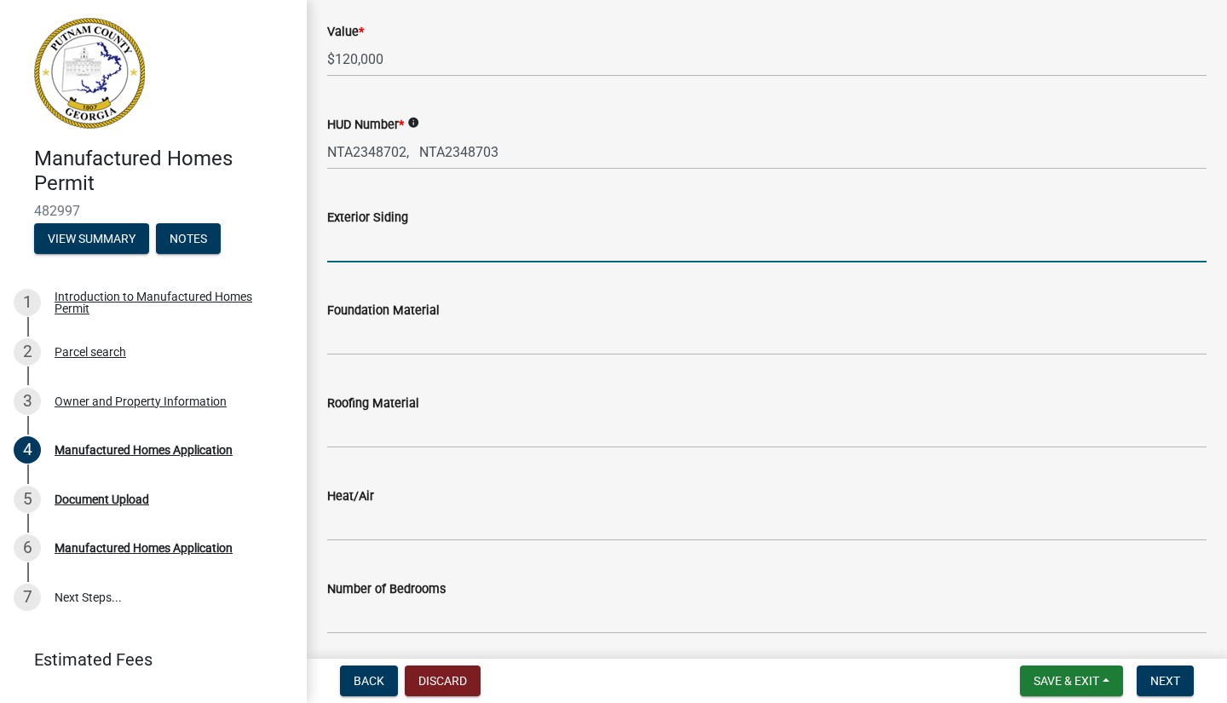
click at [377, 241] on input "Exterior Siding" at bounding box center [766, 244] width 879 height 35
type input "VINYL"
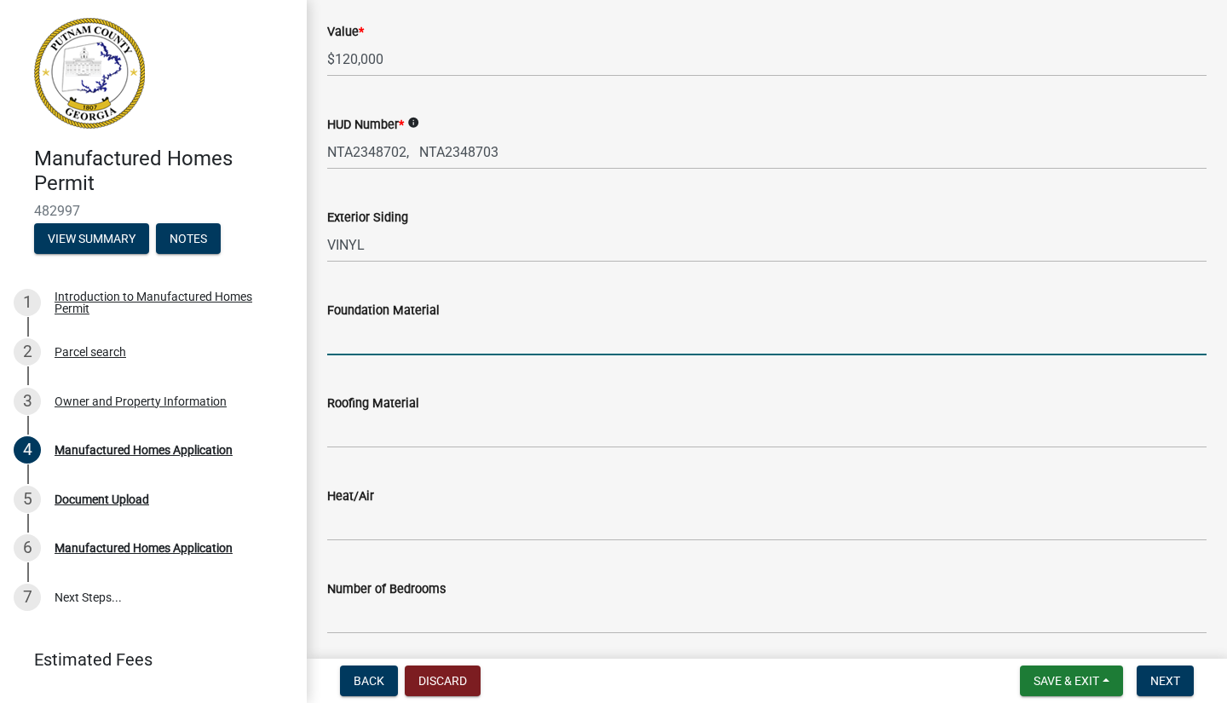
click at [391, 338] on input "Foundation Material" at bounding box center [766, 337] width 879 height 35
type input "CONCRETE"
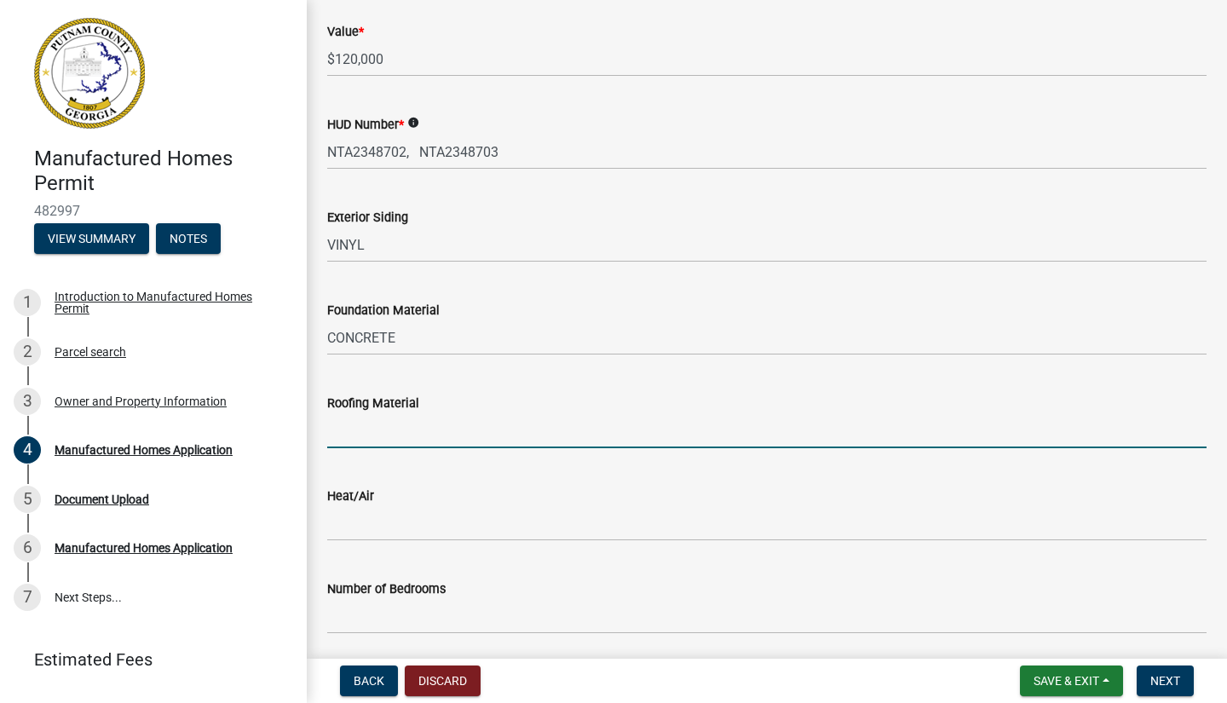
click at [412, 431] on input "Roofing Material" at bounding box center [766, 430] width 879 height 35
type input "ASPHALT"
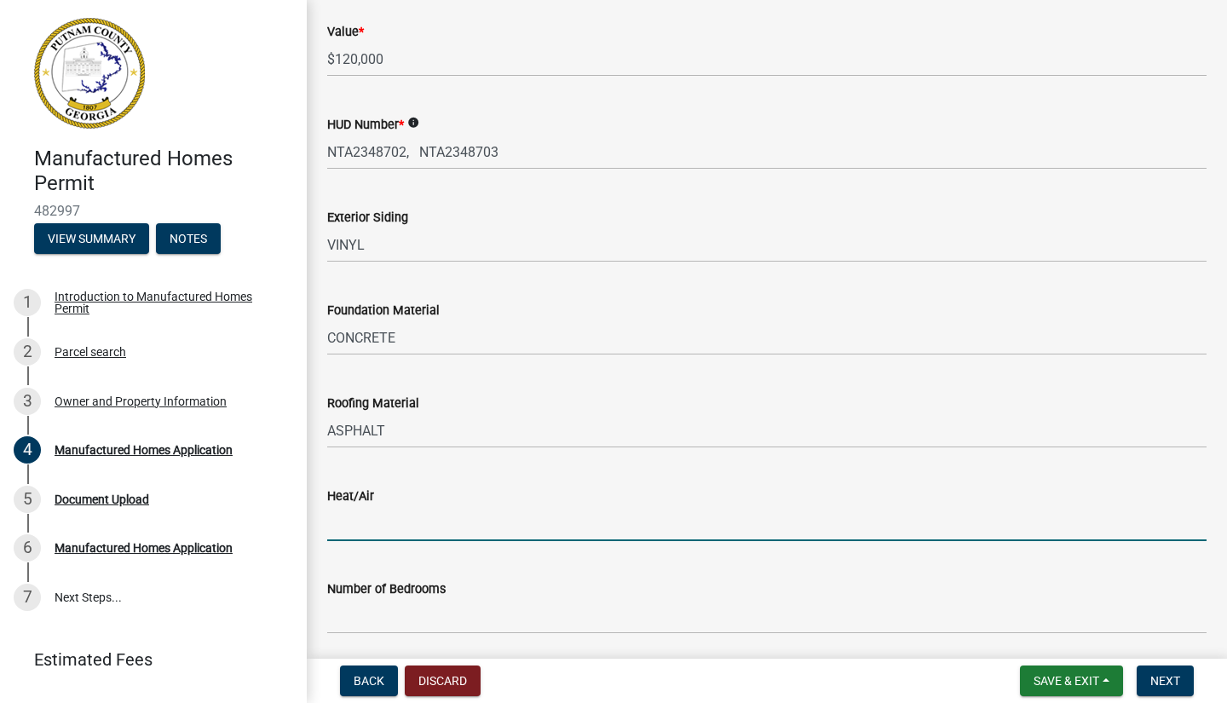
click at [396, 531] on input "Heat/Air" at bounding box center [766, 523] width 879 height 35
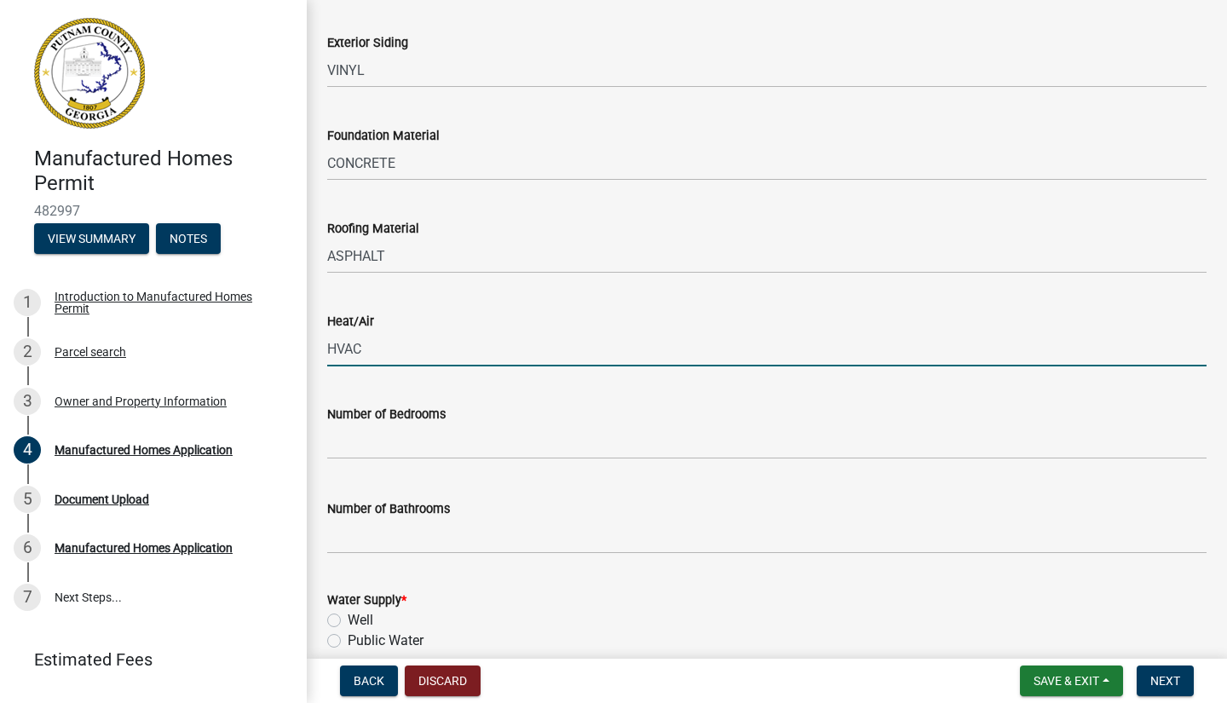
scroll to position [1353, 0]
type input "HVAC"
click at [413, 440] on input "text" at bounding box center [766, 440] width 879 height 35
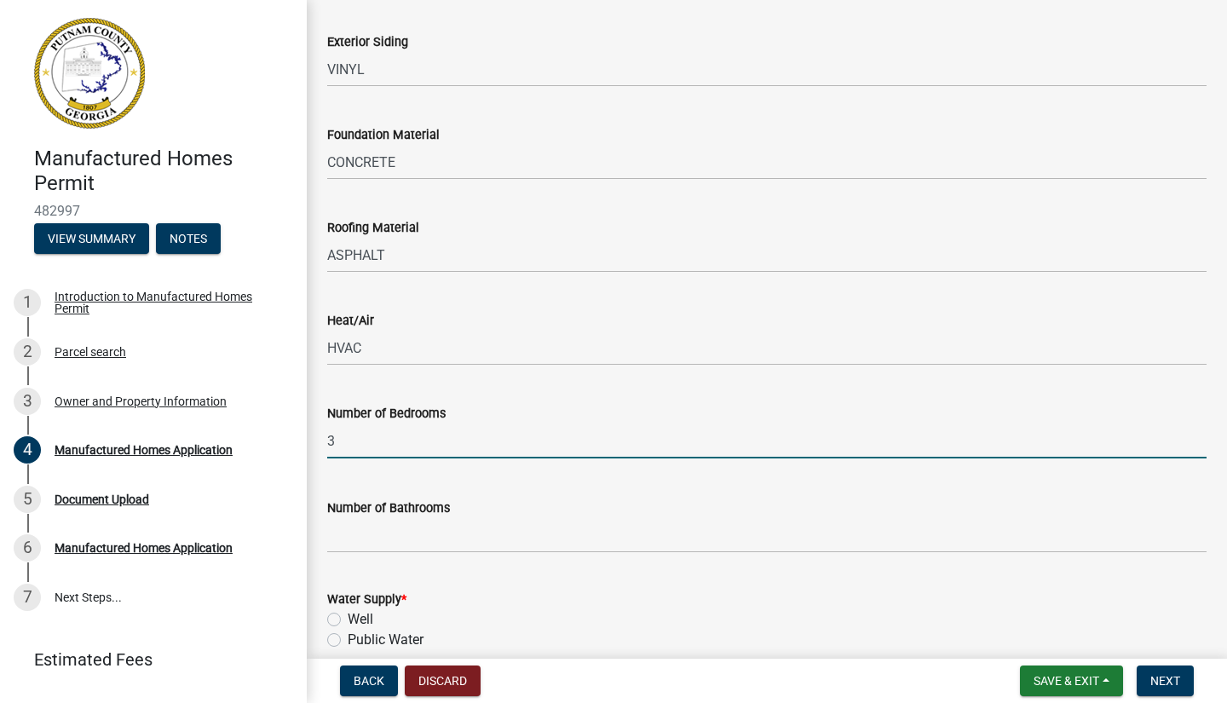
type input "3"
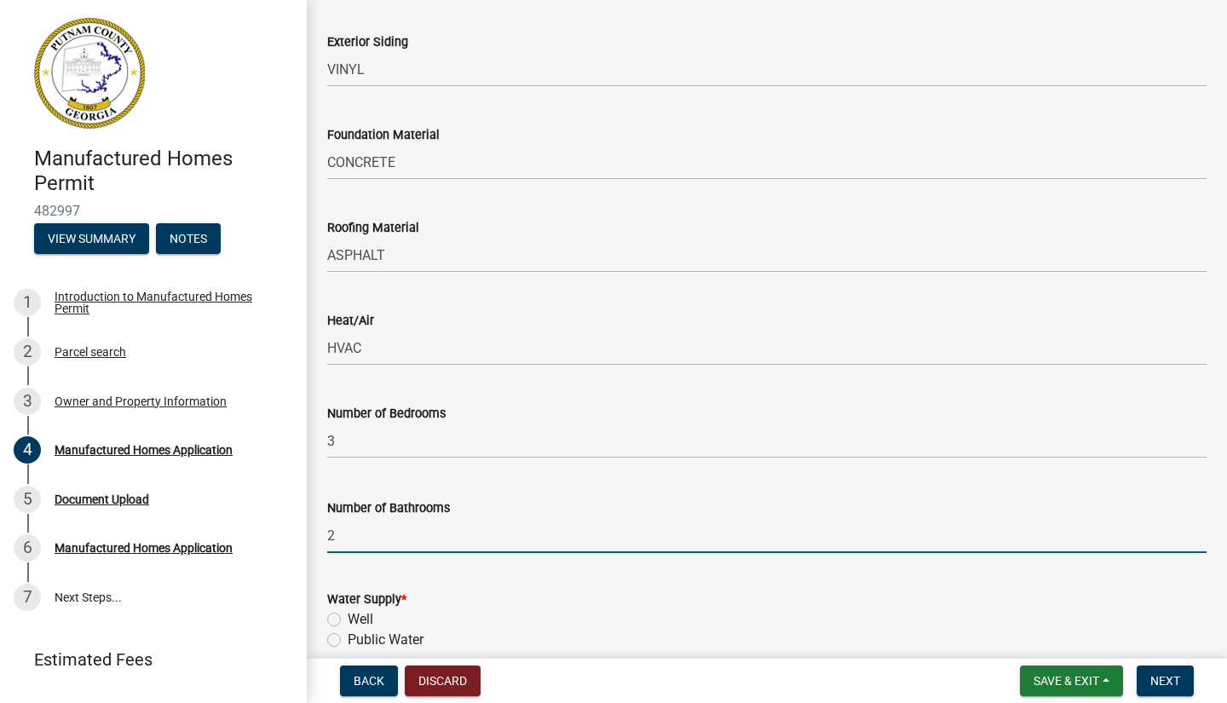
click at [417, 538] on input "2" at bounding box center [766, 535] width 879 height 35
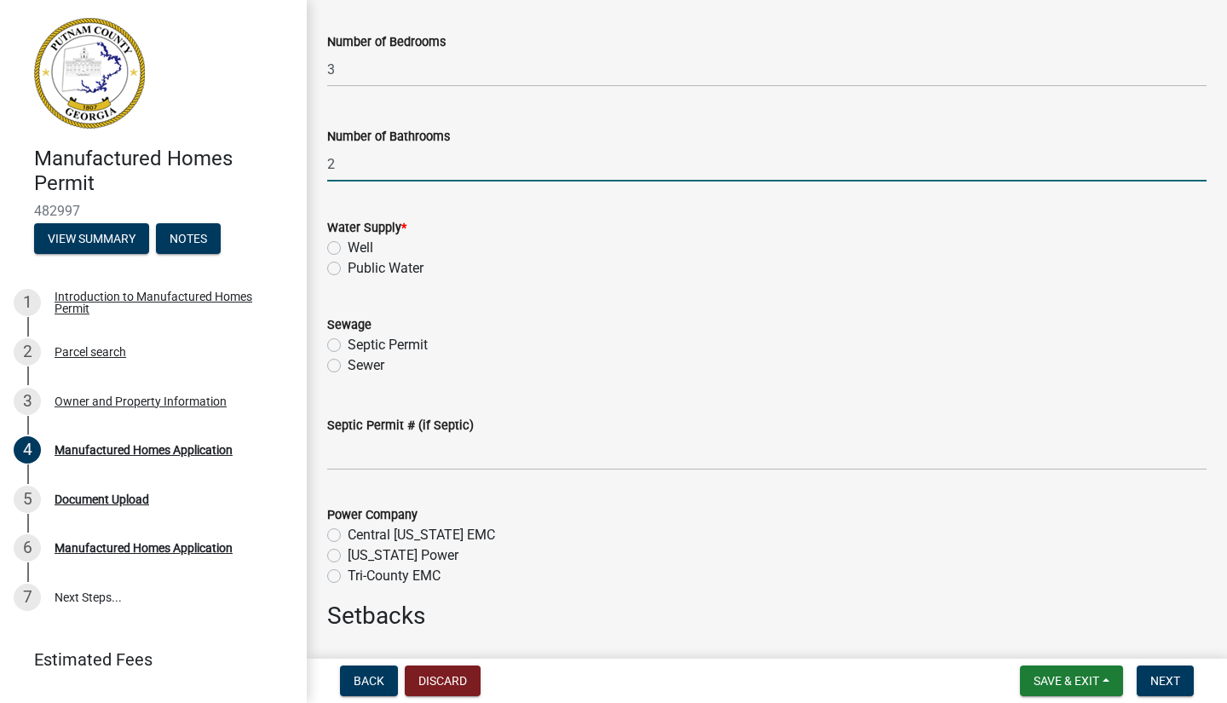
scroll to position [1745, 0]
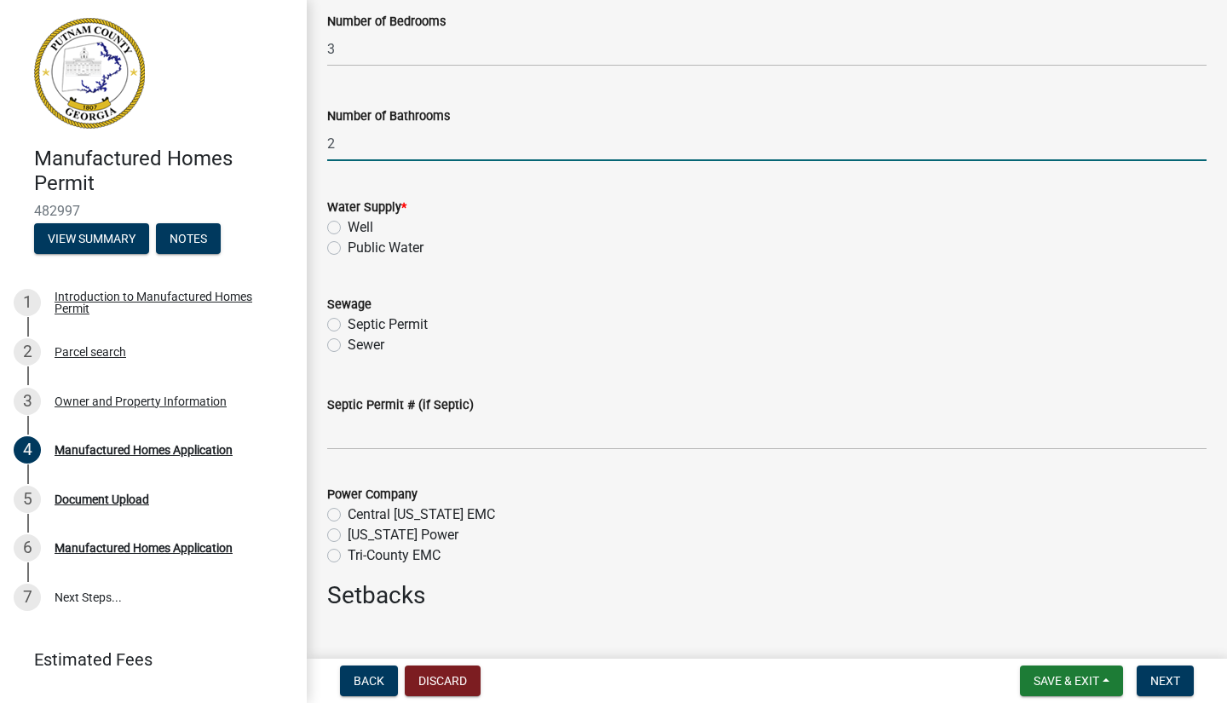
type input "2"
click at [348, 245] on label "Public Water" at bounding box center [386, 248] width 76 height 20
click at [348, 245] on input "Public Water" at bounding box center [353, 243] width 11 height 11
radio input "true"
click at [348, 323] on label "Septic Permit" at bounding box center [388, 324] width 80 height 20
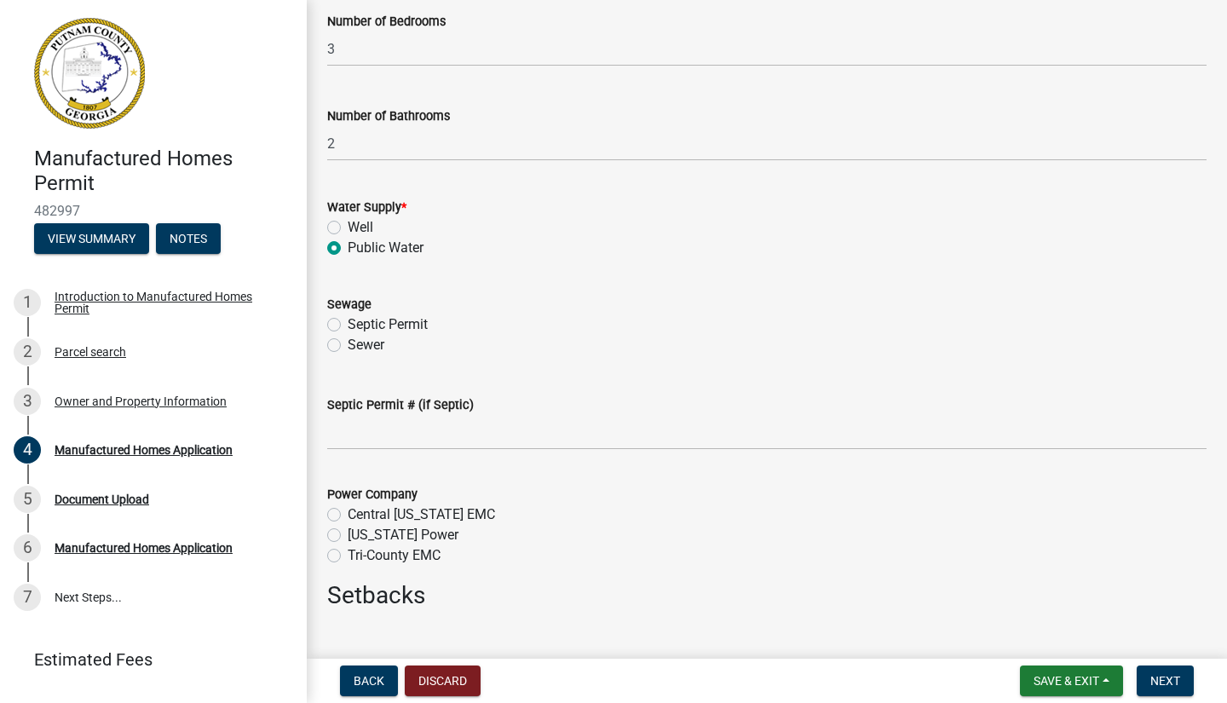
click at [348, 323] on input "Septic Permit" at bounding box center [353, 319] width 11 height 11
radio input "true"
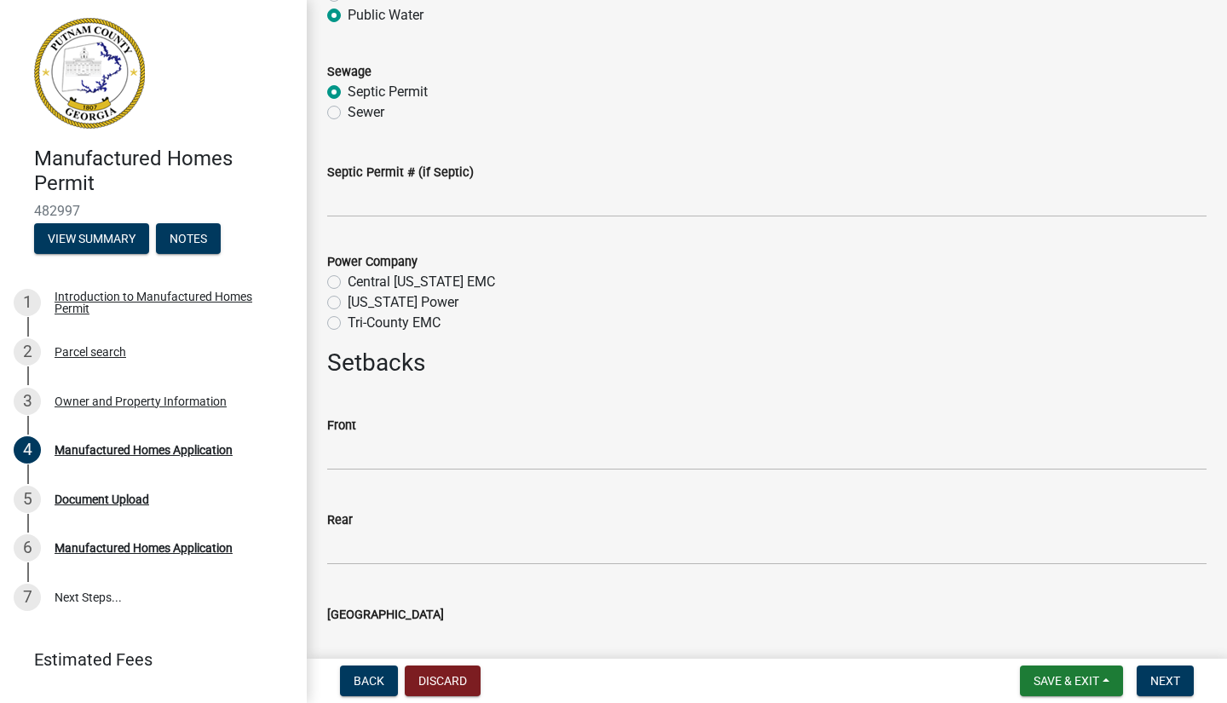
scroll to position [1984, 0]
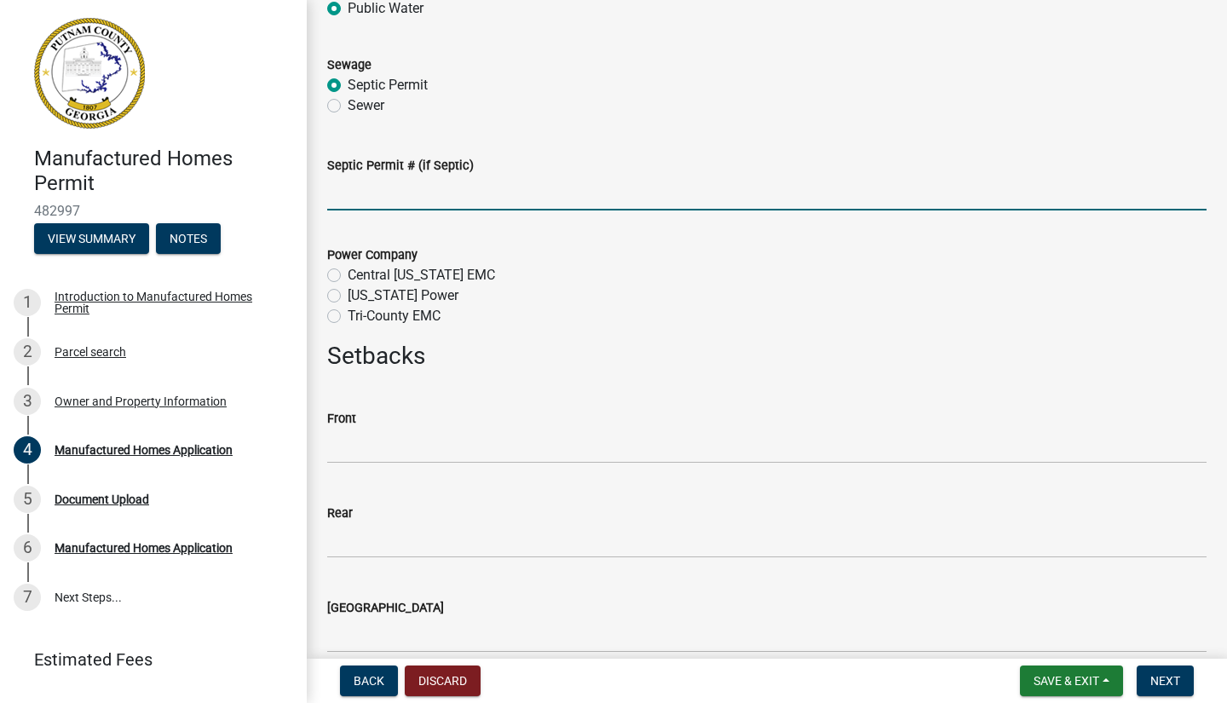
click at [348, 200] on input "Septic Permit # (if Septic)" at bounding box center [766, 192] width 879 height 35
type input "OSC11703132"
click at [348, 313] on label "Tri-County EMC" at bounding box center [394, 316] width 93 height 20
click at [348, 313] on input "Tri-County EMC" at bounding box center [353, 311] width 11 height 11
radio input "true"
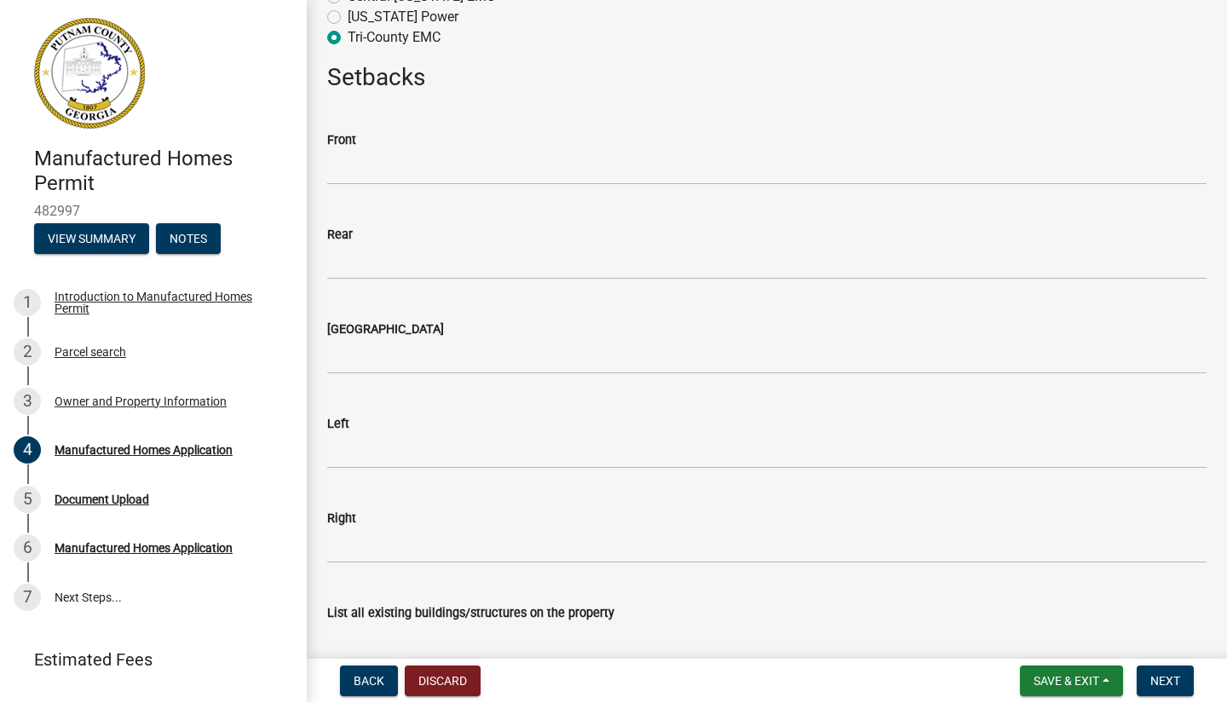
scroll to position [2274, 0]
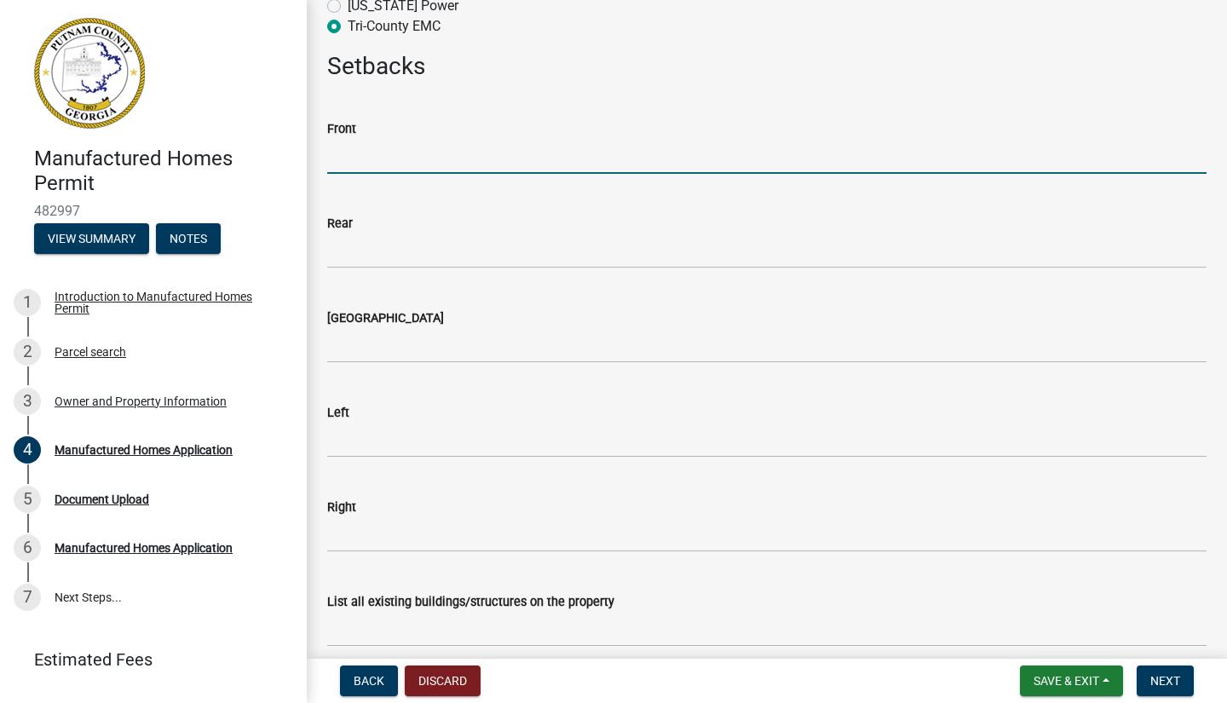
click at [364, 153] on input "text" at bounding box center [766, 156] width 879 height 35
type input "200"
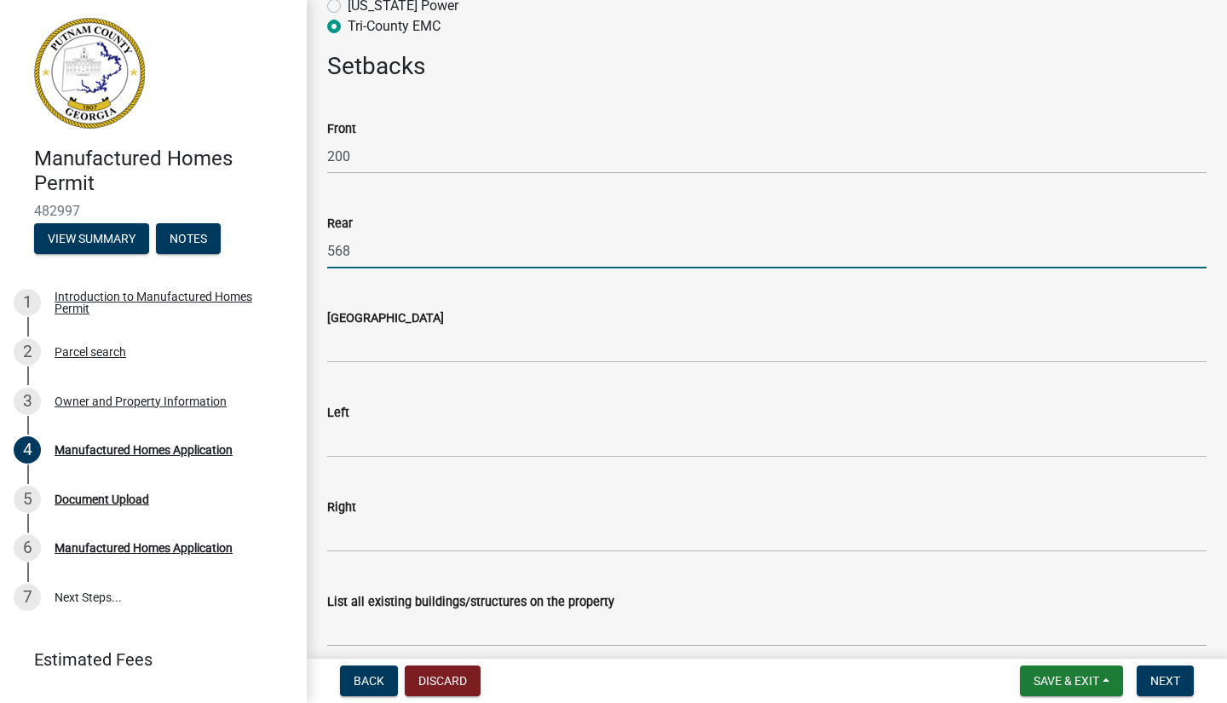
type input "568"
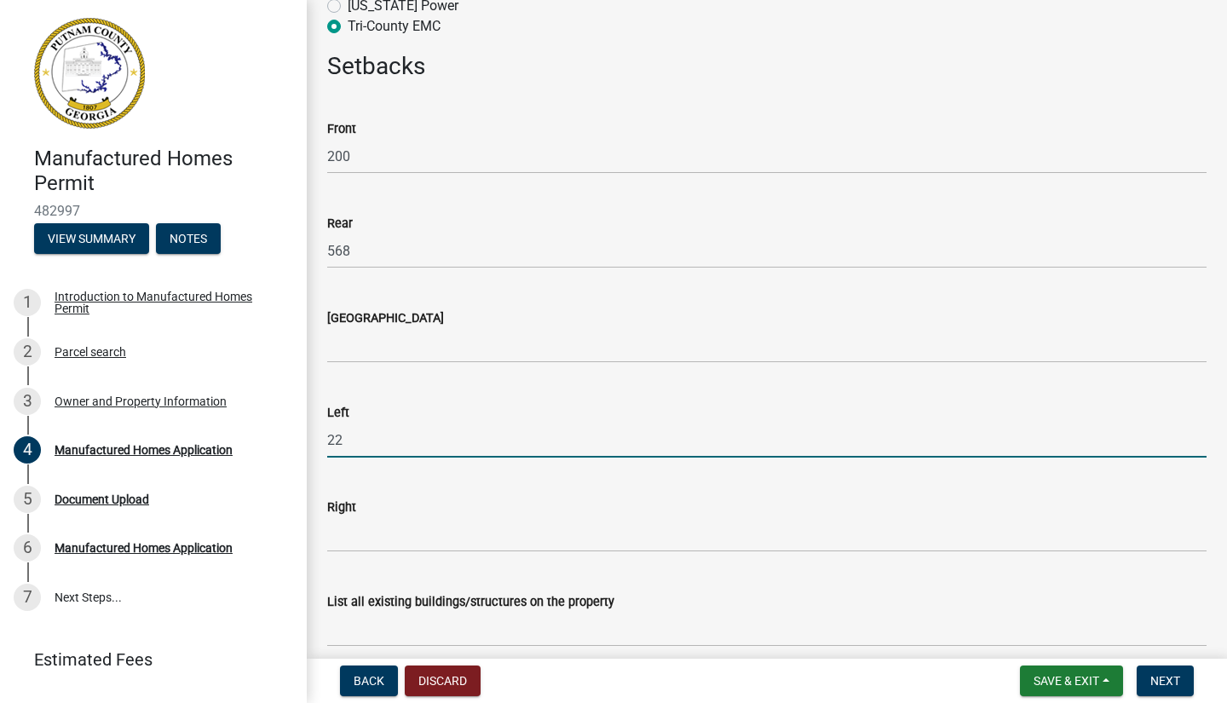
type input "22"
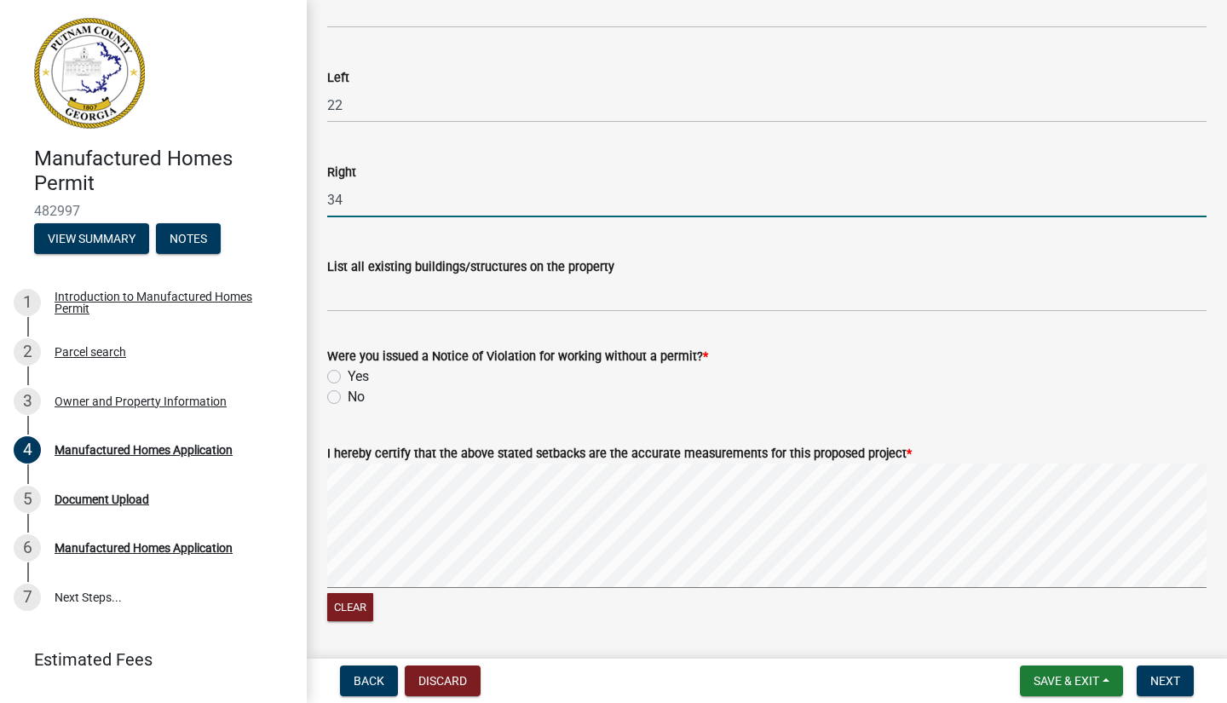
scroll to position [2610, 0]
type input "34"
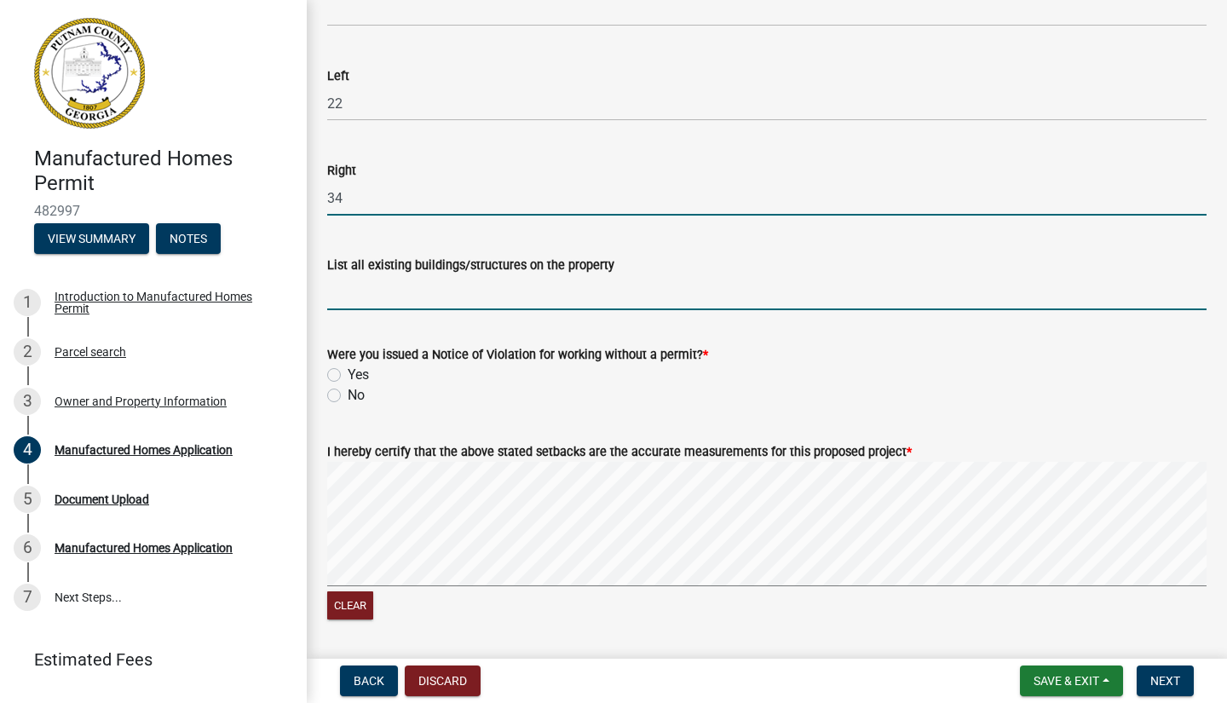
click at [362, 290] on input "List all existing buildings/structures on the property" at bounding box center [766, 292] width 879 height 35
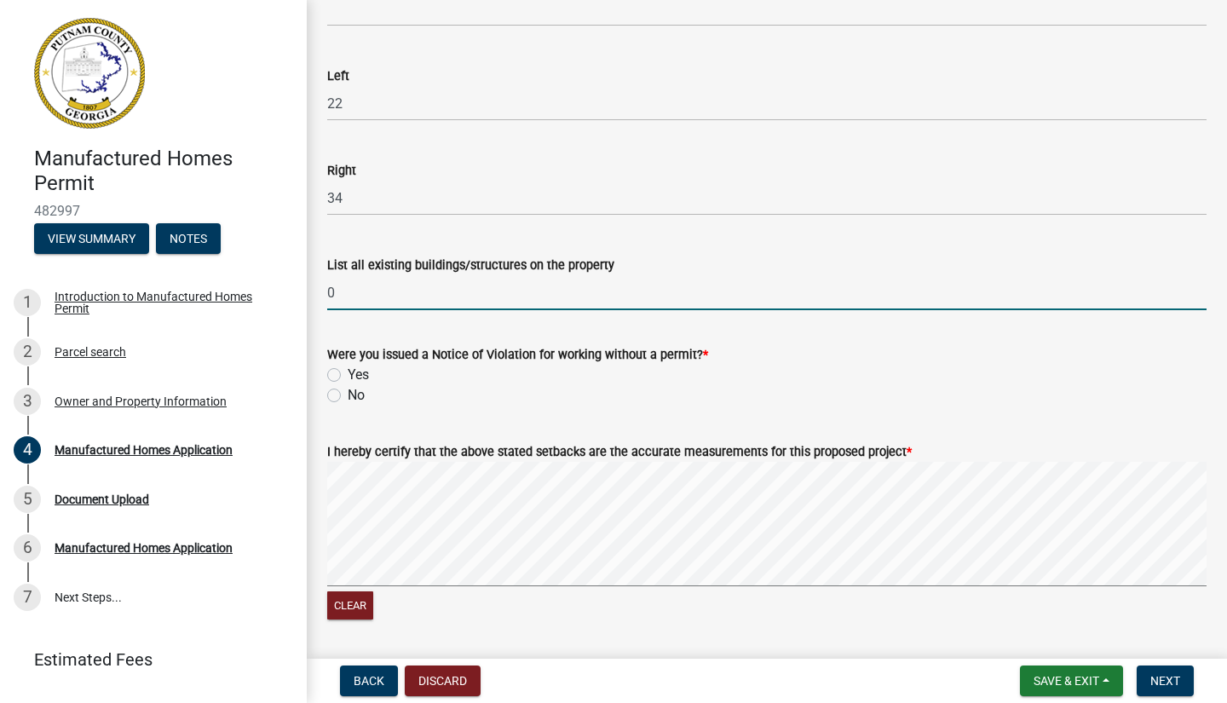
type input "0"
click at [348, 395] on label "No" at bounding box center [356, 395] width 17 height 20
click at [348, 395] on input "No" at bounding box center [353, 390] width 11 height 11
radio input "true"
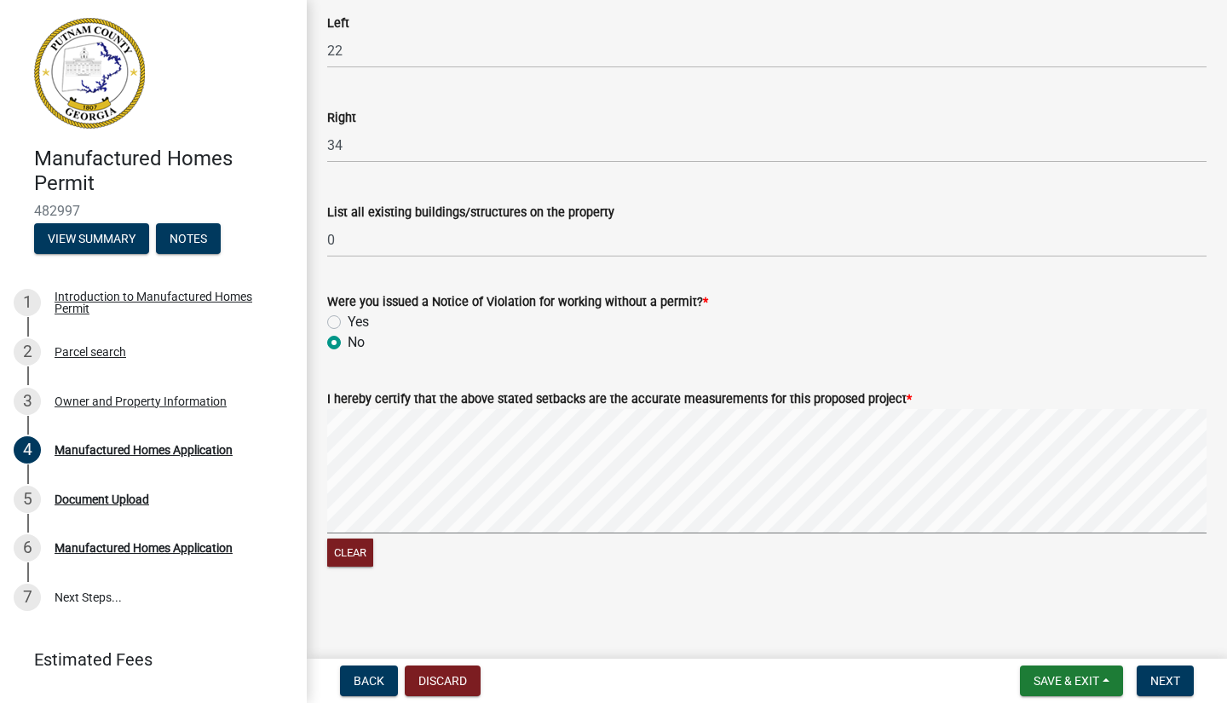
scroll to position [2662, 0]
click at [353, 553] on button "Clear" at bounding box center [350, 553] width 46 height 28
click at [595, 543] on div "Clear" at bounding box center [766, 491] width 879 height 162
click at [795, 538] on div "Clear" at bounding box center [766, 491] width 879 height 162
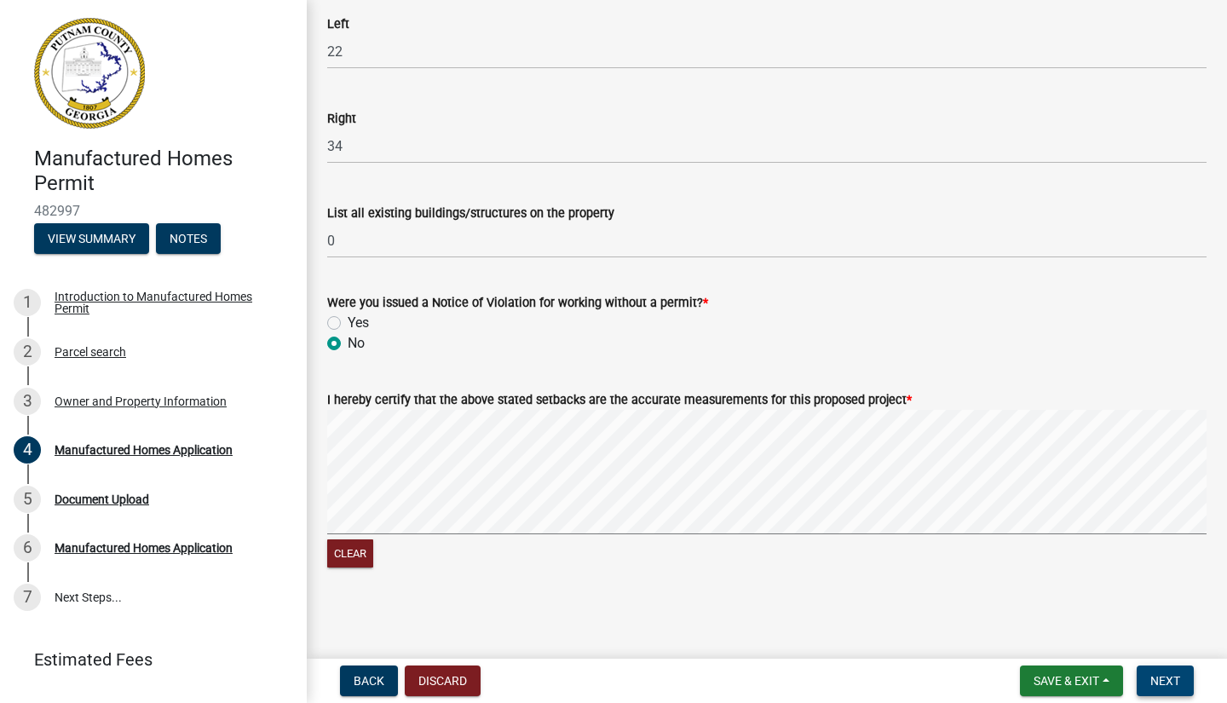
click at [1163, 678] on span "Next" at bounding box center [1165, 681] width 30 height 14
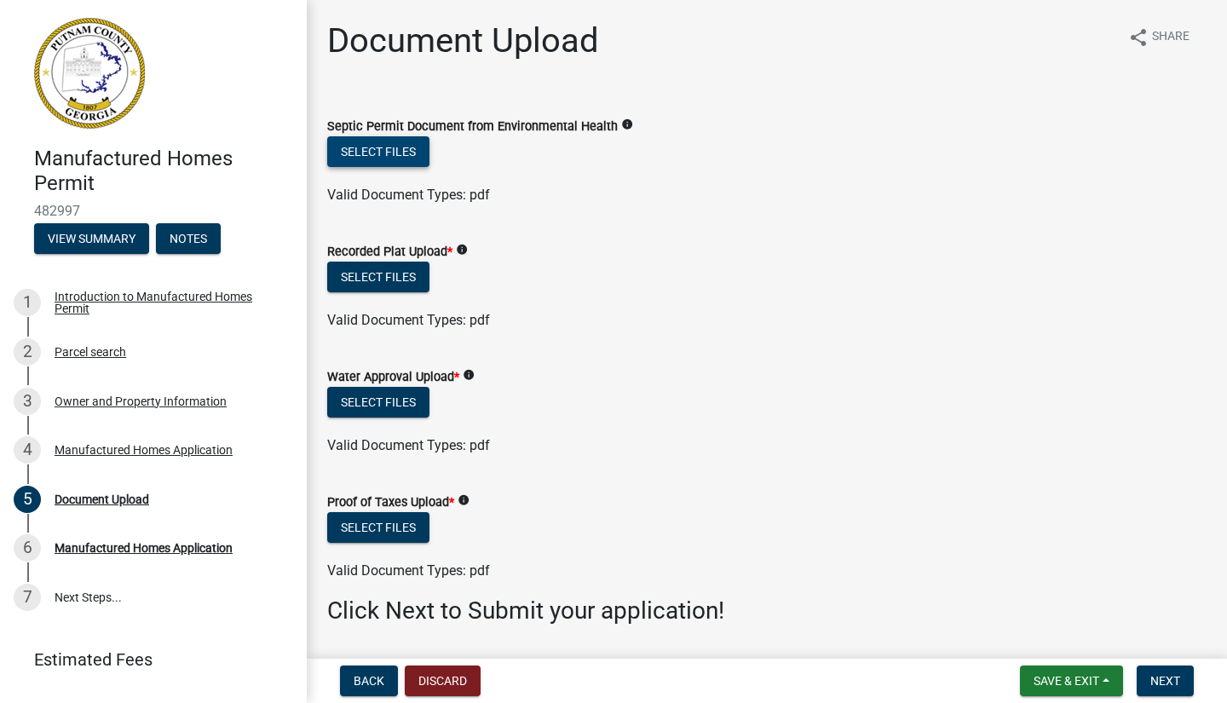
click at [376, 149] on button "Select files" at bounding box center [378, 151] width 102 height 31
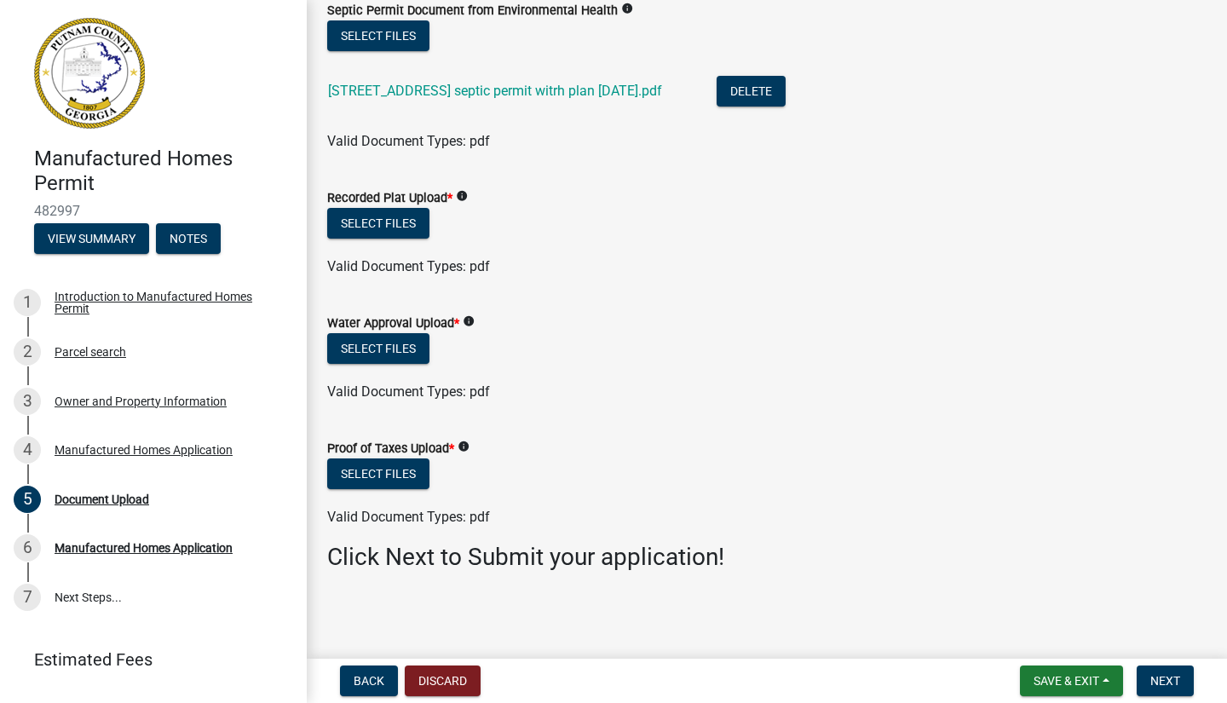
scroll to position [115, 0]
click at [388, 221] on button "Select files" at bounding box center [378, 224] width 102 height 31
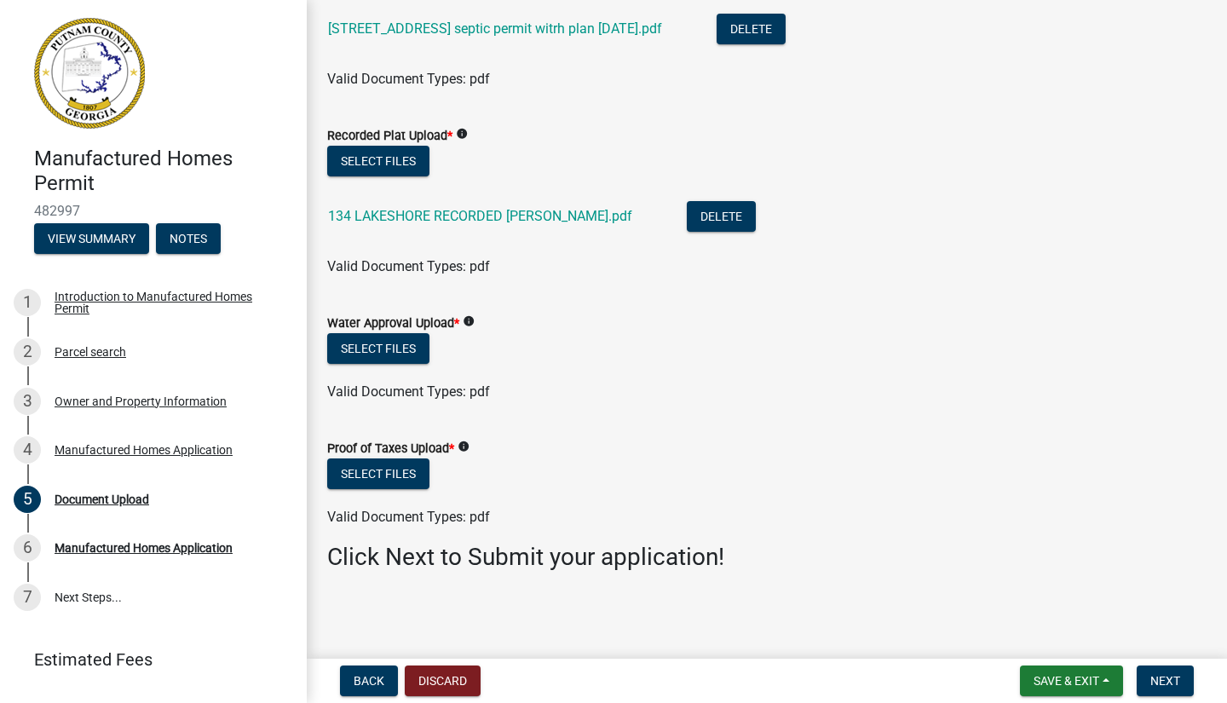
scroll to position [177, 0]
click at [369, 345] on button "Select files" at bounding box center [378, 349] width 102 height 31
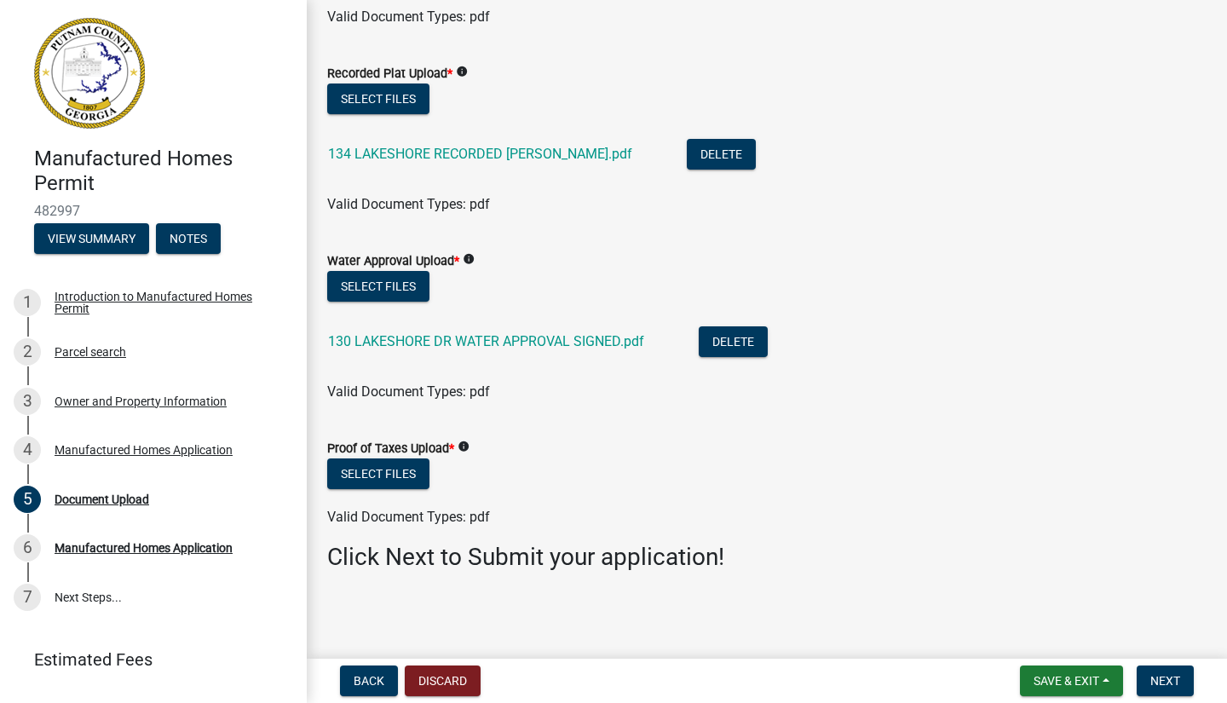
scroll to position [239, 0]
click at [469, 443] on icon "info" at bounding box center [463, 447] width 12 height 12
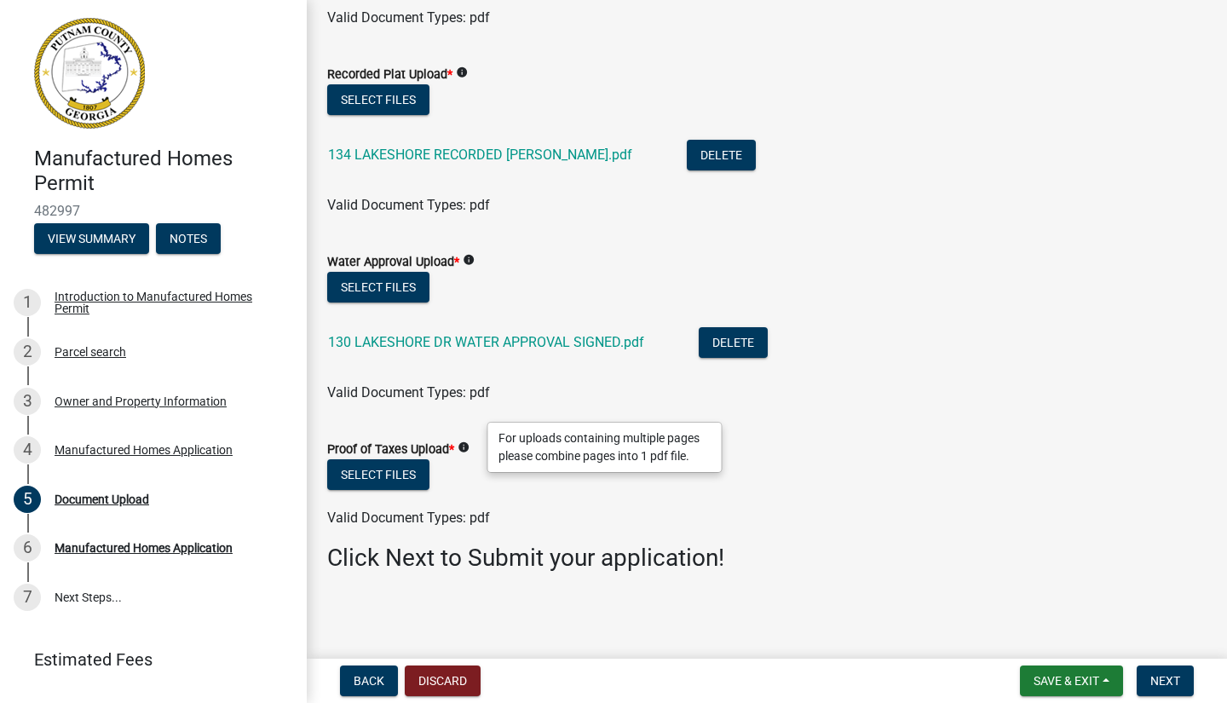
click at [810, 509] on div "Valid Document Types: pdf" at bounding box center [766, 518] width 905 height 20
click at [383, 473] on button "Select files" at bounding box center [378, 474] width 102 height 31
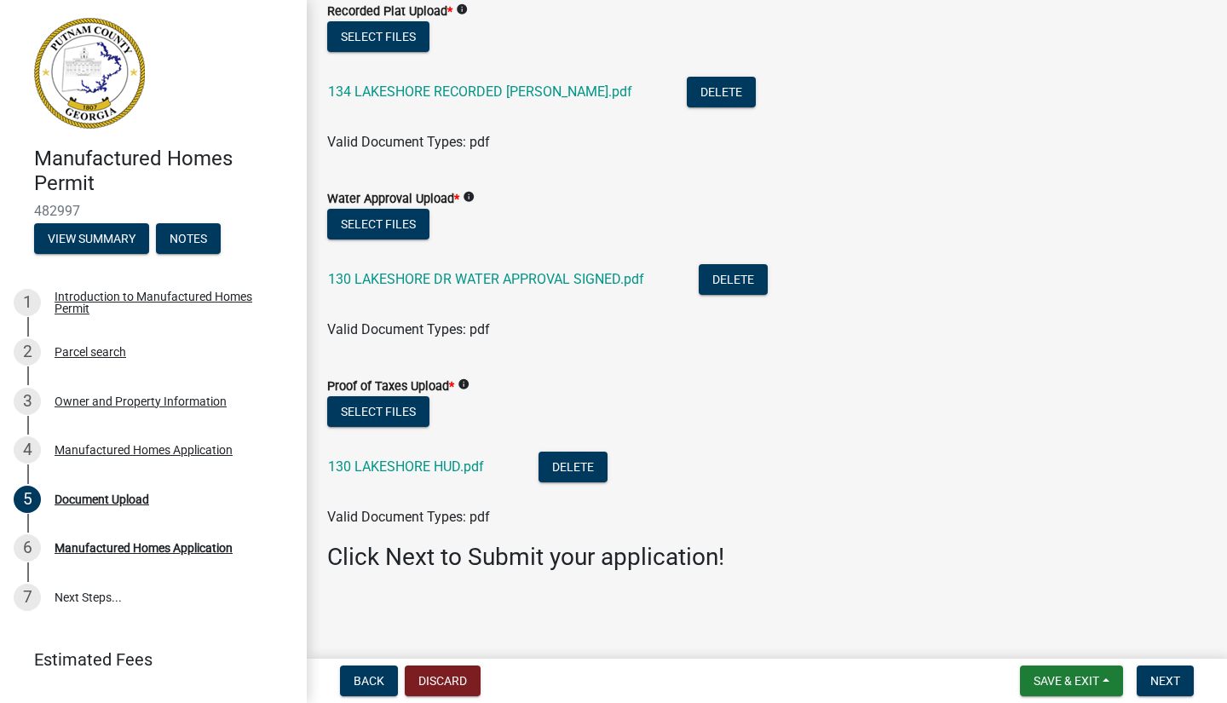
scroll to position [302, 0]
click at [1179, 684] on span "Next" at bounding box center [1165, 681] width 30 height 14
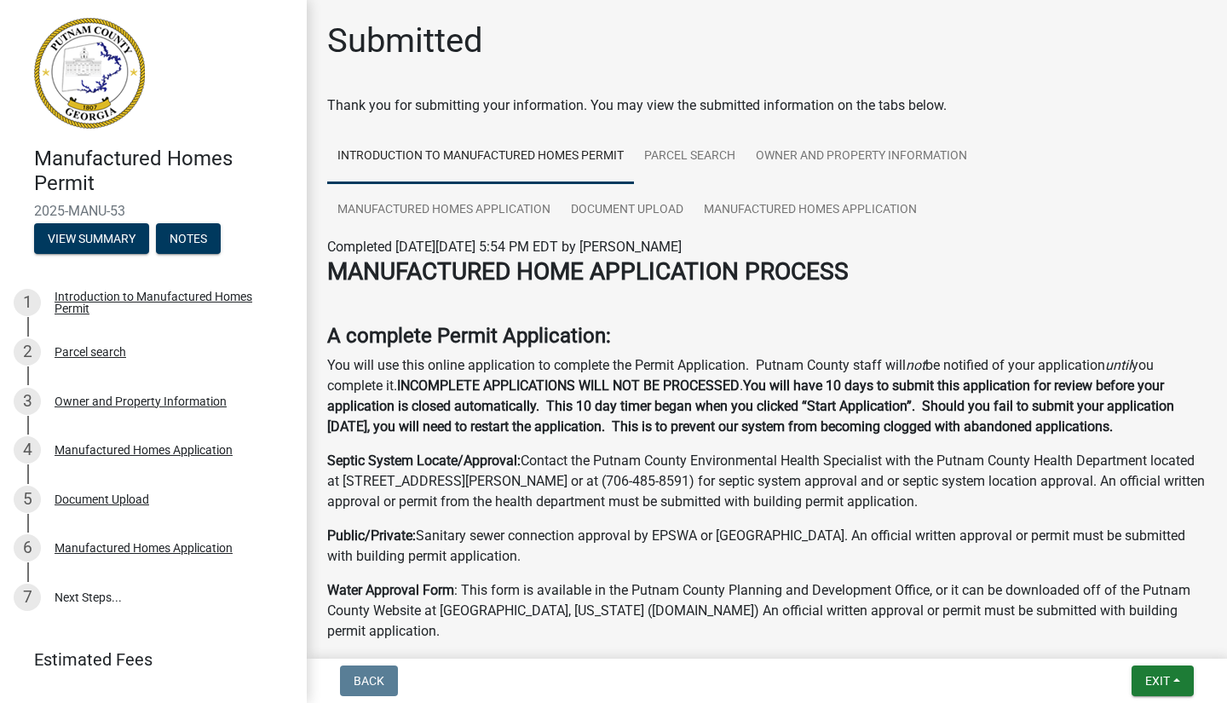
scroll to position [0, 0]
click at [1141, 679] on button "Exit" at bounding box center [1162, 680] width 62 height 31
click at [1124, 640] on button "Save & Exit" at bounding box center [1126, 636] width 136 height 41
